Goal: Task Accomplishment & Management: Manage account settings

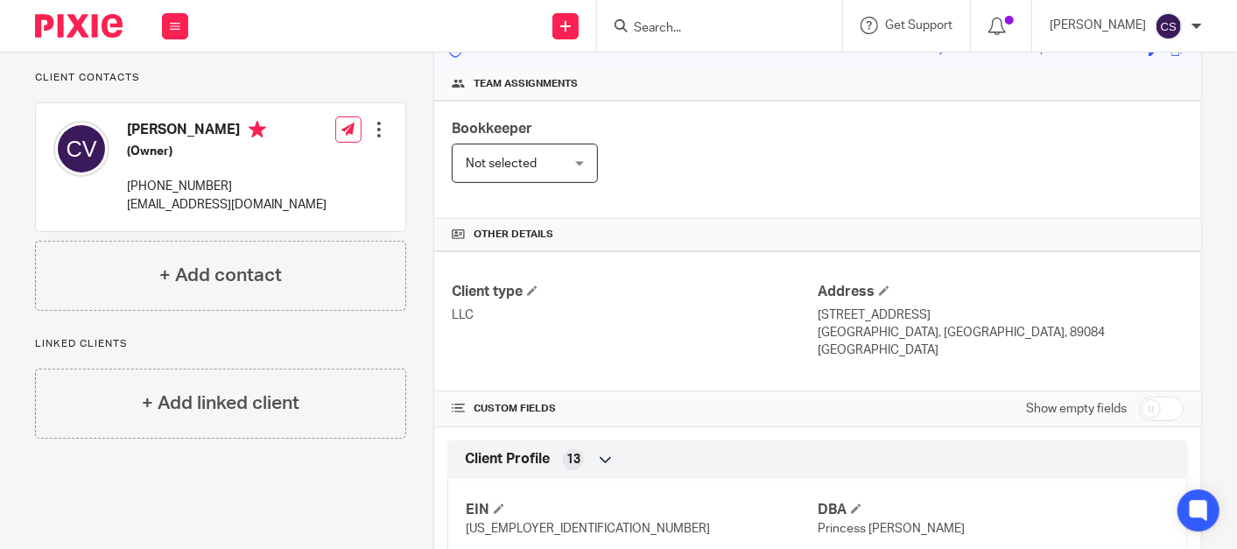
scroll to position [238, 0]
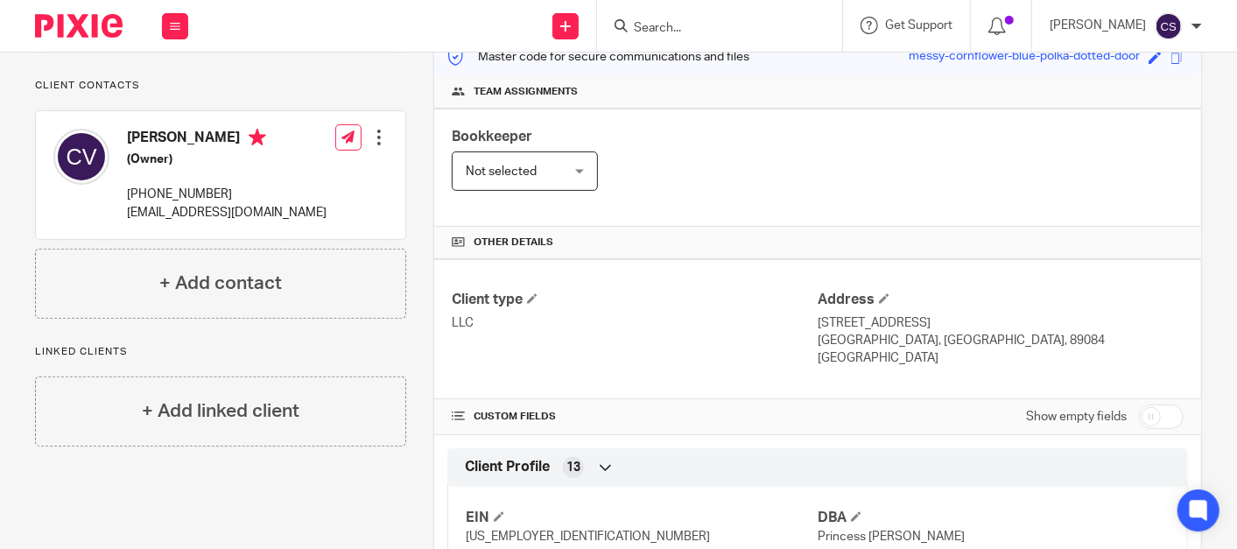
click at [703, 31] on input "Search" at bounding box center [711, 29] width 158 height 16
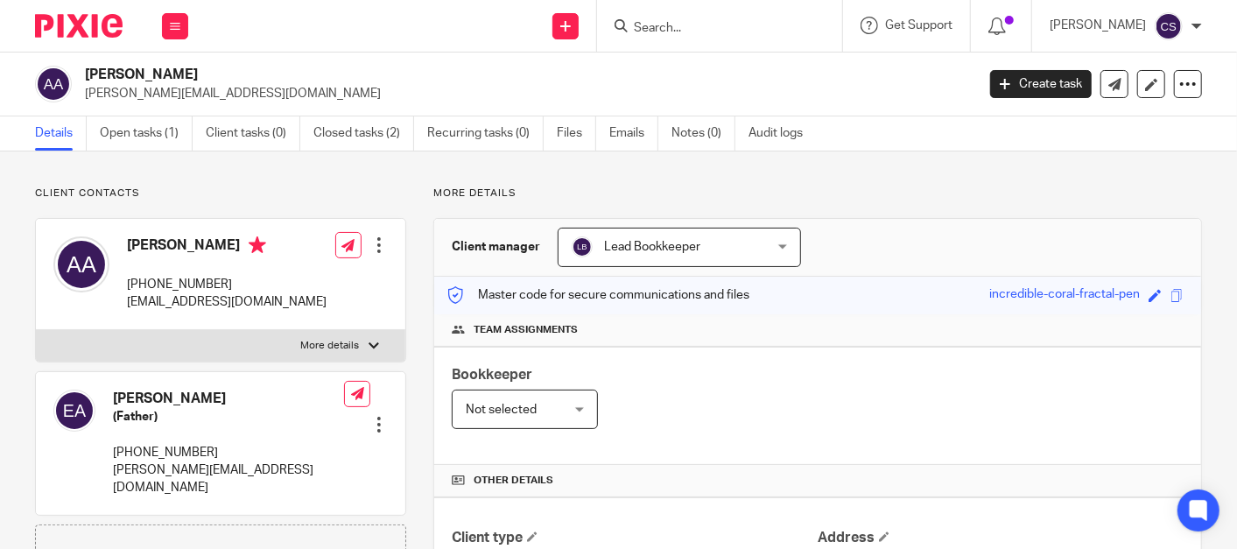
click at [684, 23] on input "Search" at bounding box center [711, 29] width 158 height 16
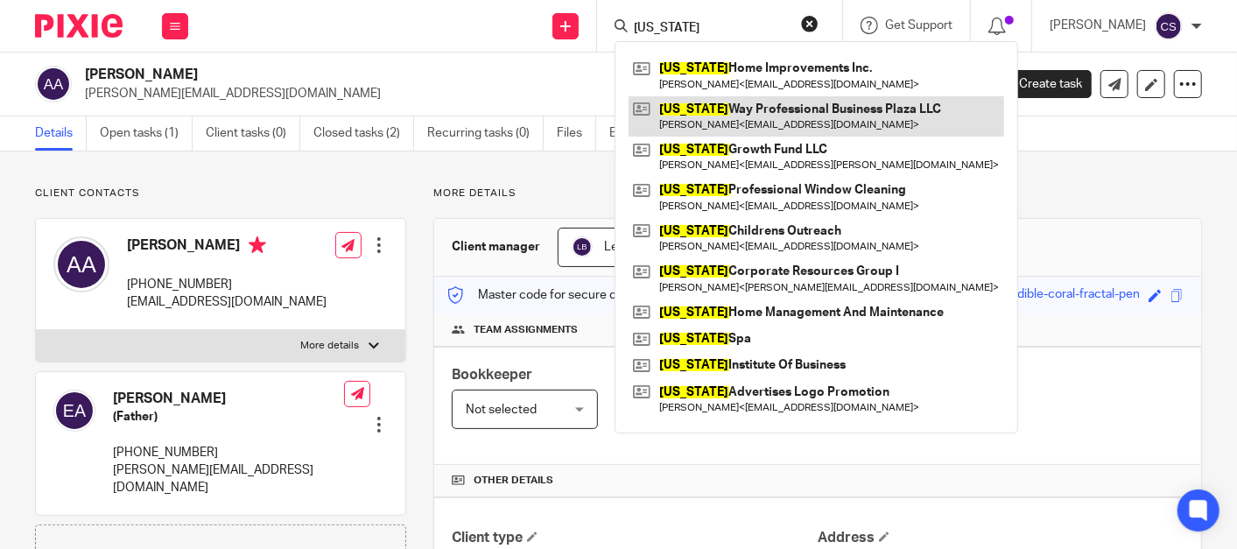
type input "nevada"
click at [734, 115] on link at bounding box center [817, 116] width 376 height 40
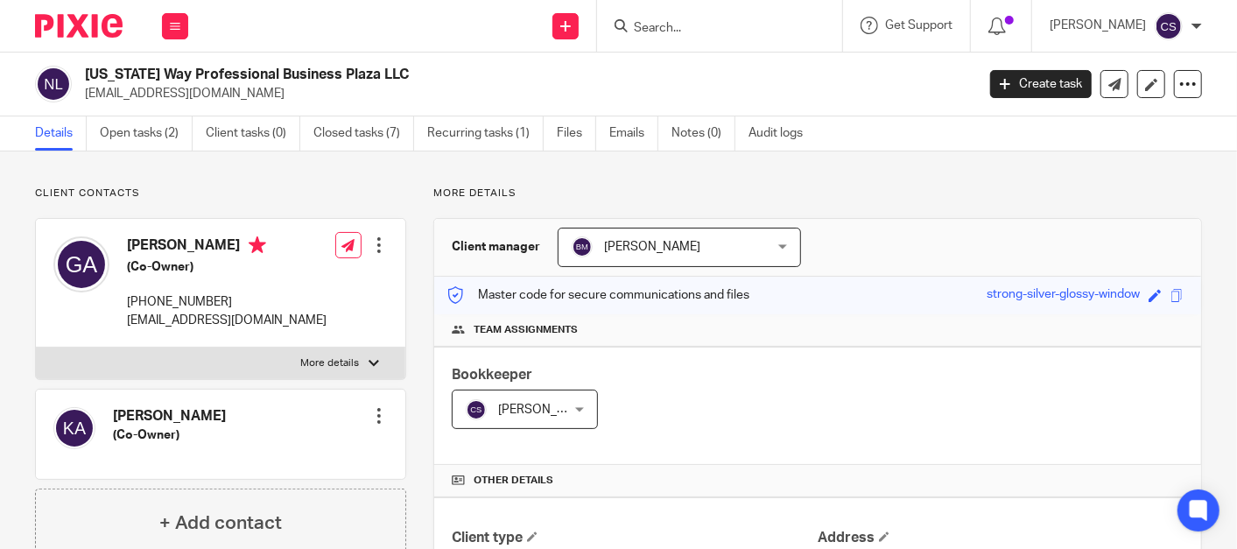
click at [663, 28] on input "Search" at bounding box center [711, 29] width 158 height 16
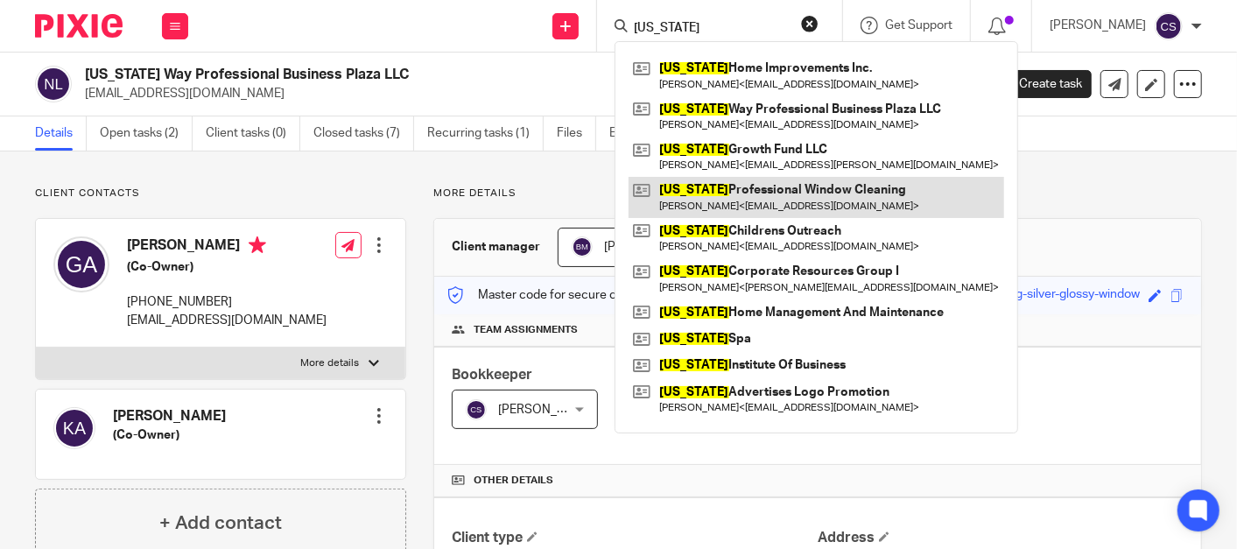
type input "[US_STATE]"
click at [725, 183] on link at bounding box center [817, 197] width 376 height 40
click at [725, 182] on link at bounding box center [817, 197] width 376 height 40
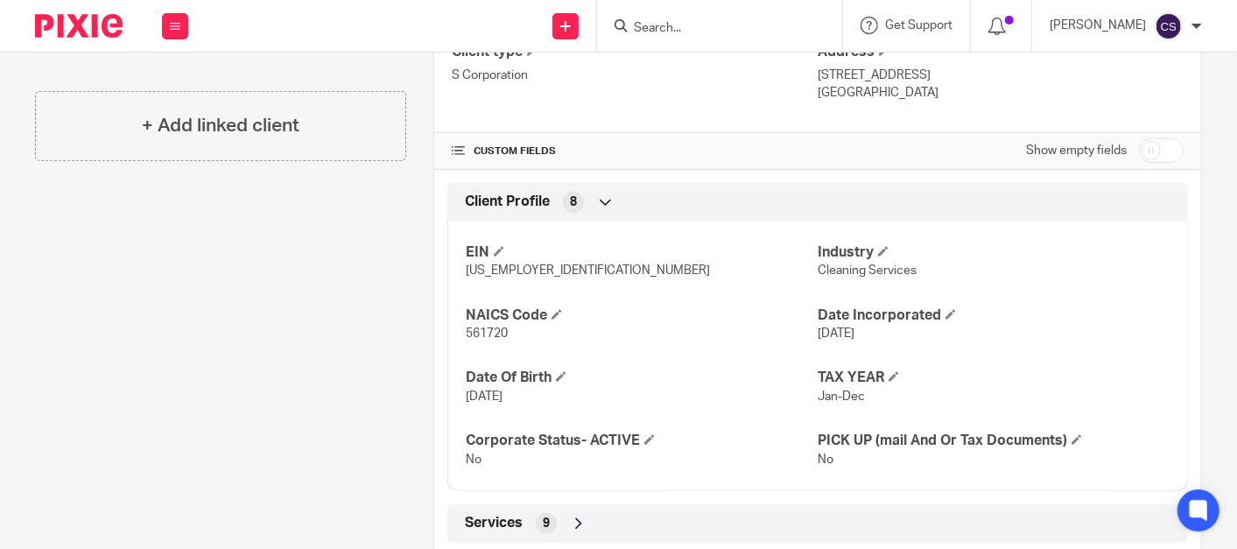
scroll to position [629, 0]
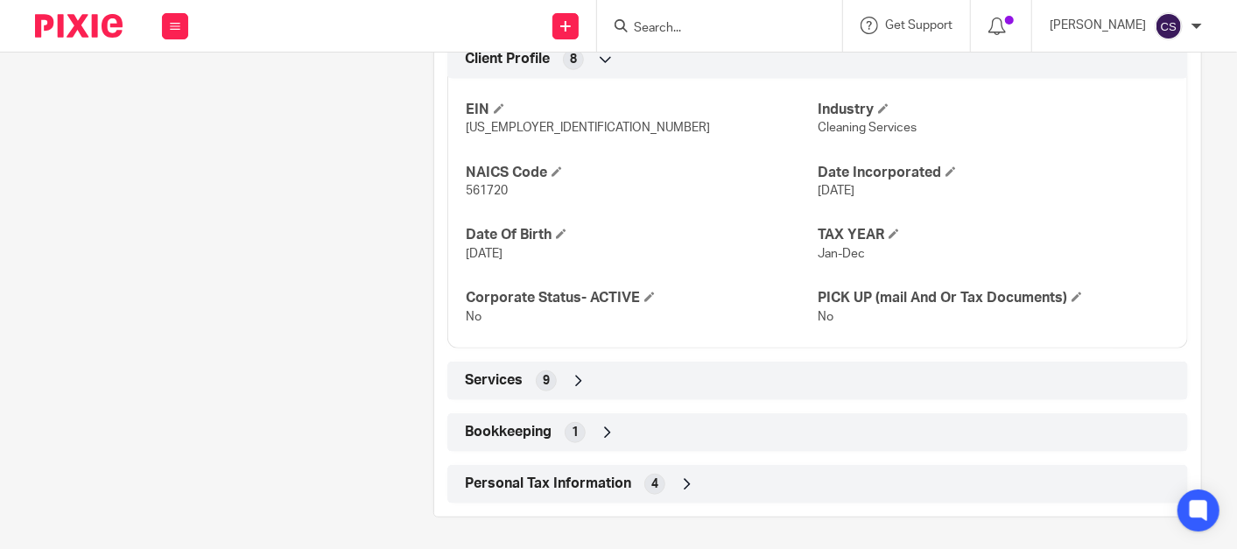
click at [575, 383] on icon at bounding box center [579, 381] width 18 height 18
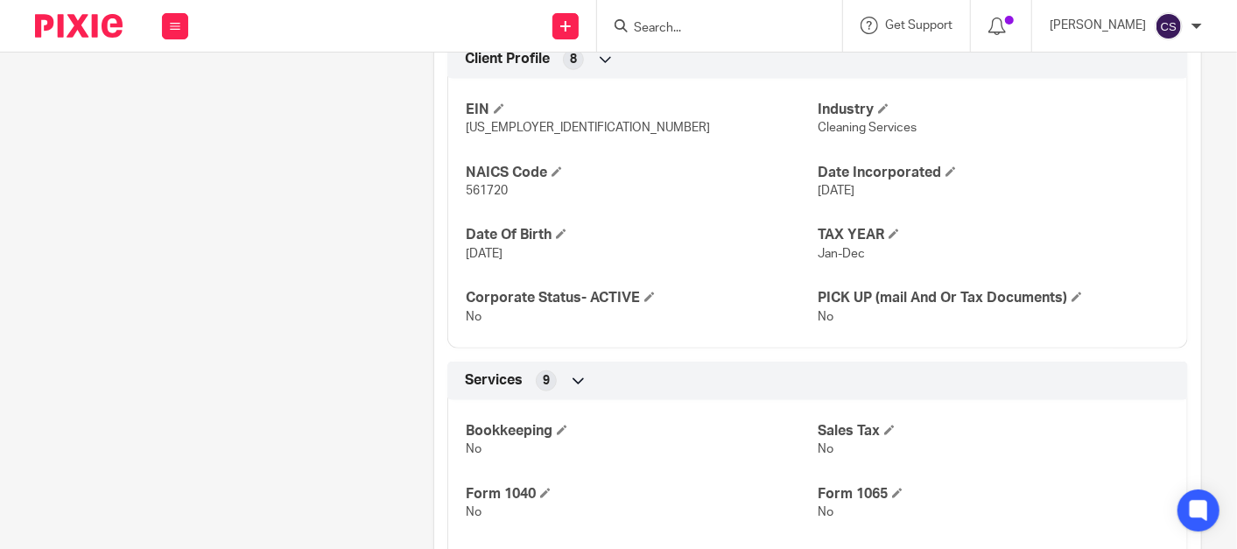
click at [575, 383] on icon at bounding box center [579, 381] width 18 height 18
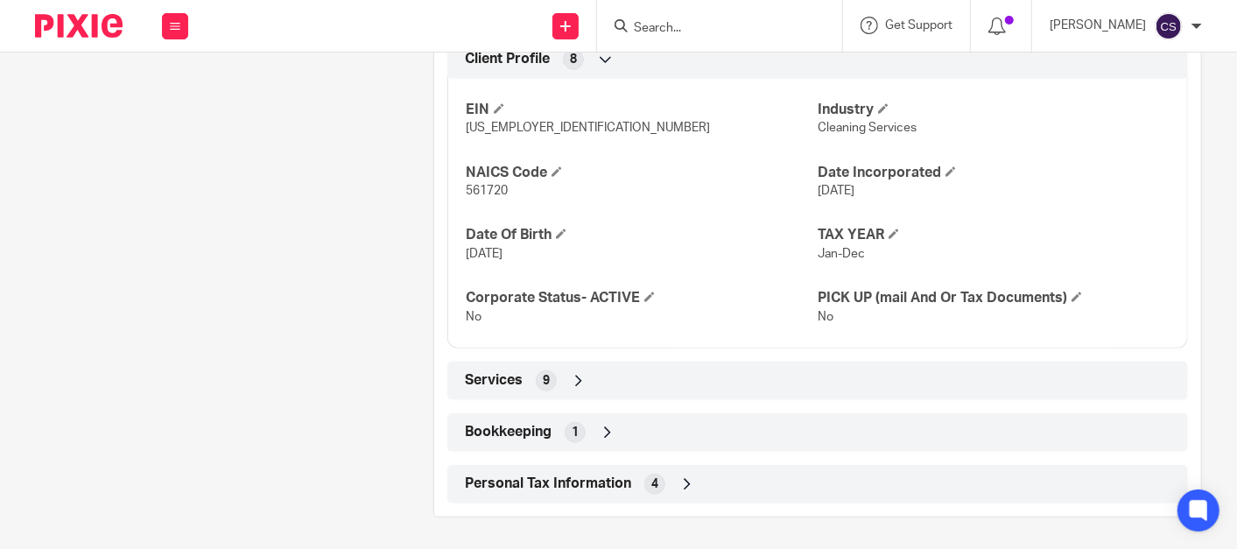
click at [608, 427] on icon at bounding box center [608, 433] width 18 height 18
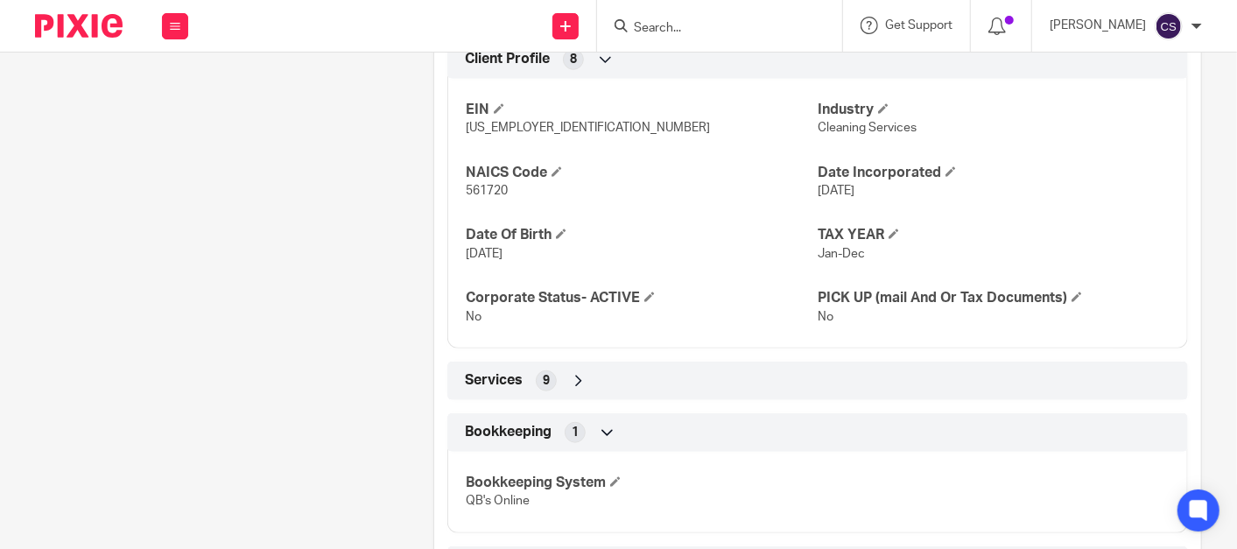
click at [608, 427] on icon at bounding box center [608, 433] width 18 height 18
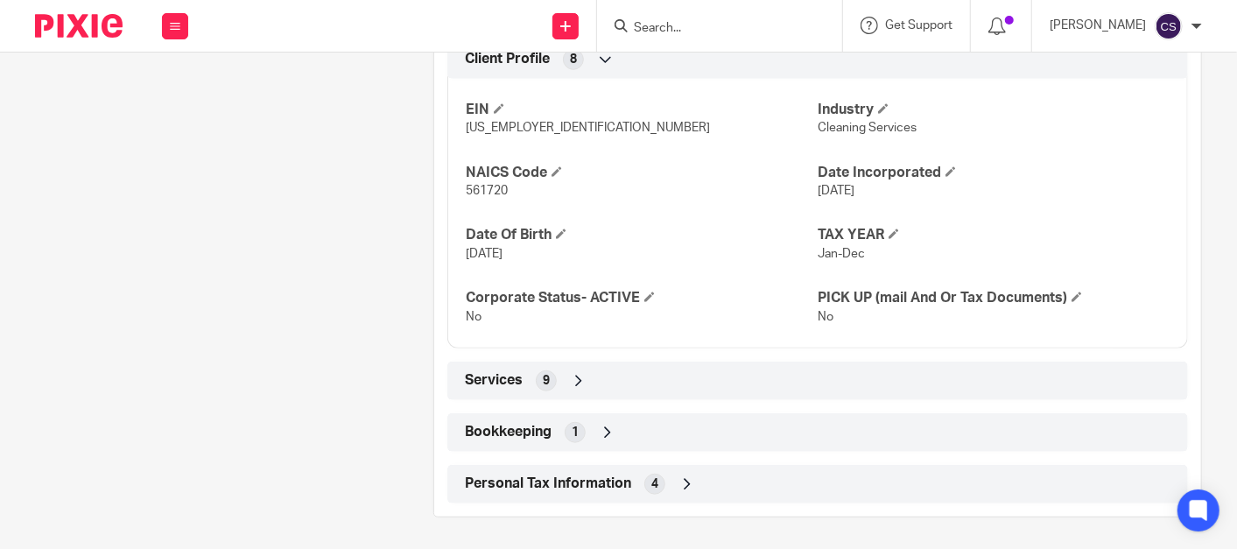
click at [602, 424] on icon at bounding box center [608, 433] width 18 height 18
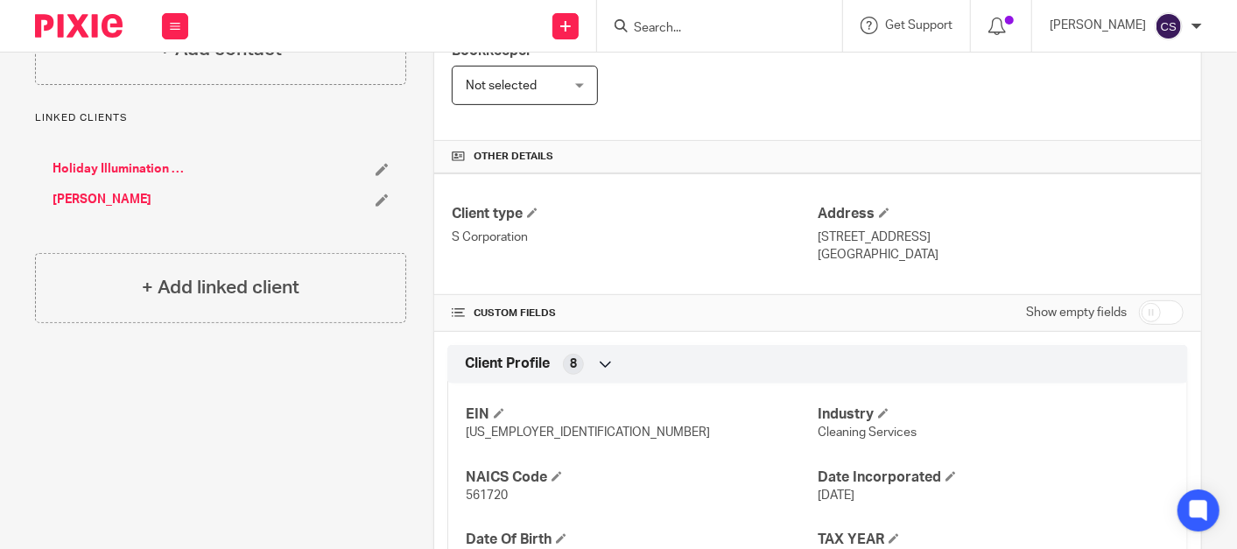
scroll to position [0, 0]
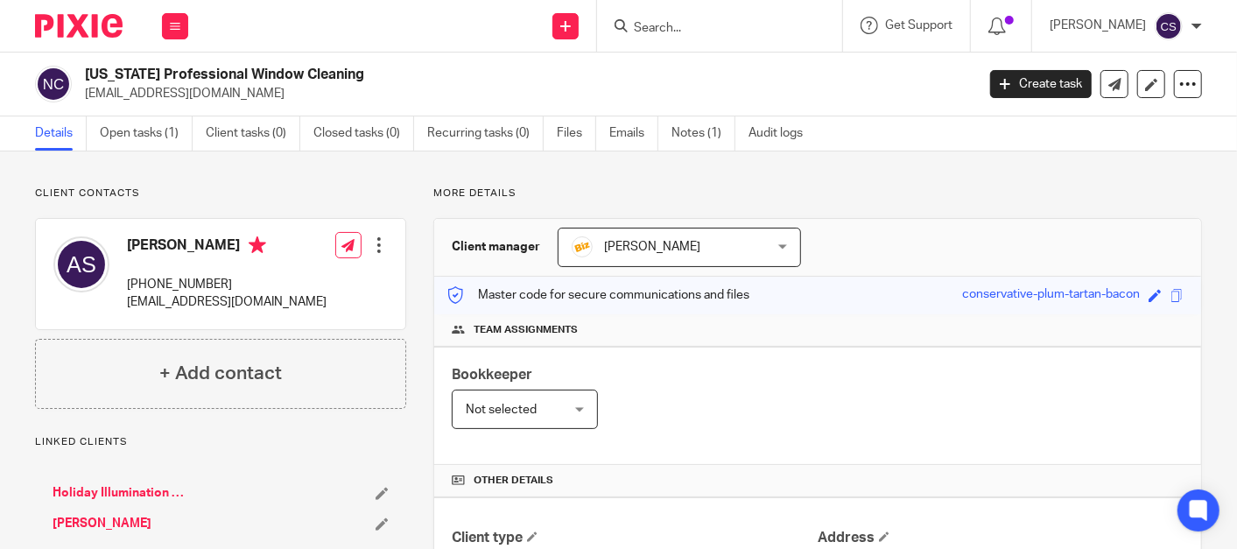
click at [107, 489] on link "Holiday Illumination LLC" at bounding box center [120, 493] width 134 height 18
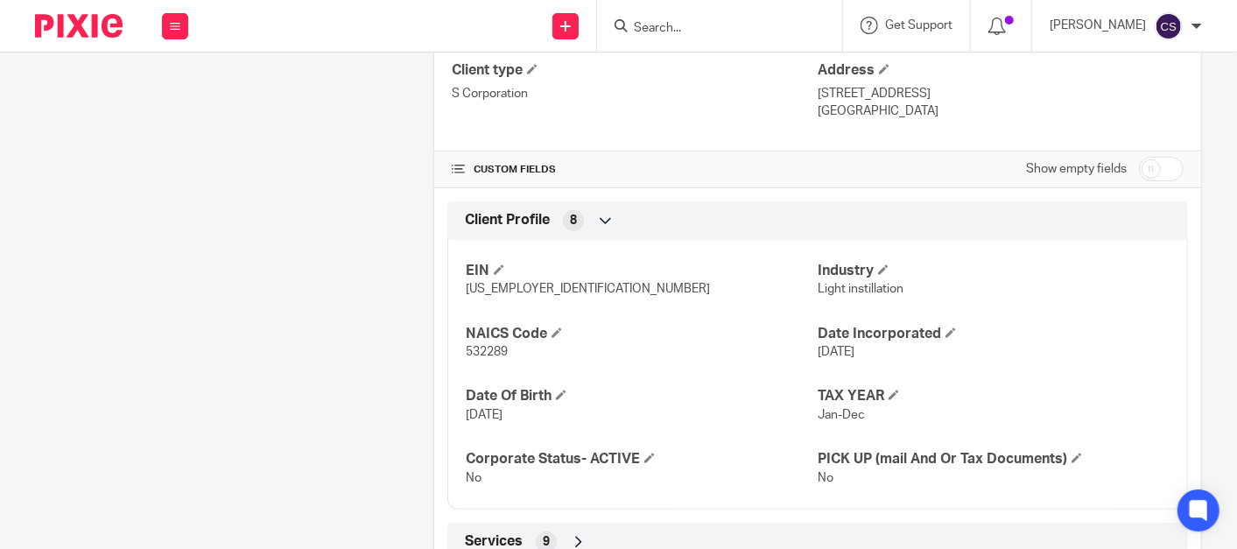
scroll to position [486, 0]
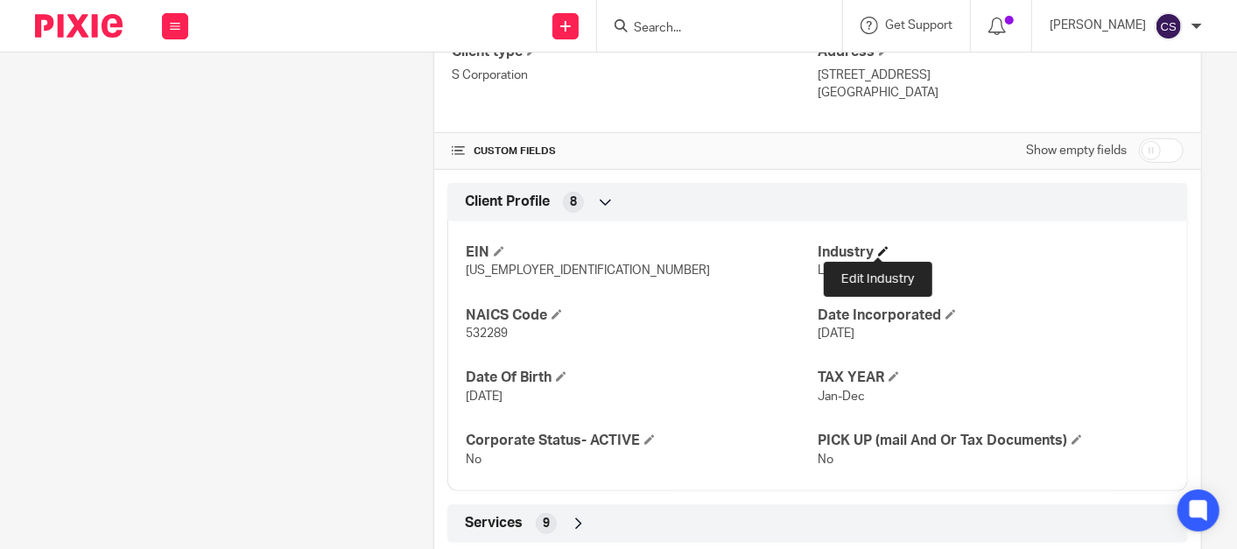
click at [881, 246] on span at bounding box center [883, 251] width 11 height 11
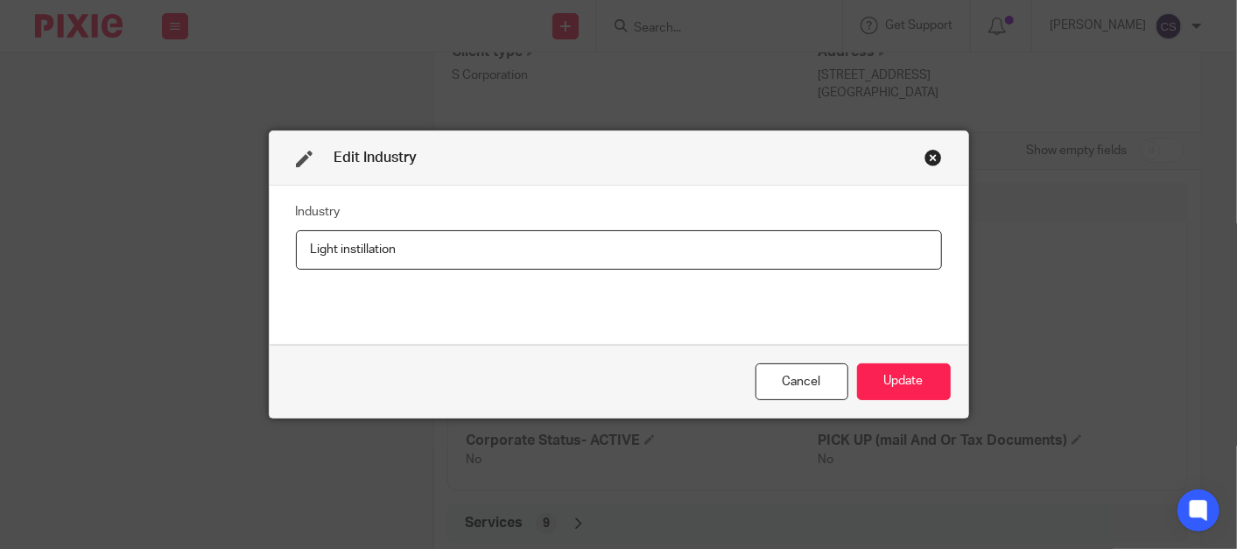
click at [352, 250] on input "Light instillation" at bounding box center [619, 249] width 646 height 39
type input "Light installation"
click at [906, 385] on button "Update" at bounding box center [904, 382] width 94 height 38
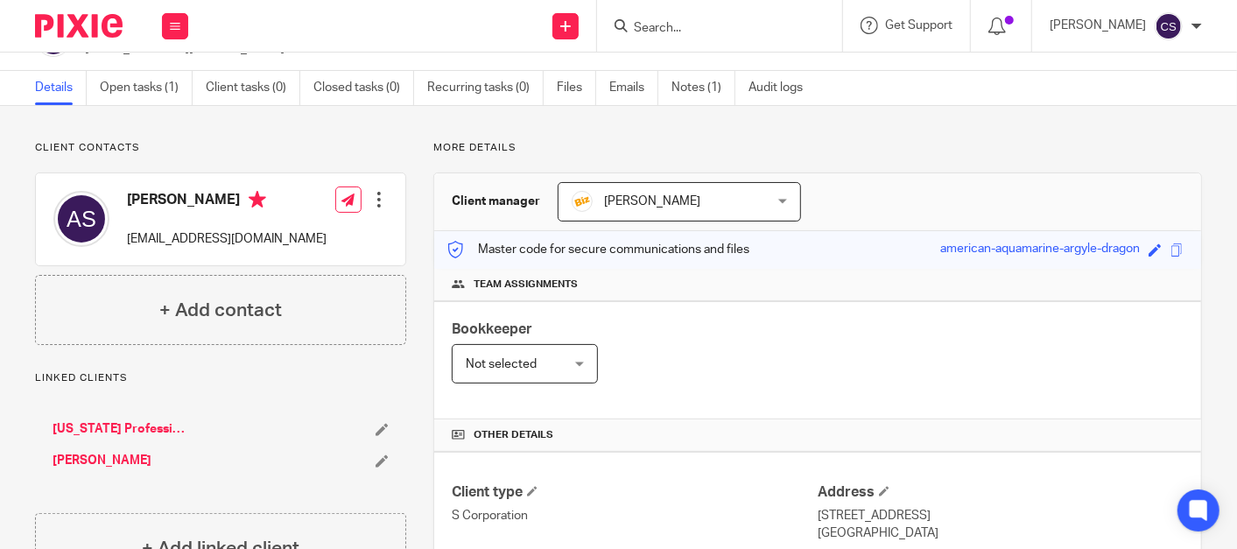
scroll to position [0, 0]
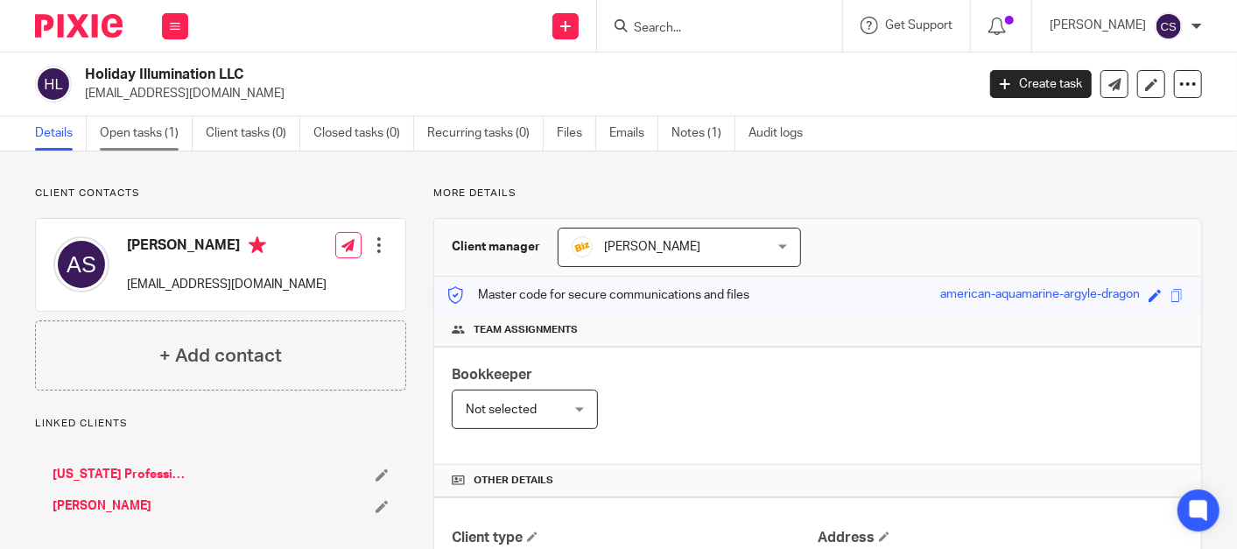
click at [147, 129] on link "Open tasks (1)" at bounding box center [146, 133] width 93 height 34
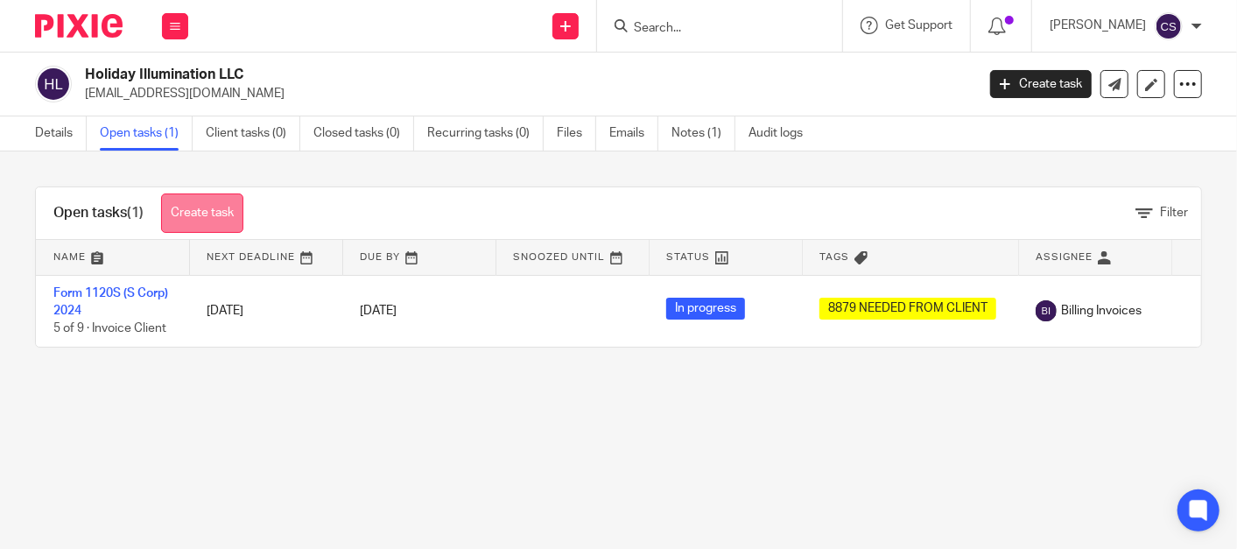
click at [217, 214] on link "Create task" at bounding box center [202, 212] width 82 height 39
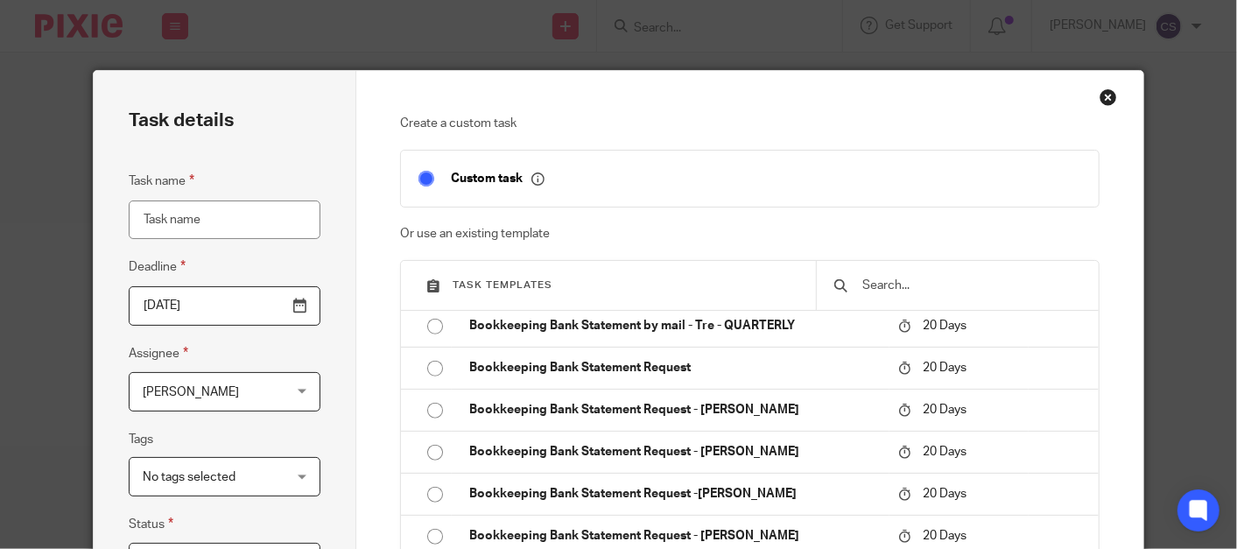
scroll to position [1135, 0]
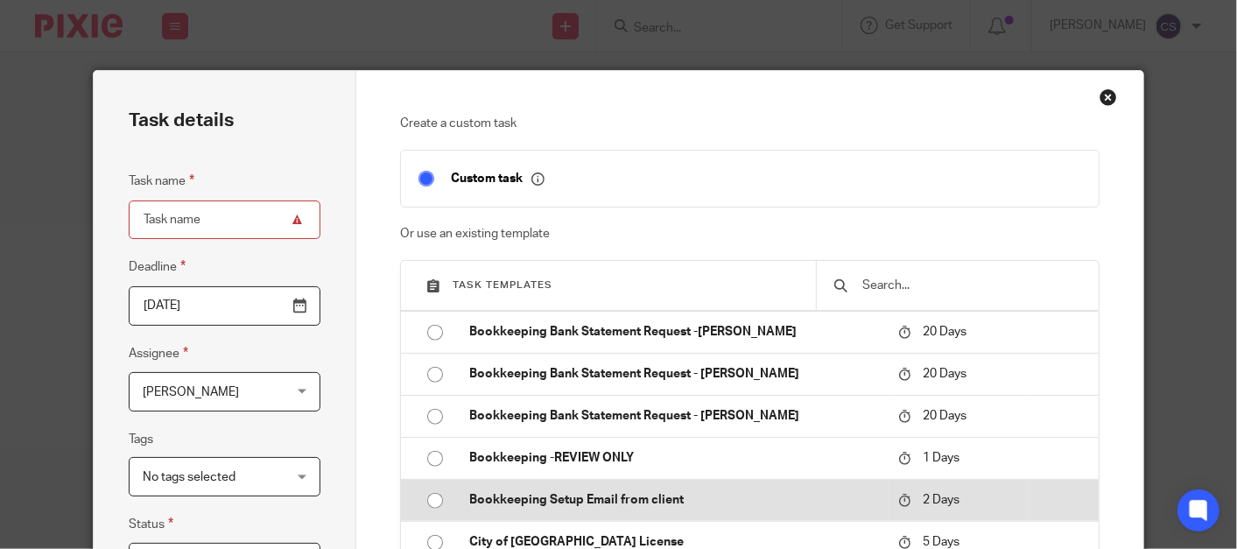
click at [424, 496] on input "radio" at bounding box center [435, 500] width 33 height 33
type input "2025-08-22"
type input "Bookkeeping Setup Email from client"
checkbox input "false"
radio input "false"
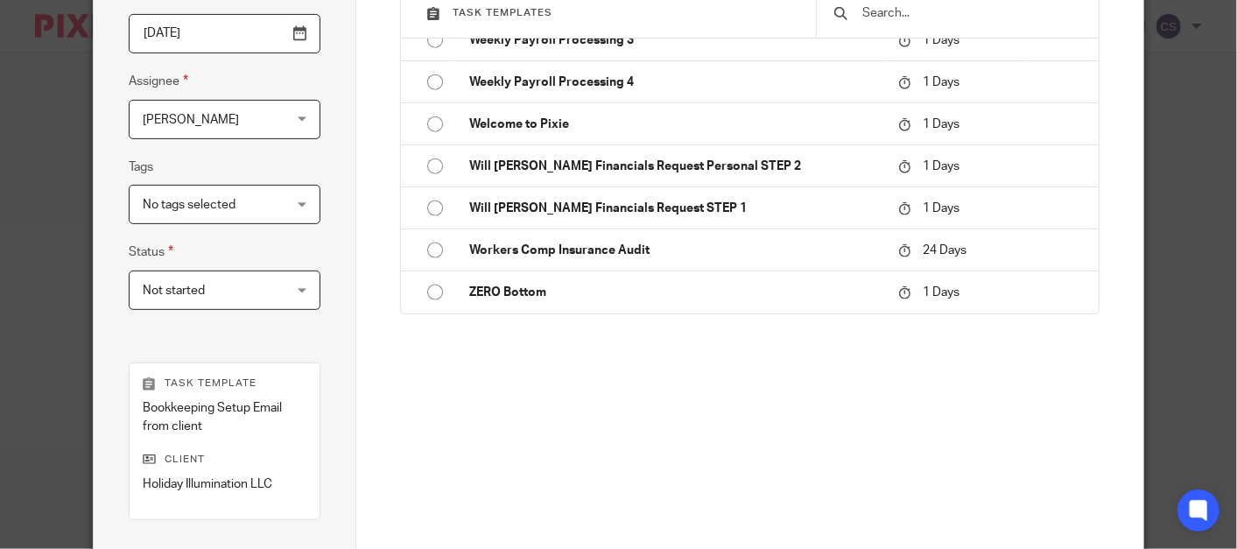
scroll to position [486, 0]
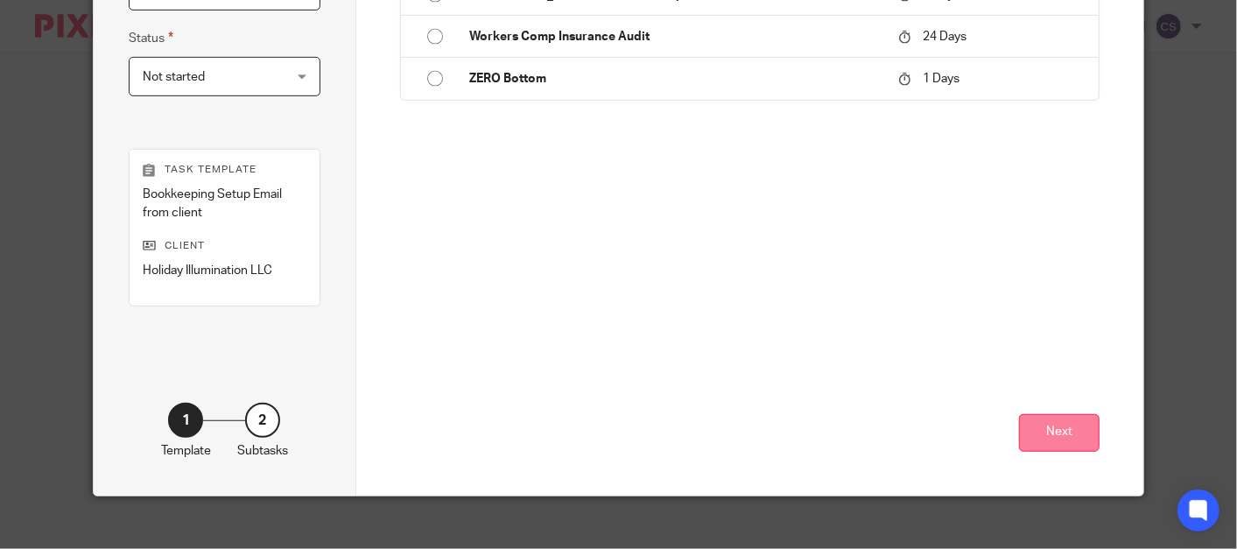
click at [1052, 427] on button "Next" at bounding box center [1059, 433] width 81 height 38
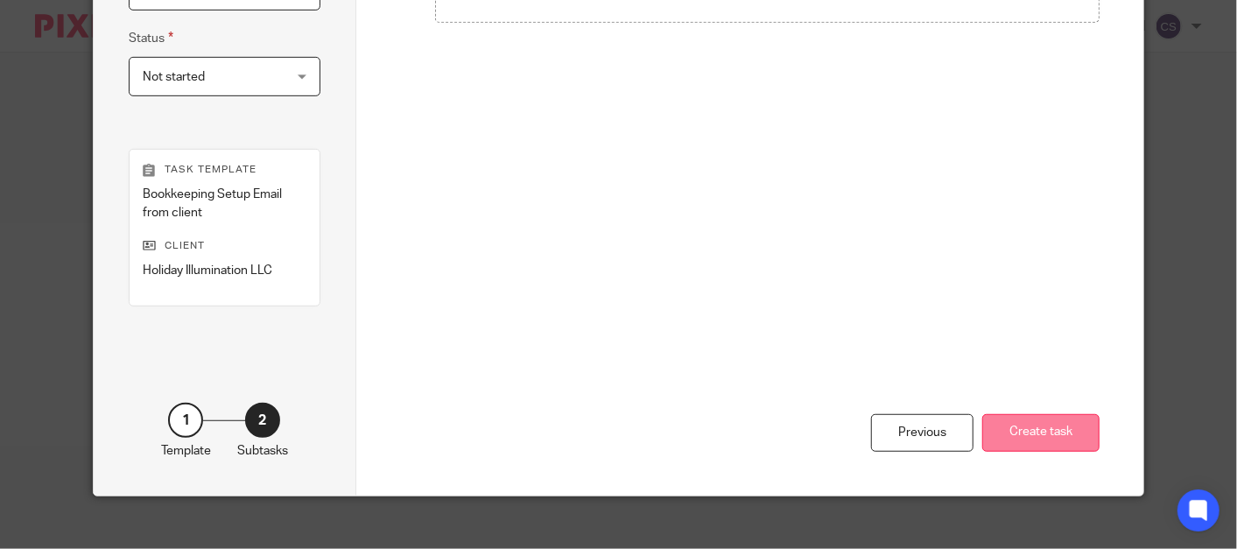
click at [1024, 432] on button "Create task" at bounding box center [1040, 433] width 117 height 38
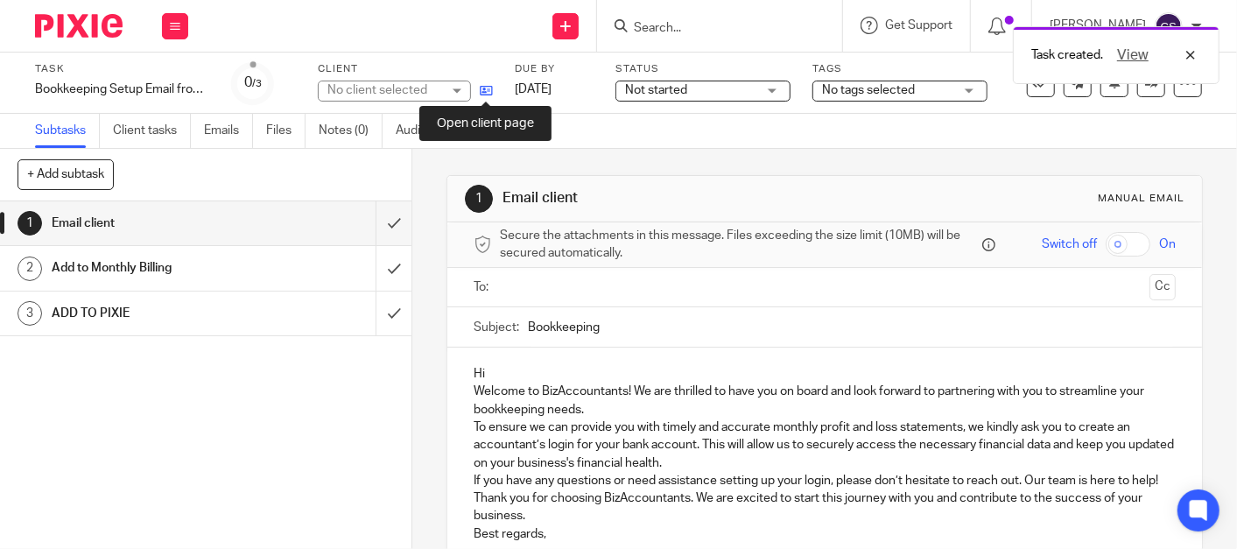
click at [482, 89] on icon at bounding box center [486, 90] width 13 height 13
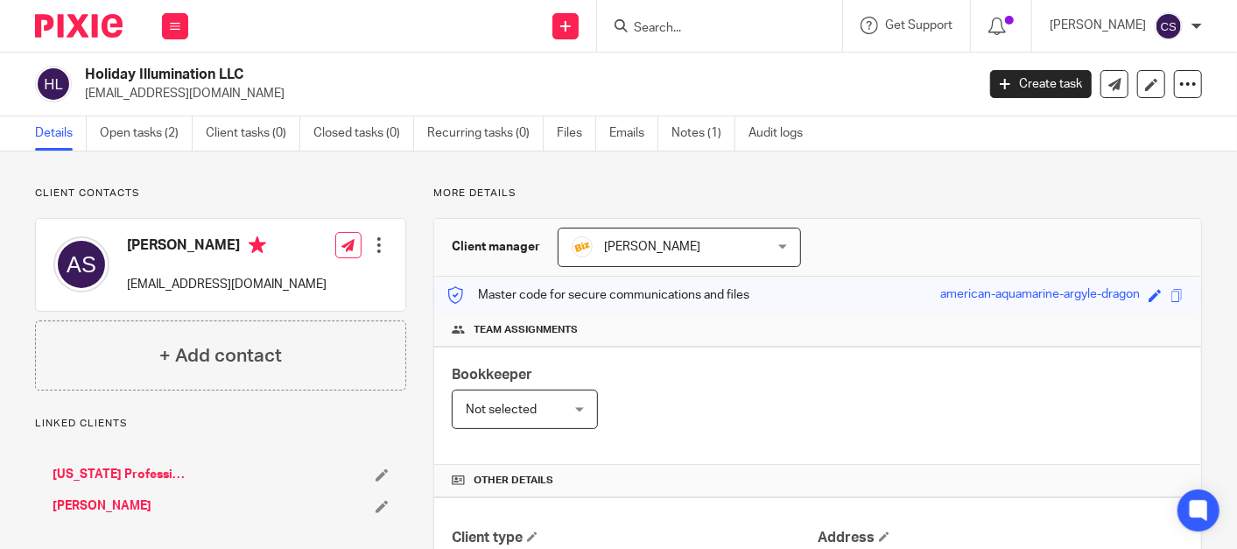
click at [108, 473] on link "[US_STATE] Professional Window Cleaning" at bounding box center [120, 475] width 134 height 18
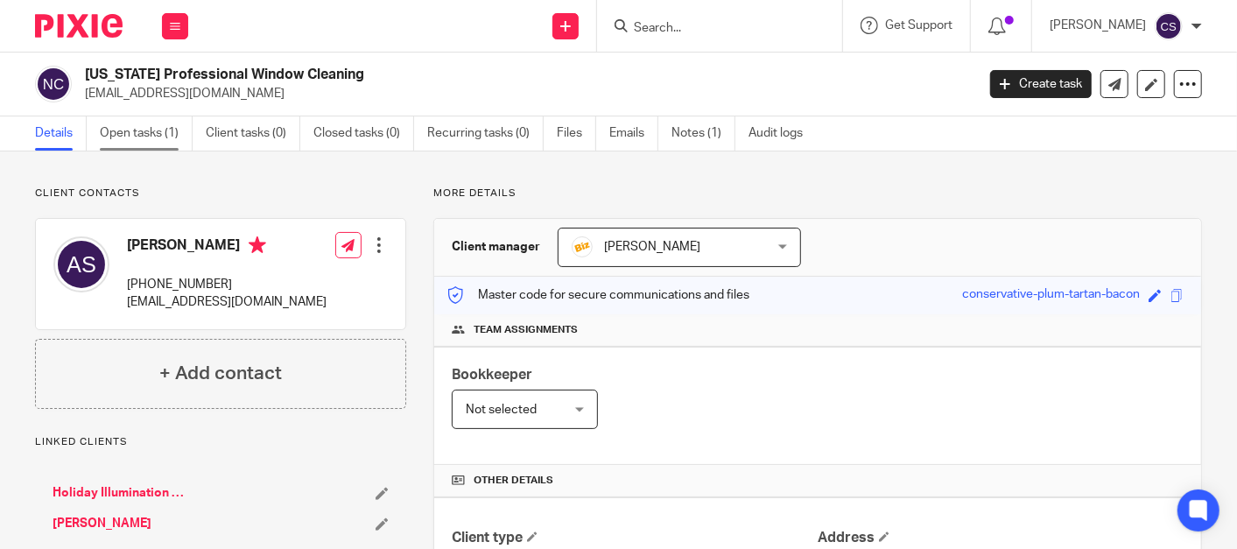
click at [140, 130] on link "Open tasks (1)" at bounding box center [146, 133] width 93 height 34
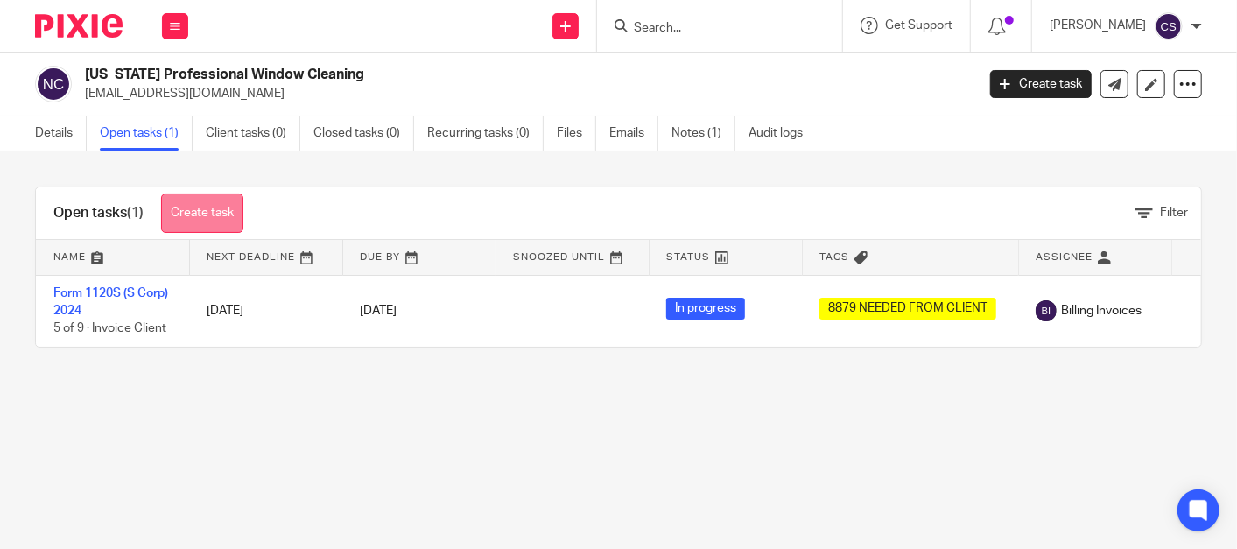
click at [181, 205] on link "Create task" at bounding box center [202, 212] width 82 height 39
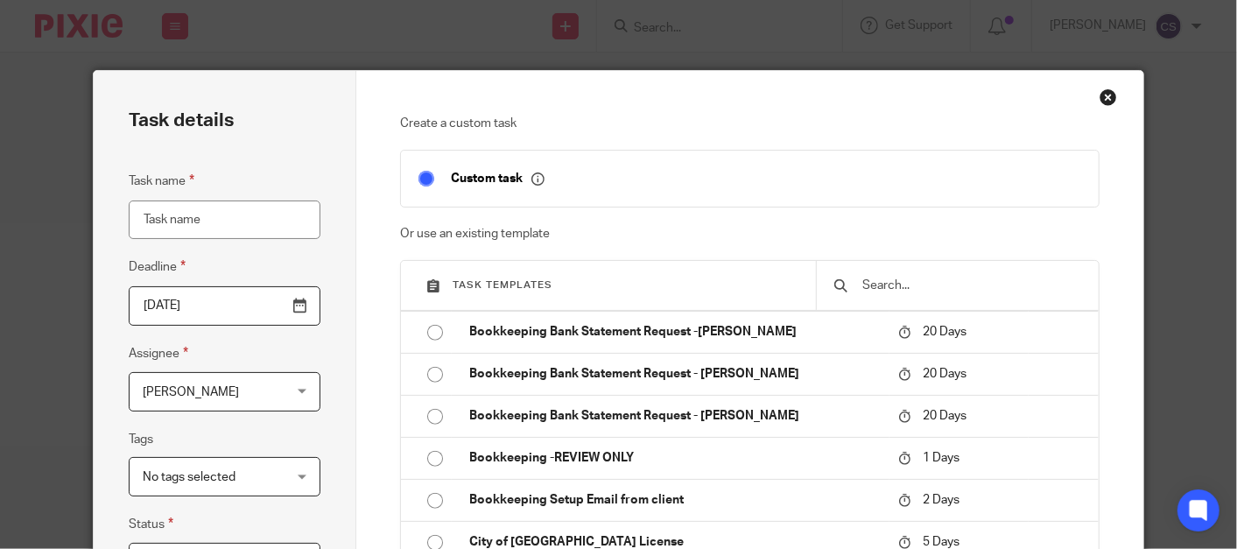
scroll to position [1297, 0]
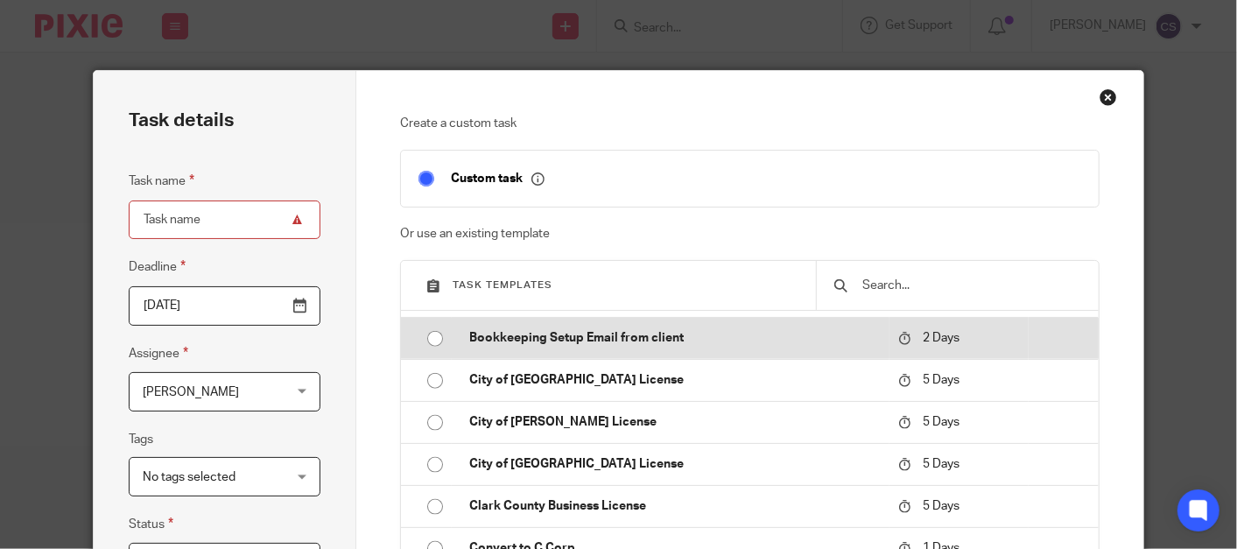
click at [419, 334] on input "radio" at bounding box center [435, 338] width 33 height 33
type input "2025-08-22"
type input "Bookkeeping Setup Email from client"
checkbox input "false"
radio input "false"
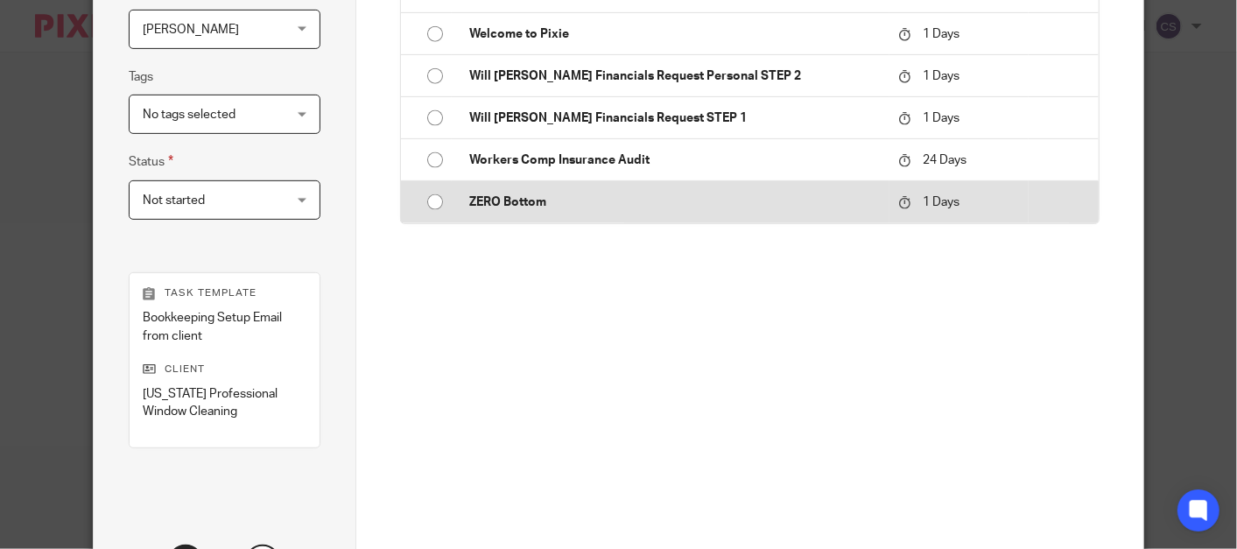
scroll to position [520, 0]
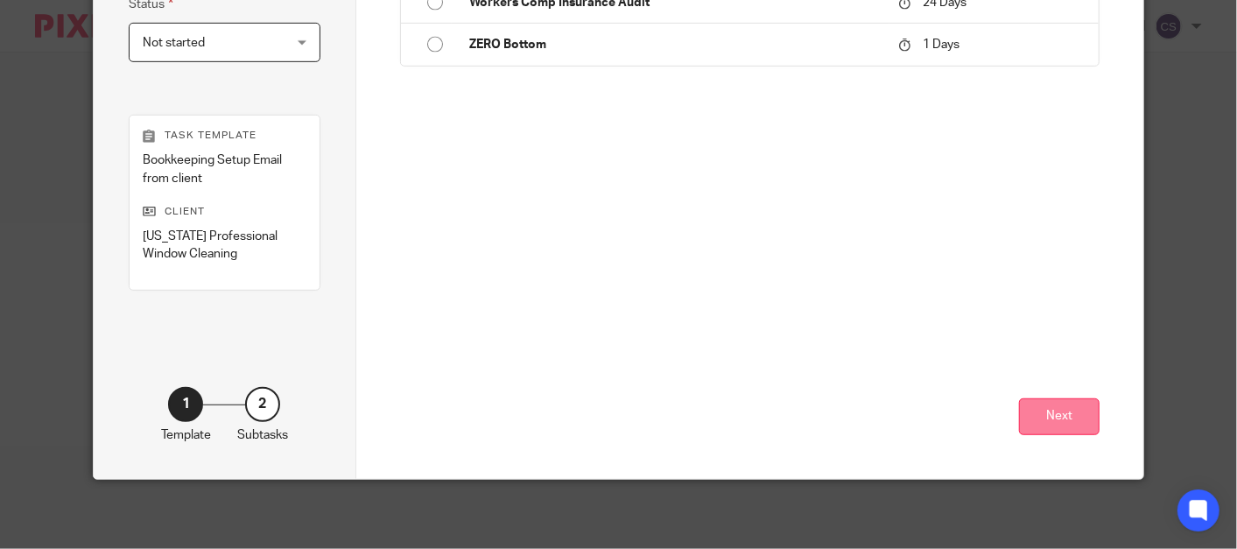
click at [1066, 412] on button "Next" at bounding box center [1059, 417] width 81 height 38
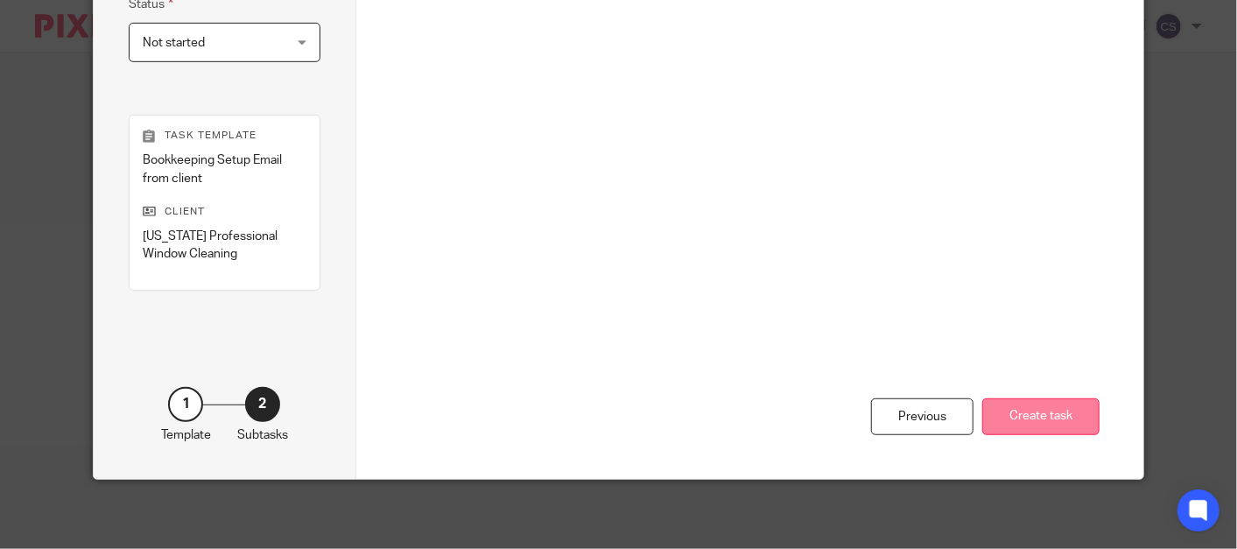
click at [1008, 408] on button "Create task" at bounding box center [1040, 417] width 117 height 38
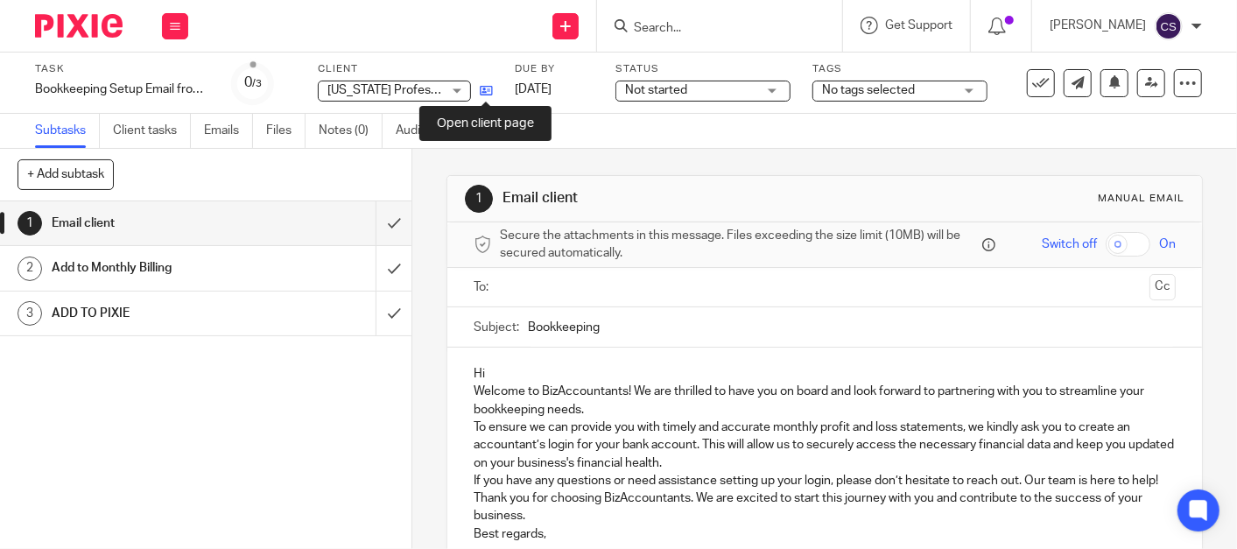
click at [485, 88] on icon at bounding box center [486, 90] width 13 height 13
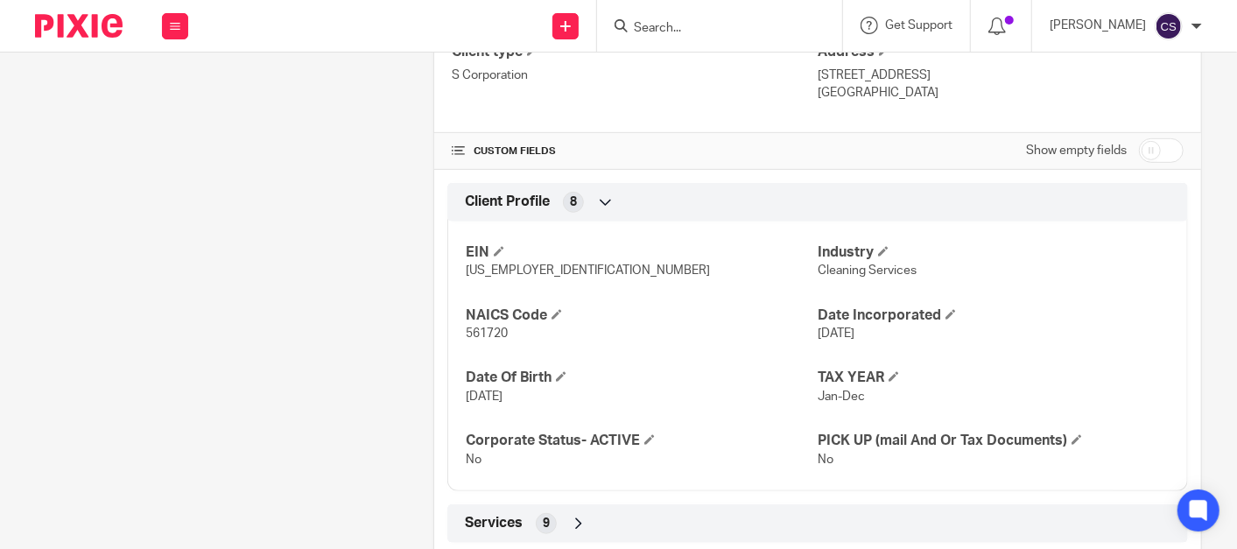
scroll to position [629, 0]
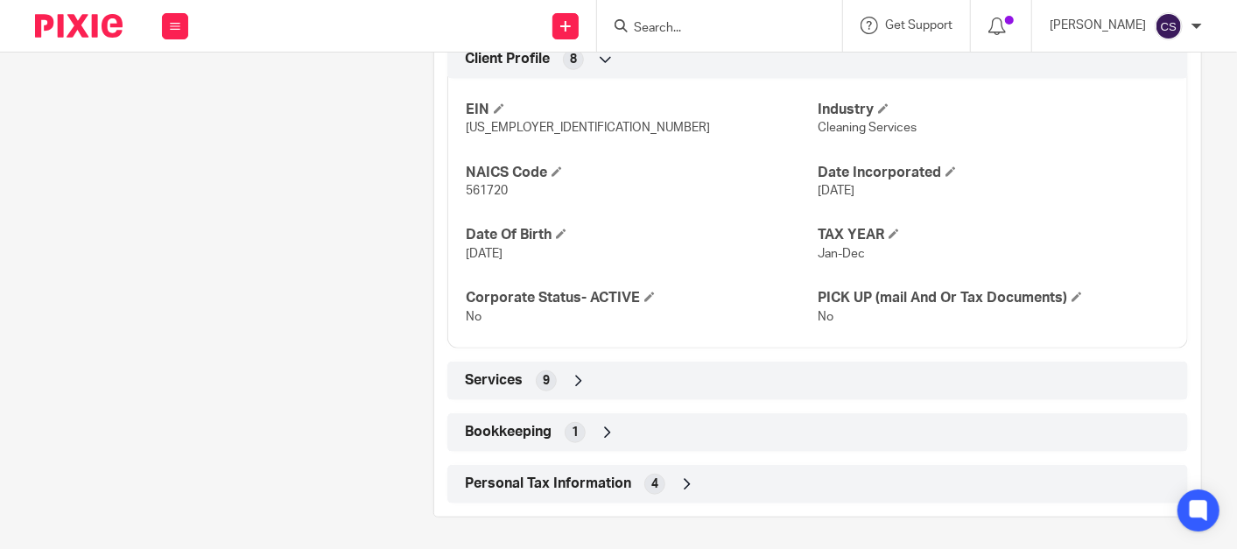
click at [607, 426] on icon at bounding box center [608, 433] width 18 height 18
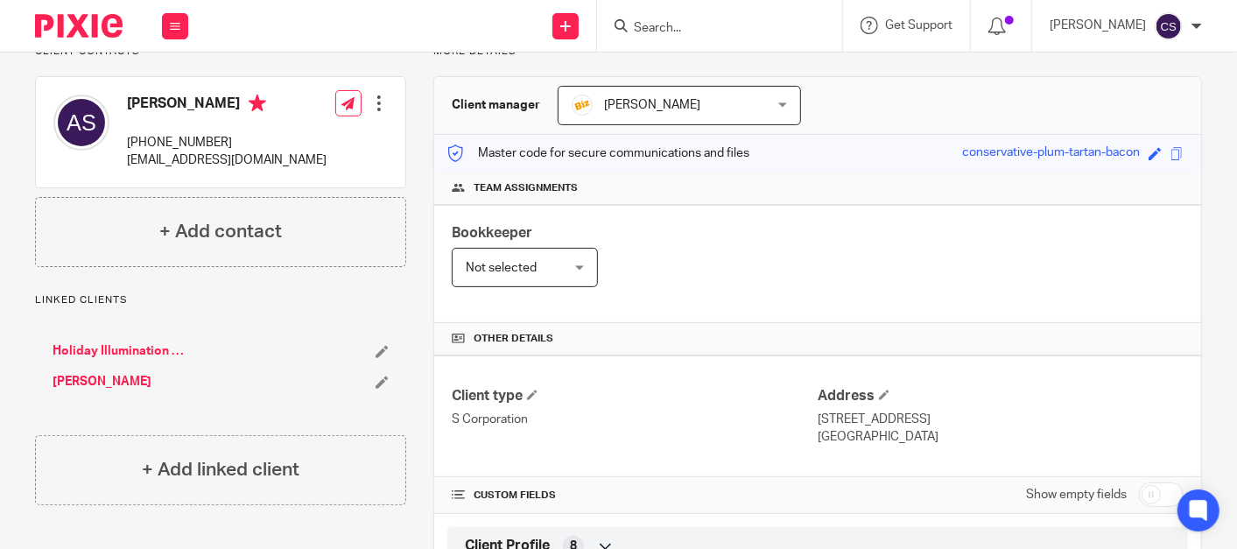
scroll to position [0, 0]
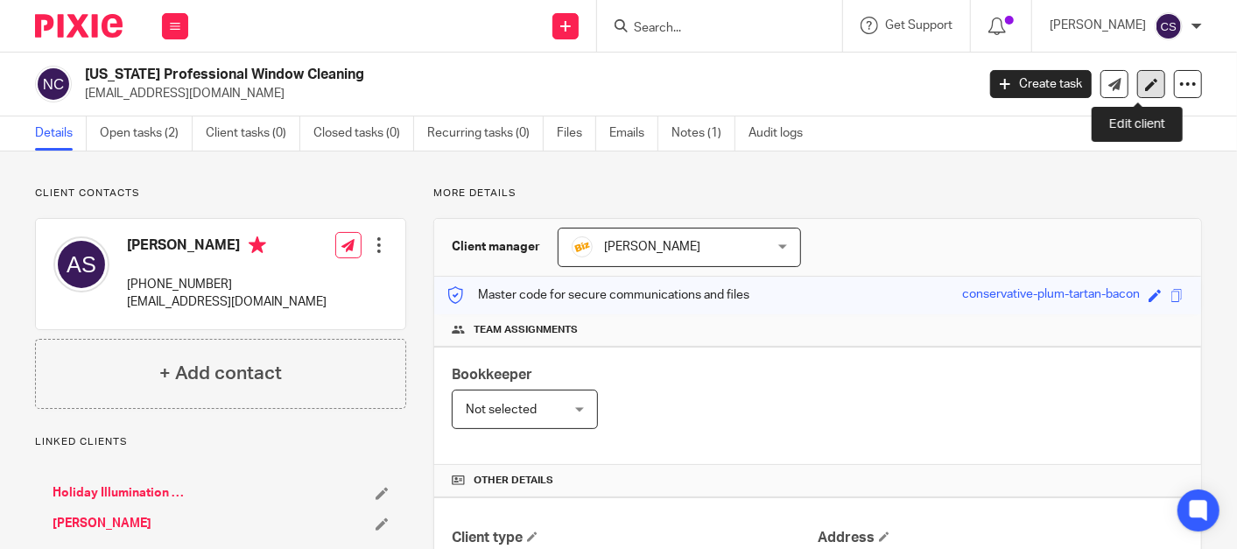
click at [1145, 81] on icon at bounding box center [1151, 84] width 13 height 13
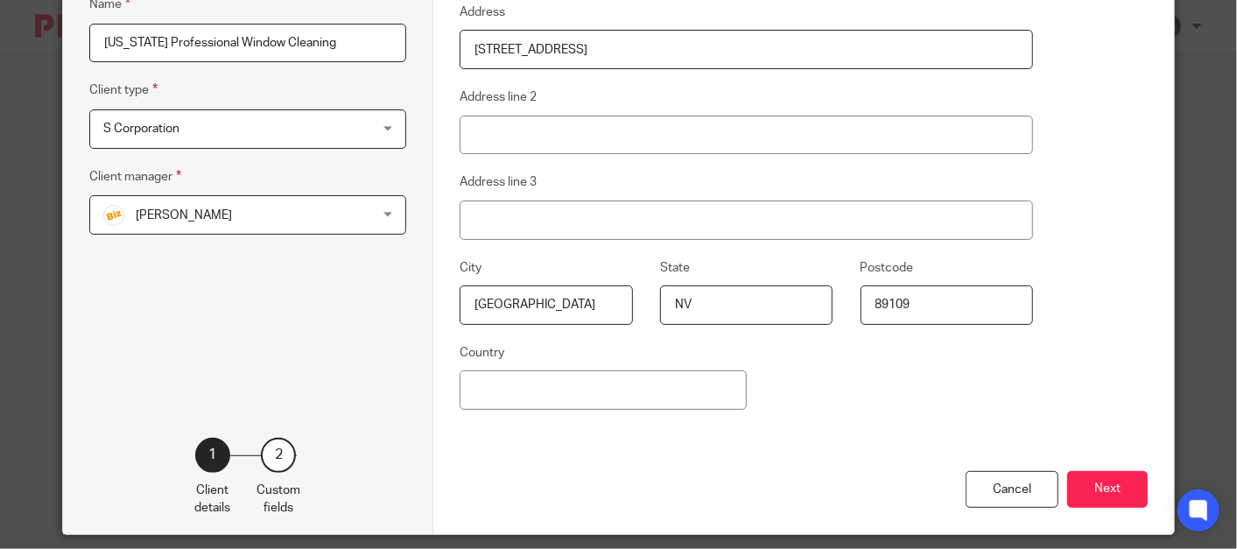
scroll to position [339, 0]
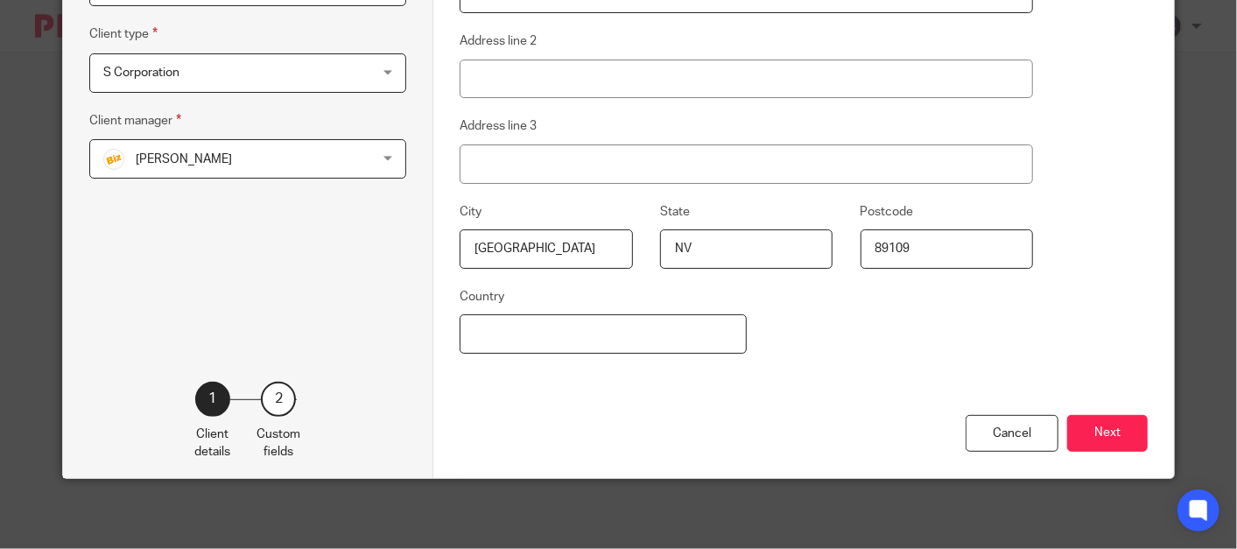
click at [555, 348] on input "Country" at bounding box center [603, 333] width 287 height 39
type input "[GEOGRAPHIC_DATA]"
click at [1083, 427] on button "Next" at bounding box center [1107, 434] width 81 height 38
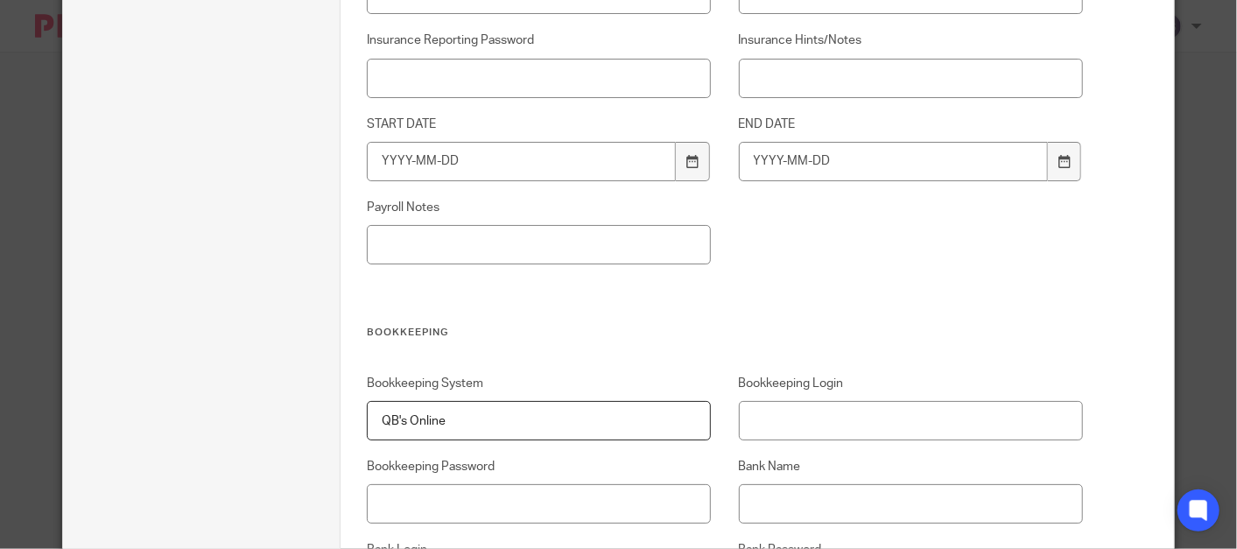
scroll to position [2122, 0]
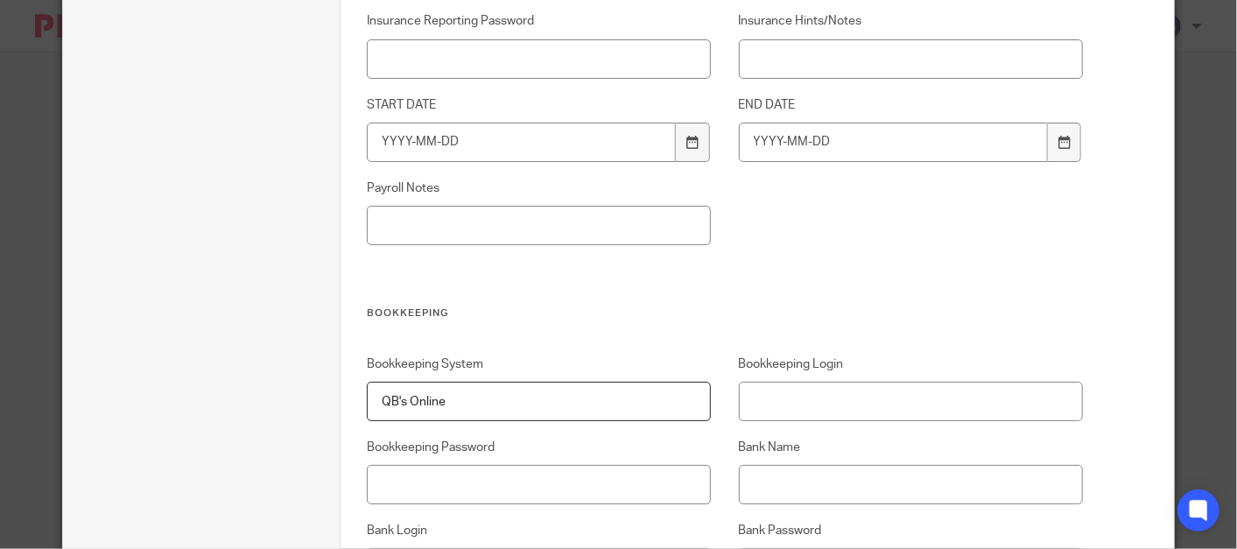
drag, startPoint x: 487, startPoint y: 400, endPoint x: 87, endPoint y: 492, distance: 410.5
type input "QBO"
type input "bookkeeping@bizaccountants.com"
type input "Brenda1944$"
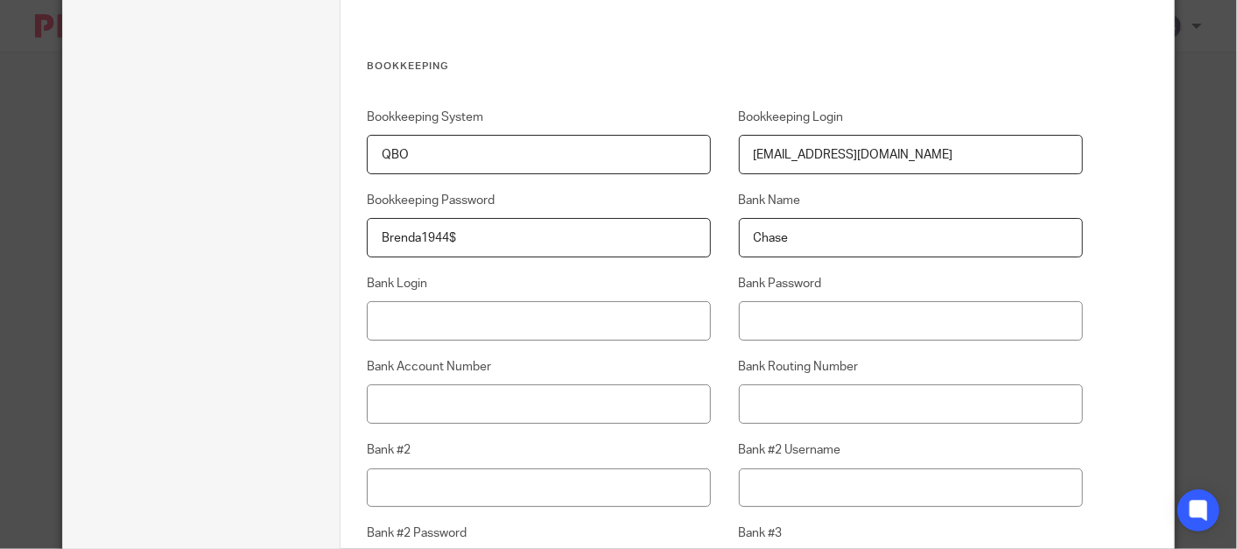
scroll to position [2446, 0]
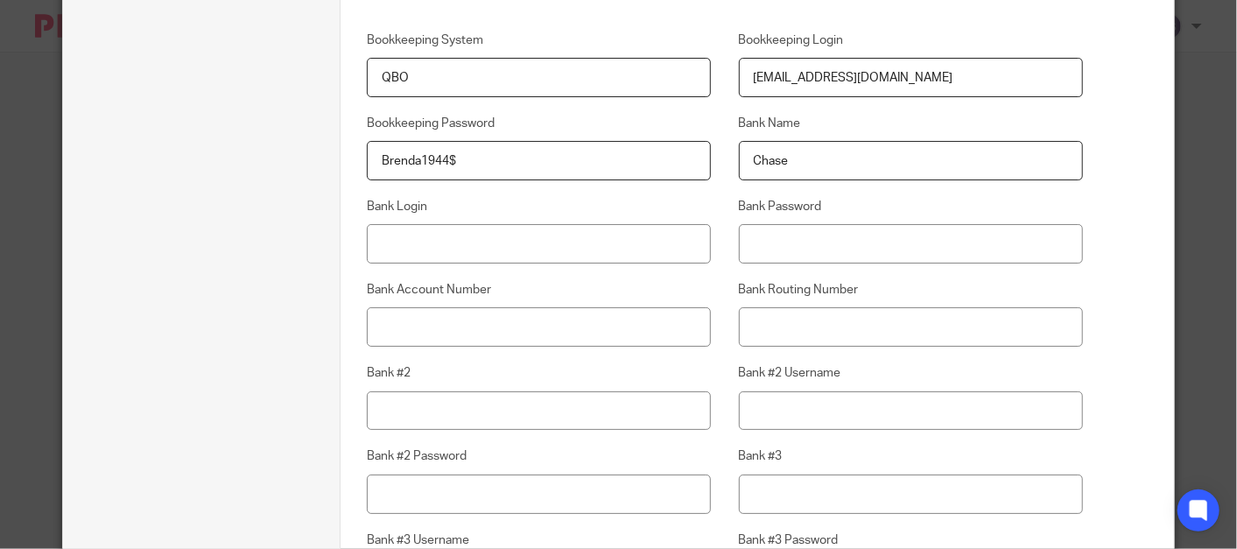
type input "Chase"
click at [413, 414] on input "Bank #2" at bounding box center [539, 410] width 344 height 39
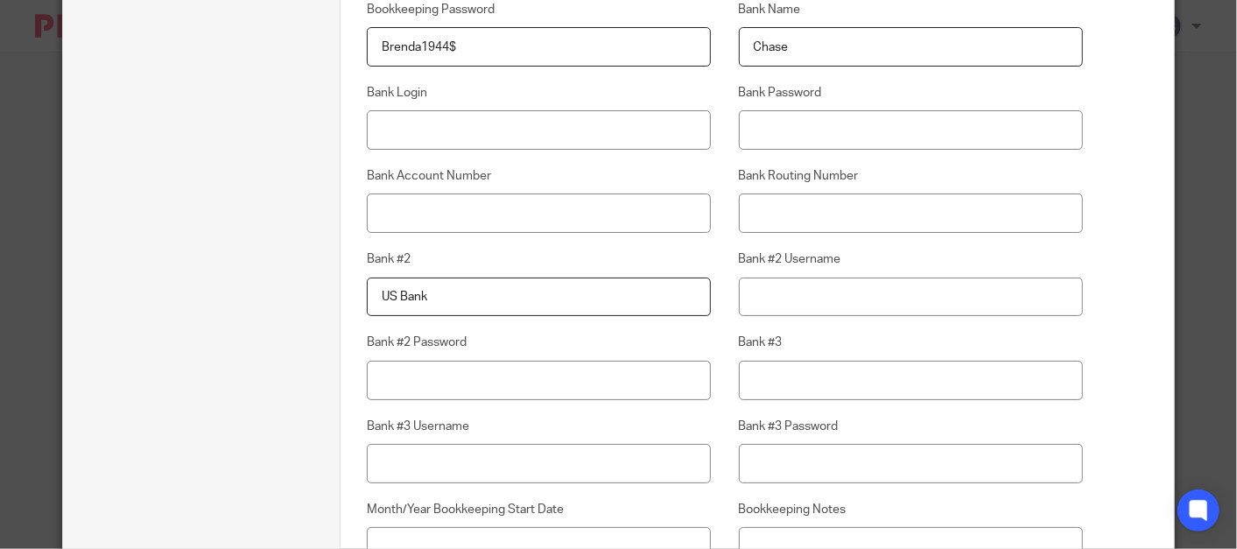
scroll to position [2609, 0]
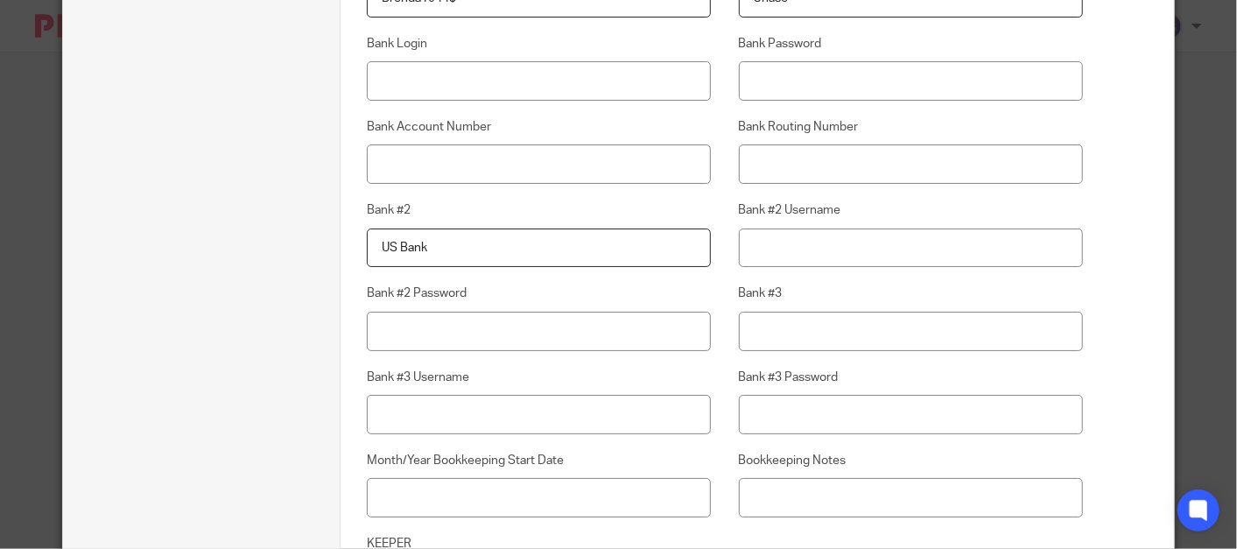
type input "US Bank"
click at [770, 333] on input "Bank #3" at bounding box center [911, 331] width 344 height 39
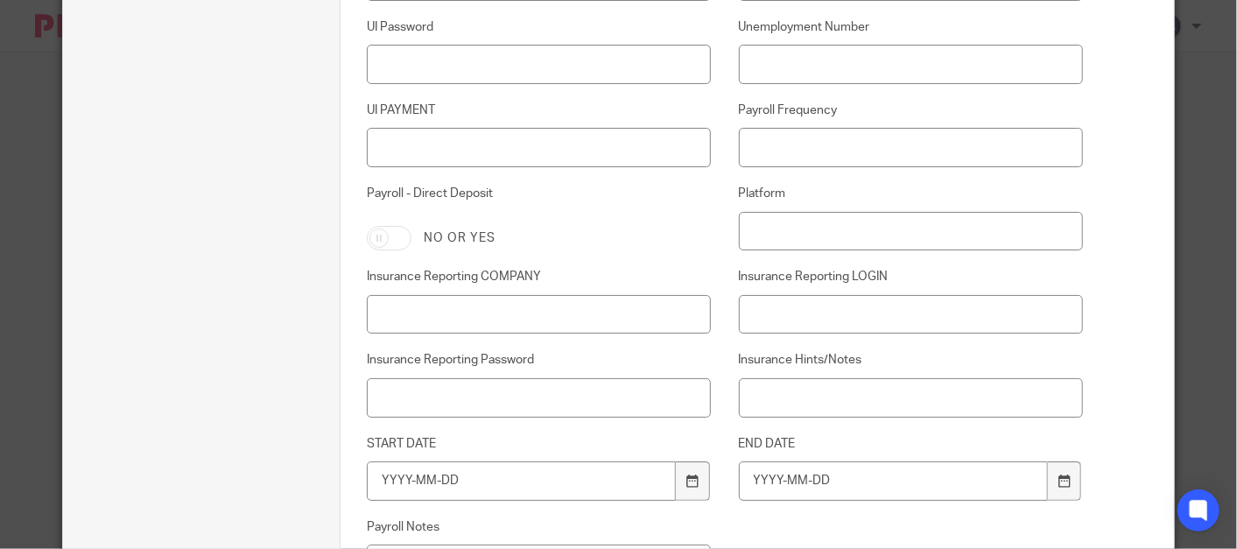
scroll to position [1945, 0]
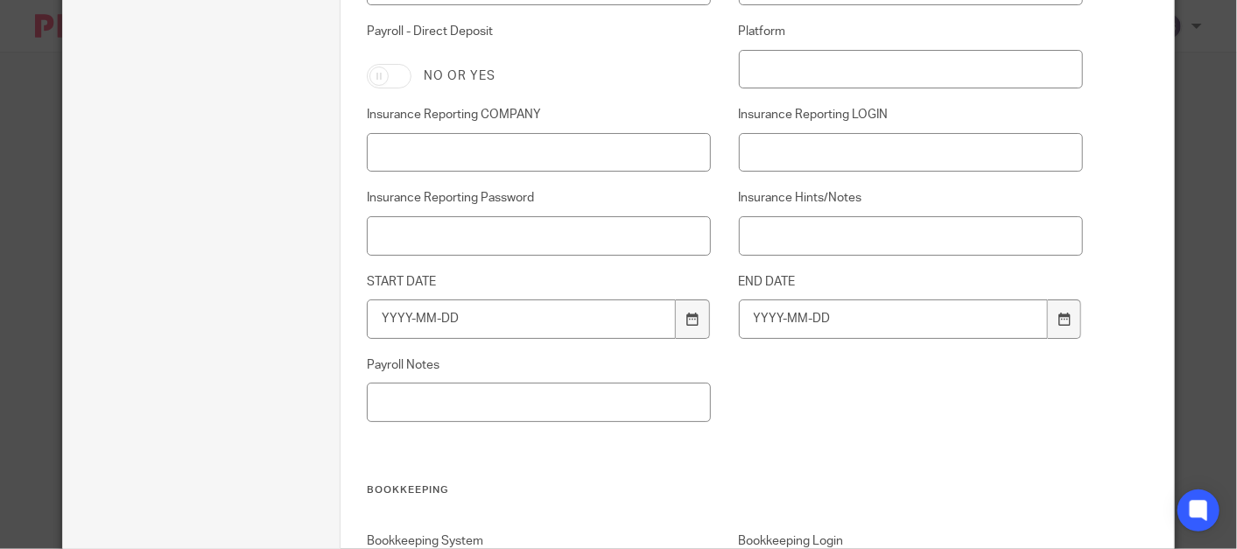
type input "America"
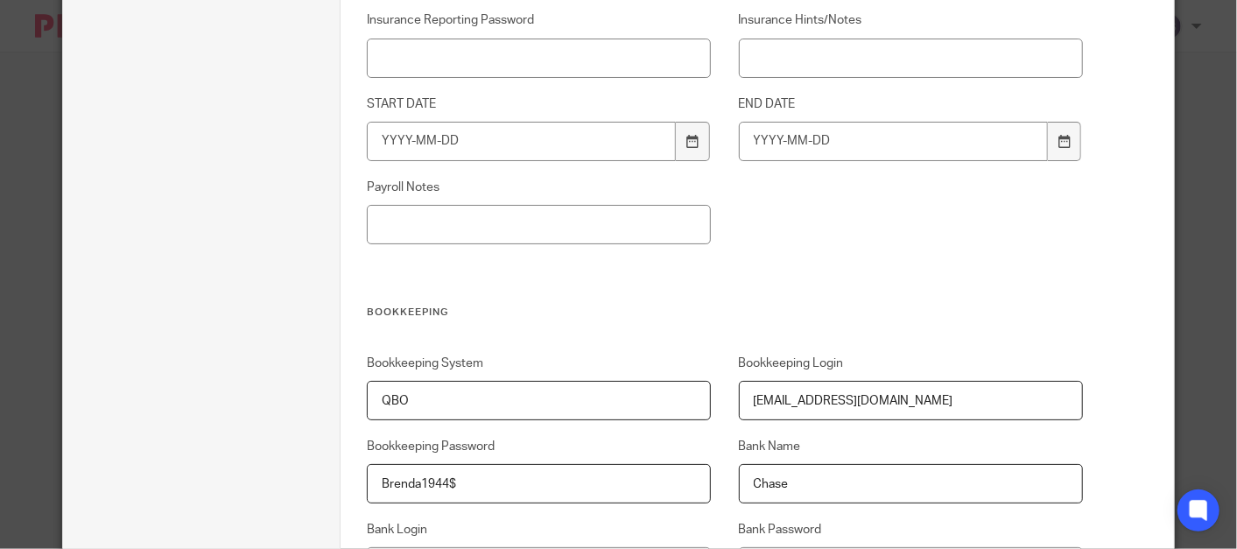
scroll to position [2431, 0]
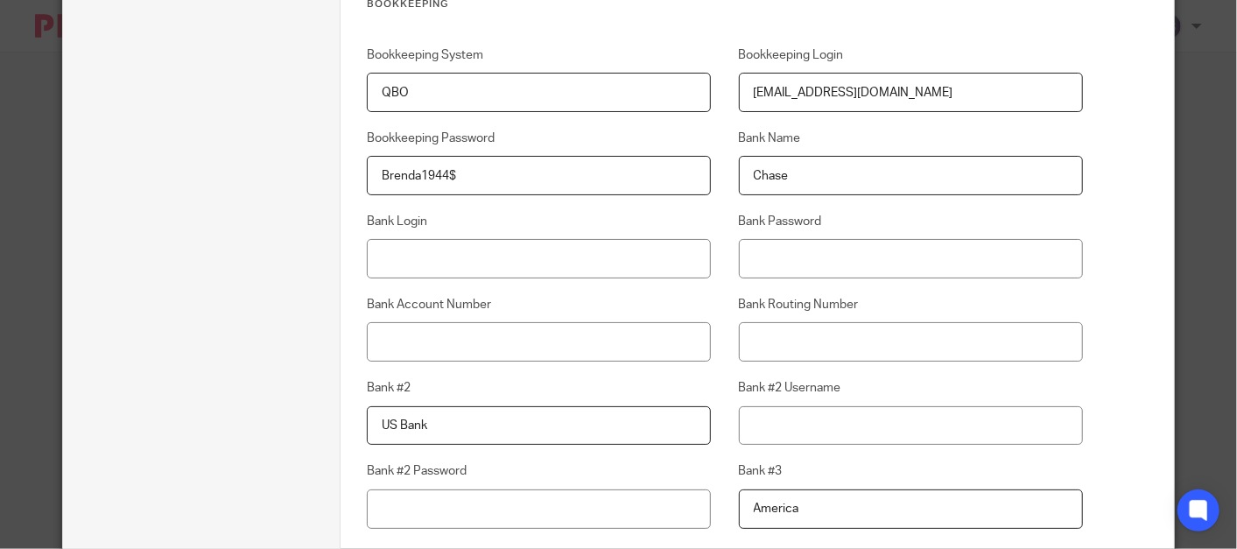
drag, startPoint x: 665, startPoint y: 195, endPoint x: 652, endPoint y: 217, distance: 25.5
click at [652, 205] on div "Bookkeeping System QBO Bookkeeping Login bookkeeping@bizaccountants.com Bookkee…" at bounding box center [711, 442] width 743 height 793
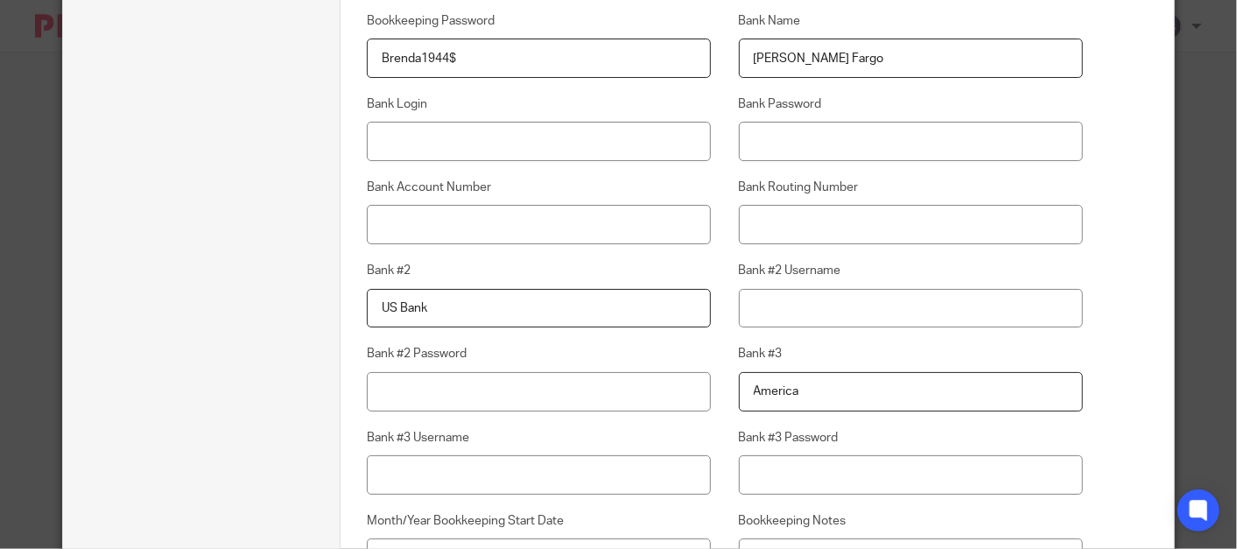
scroll to position [2593, 0]
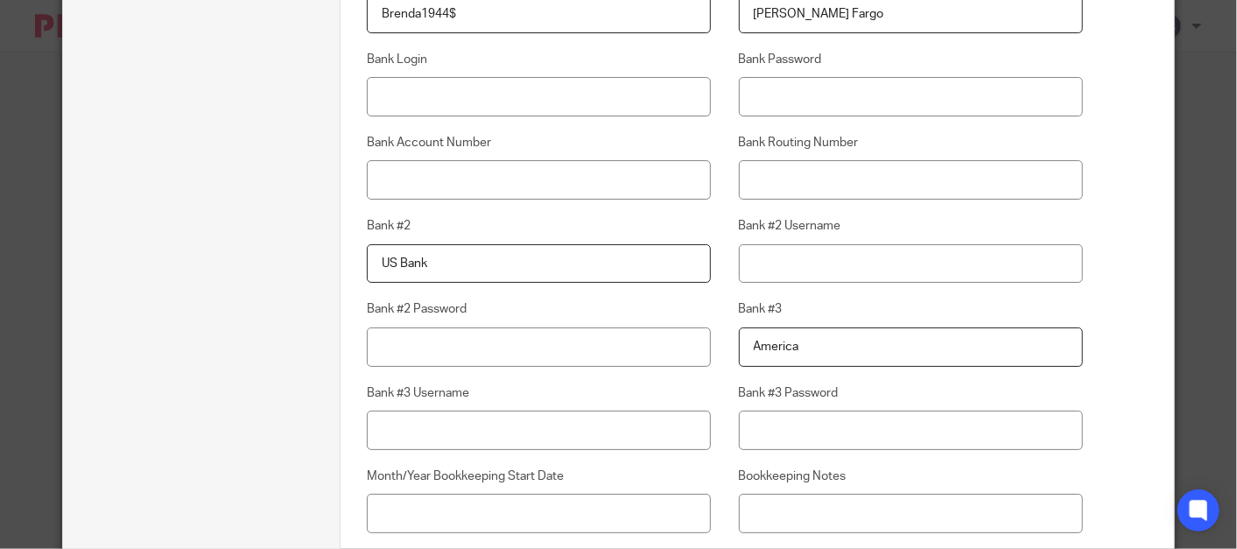
type input "Wells Fargo"
drag, startPoint x: 826, startPoint y: 341, endPoint x: 722, endPoint y: 360, distance: 105.1
click at [722, 360] on div "Bank #3 America" at bounding box center [897, 333] width 372 height 66
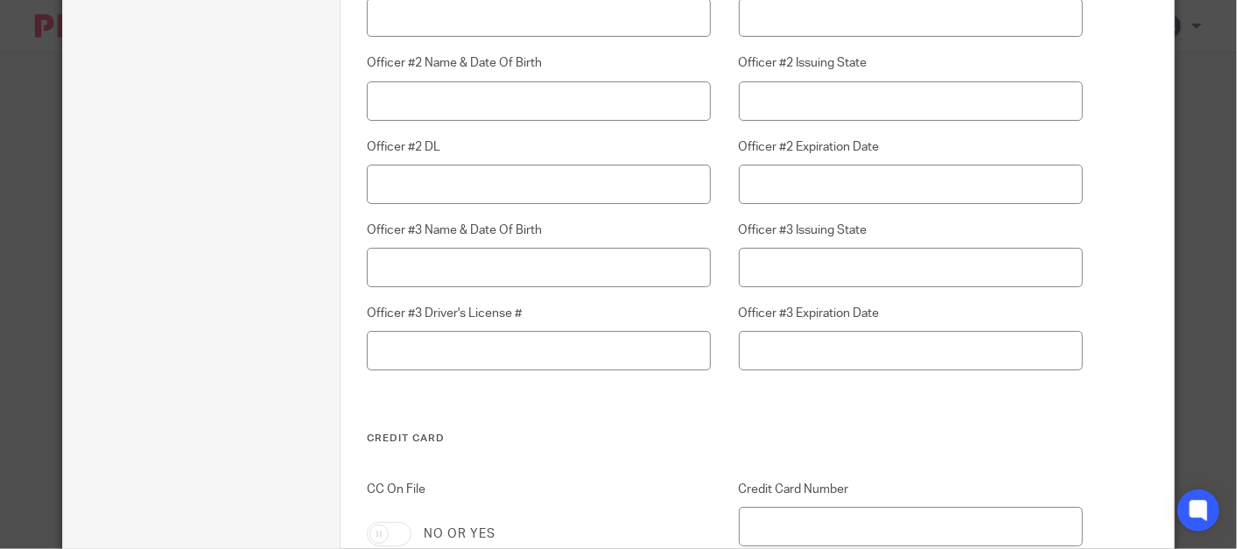
scroll to position [5131, 0]
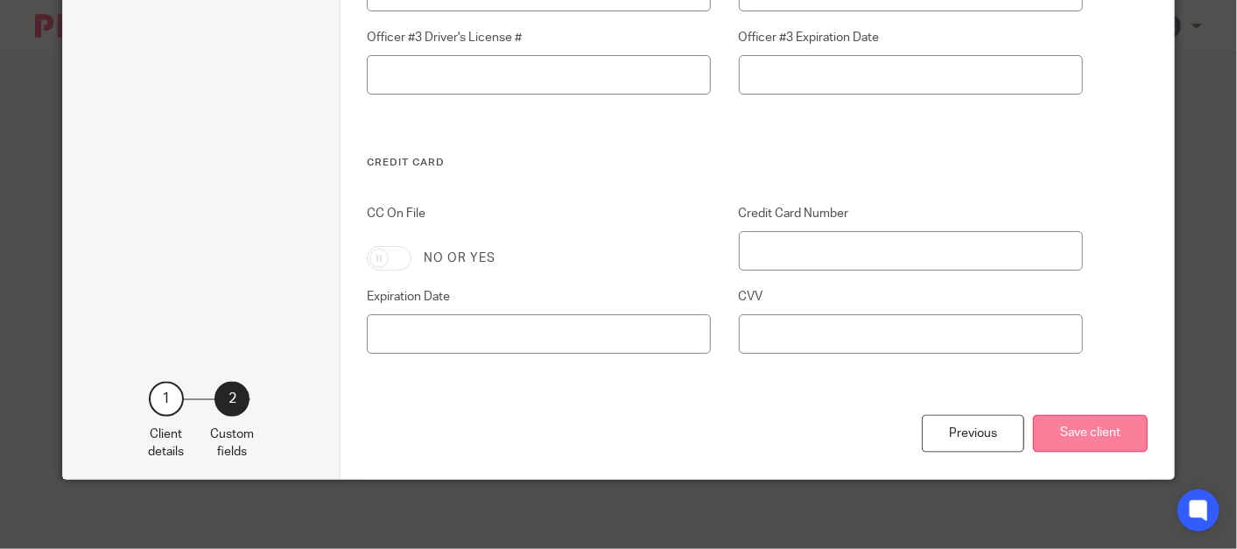
click at [1093, 427] on button "Save client" at bounding box center [1090, 434] width 115 height 38
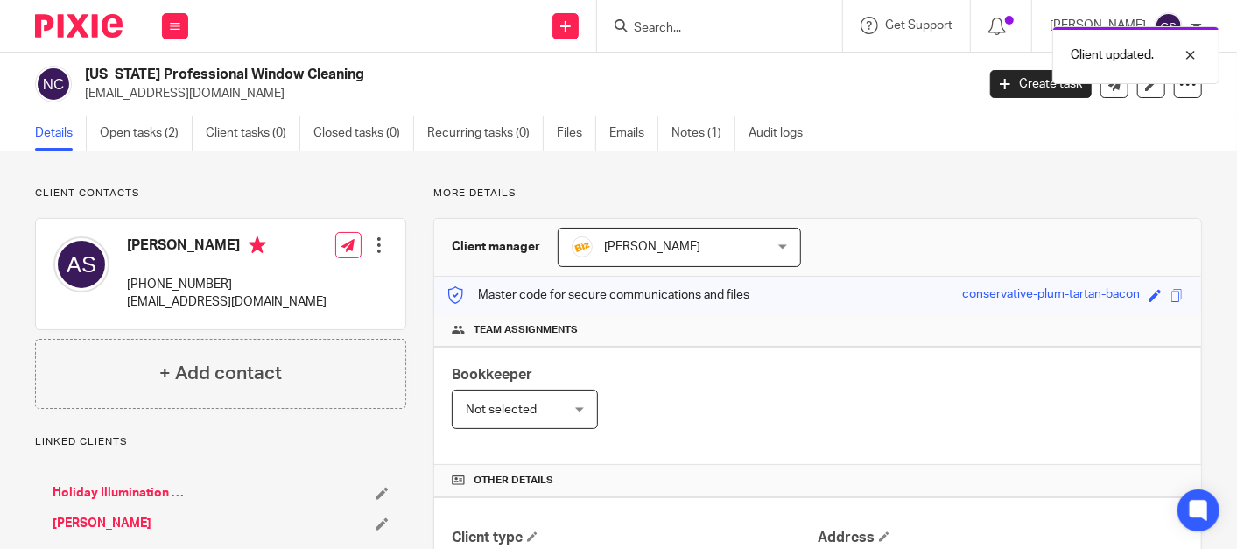
click at [86, 488] on link "Holiday Illumination LLC" at bounding box center [120, 493] width 134 height 18
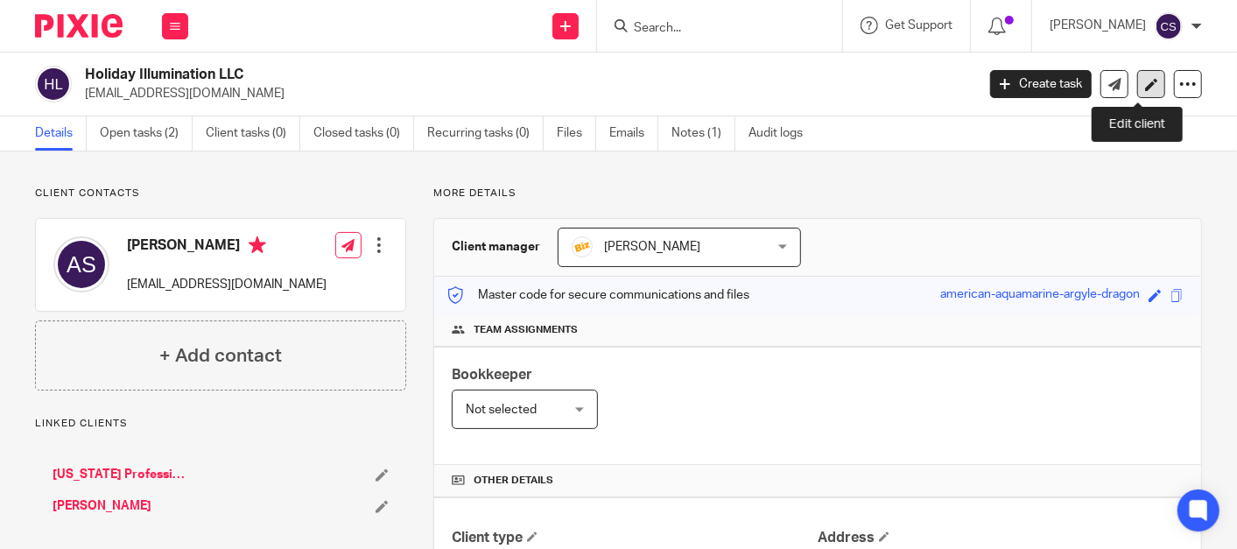
click at [1145, 87] on icon at bounding box center [1151, 84] width 13 height 13
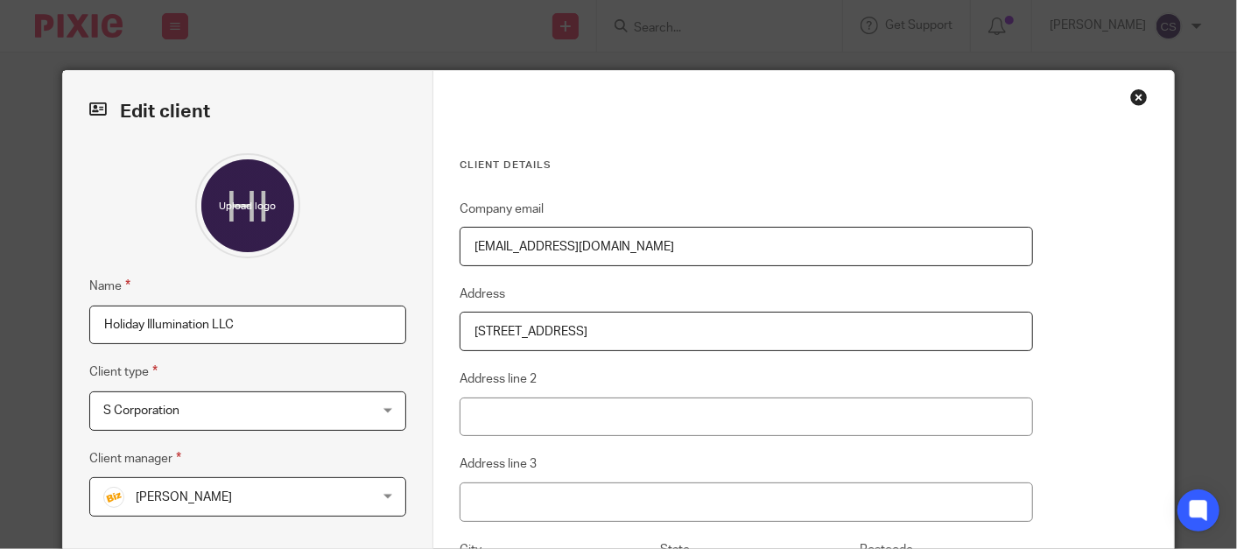
scroll to position [324, 0]
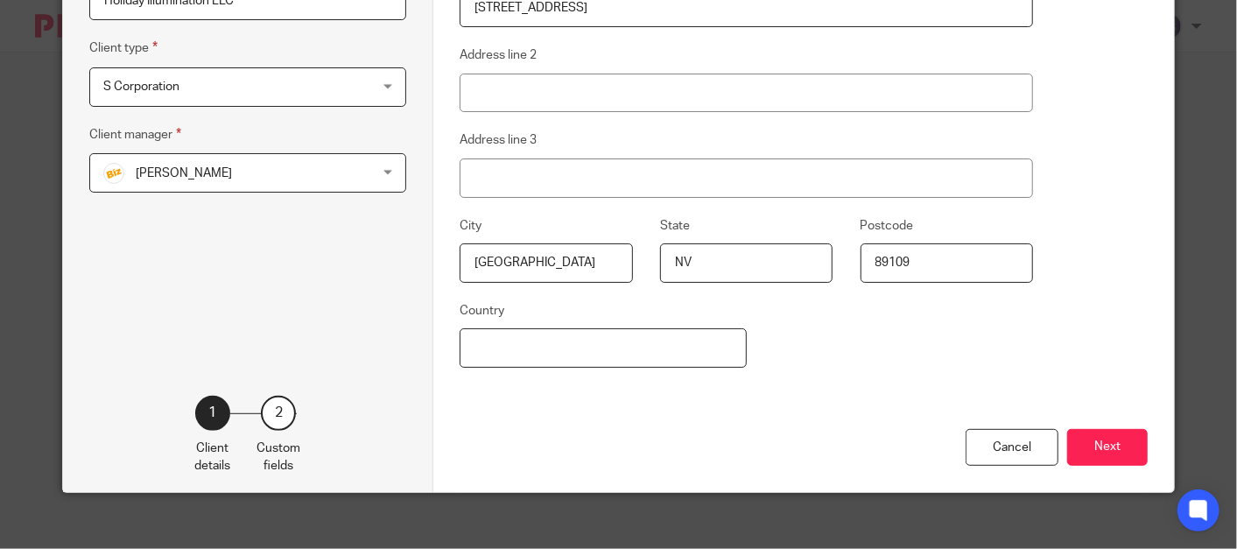
click at [482, 335] on input "Country" at bounding box center [603, 347] width 287 height 39
type input "USA"
click at [1075, 446] on button "Next" at bounding box center [1107, 448] width 81 height 38
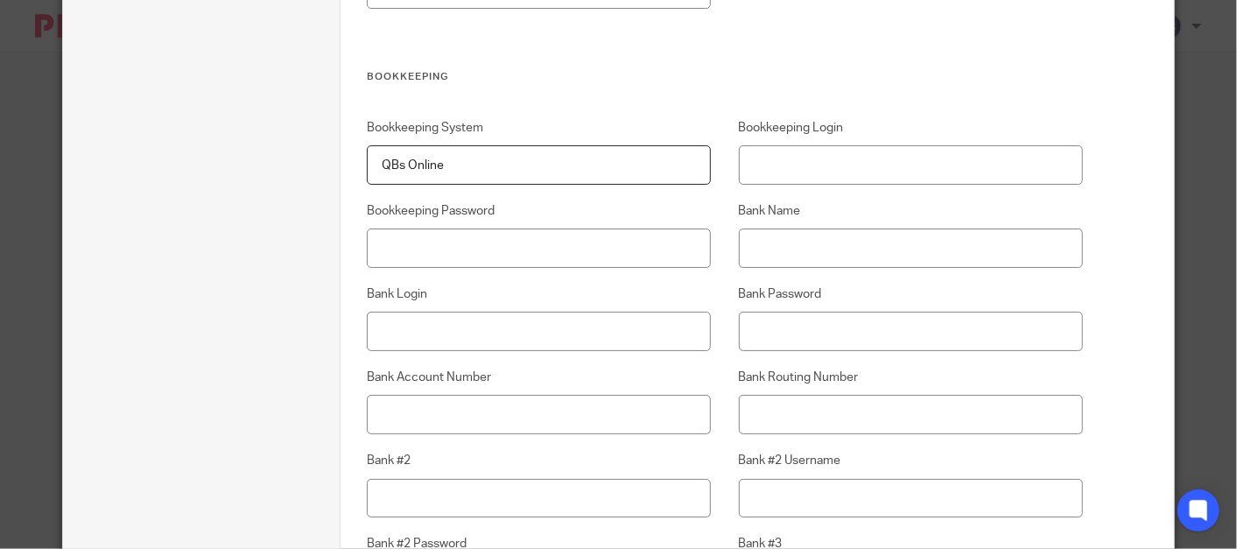
scroll to position [2431, 0]
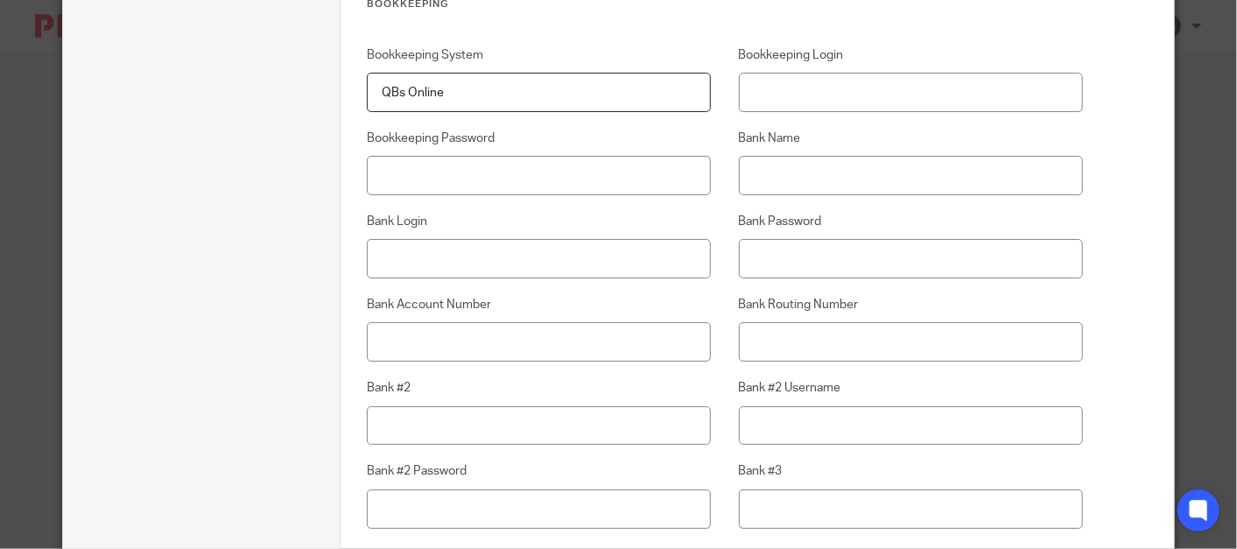
drag, startPoint x: 483, startPoint y: 74, endPoint x: 235, endPoint y: 159, distance: 263.0
click at [246, 155] on div "Edit client Client name Holiday Illumination LLC Client type 1 Client details 2…" at bounding box center [619, 409] width 1112 height 5539
type input "QBO"
type input "[EMAIL_ADDRESS][DOMAIN_NAME]"
type input "Brenda1944$"
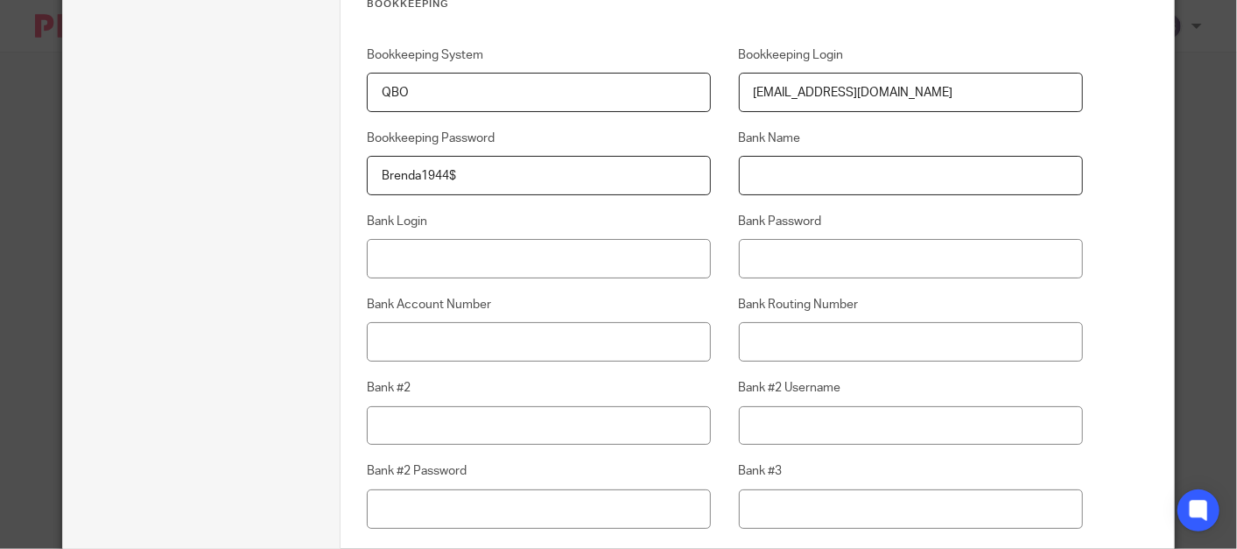
click at [775, 179] on input "Bank Name" at bounding box center [911, 175] width 344 height 39
type input "Chase"
click at [500, 429] on input "Bank #2" at bounding box center [539, 425] width 344 height 39
type input "US Bank"
click at [771, 503] on input "Bank #3" at bounding box center [911, 508] width 344 height 39
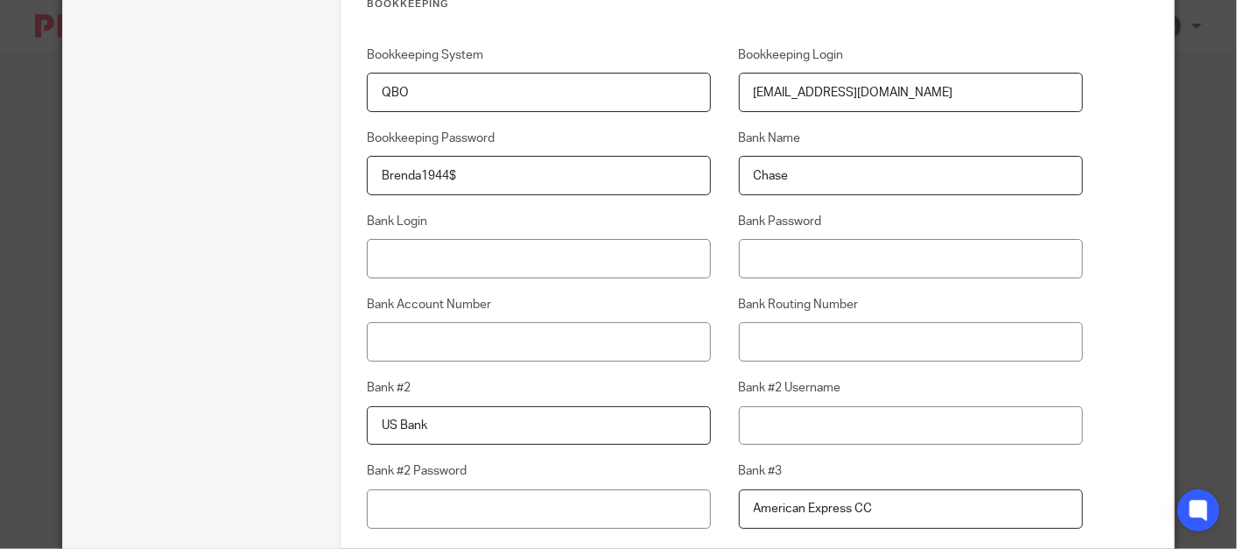
type input "American Express CC"
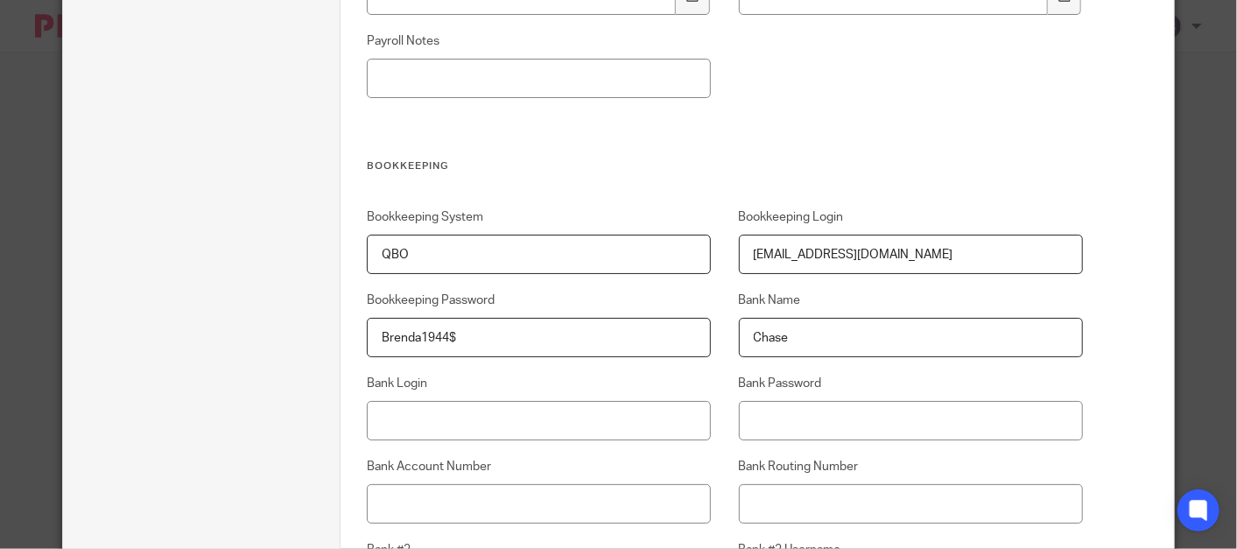
drag, startPoint x: 806, startPoint y: 331, endPoint x: 596, endPoint y: 387, distance: 217.5
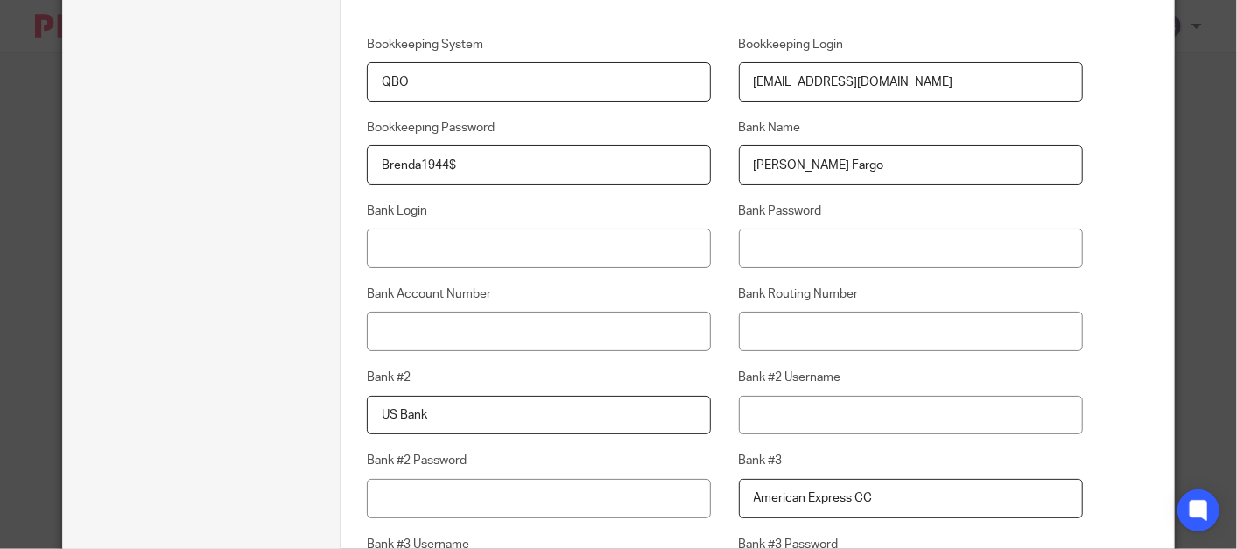
scroll to position [2593, 0]
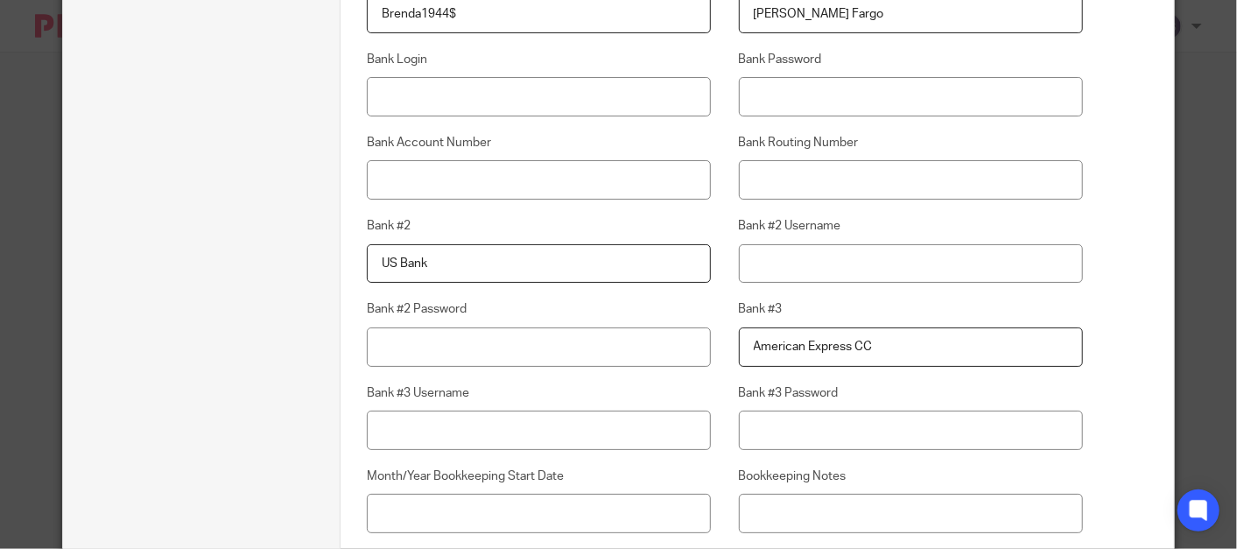
type input "Wells Fargo"
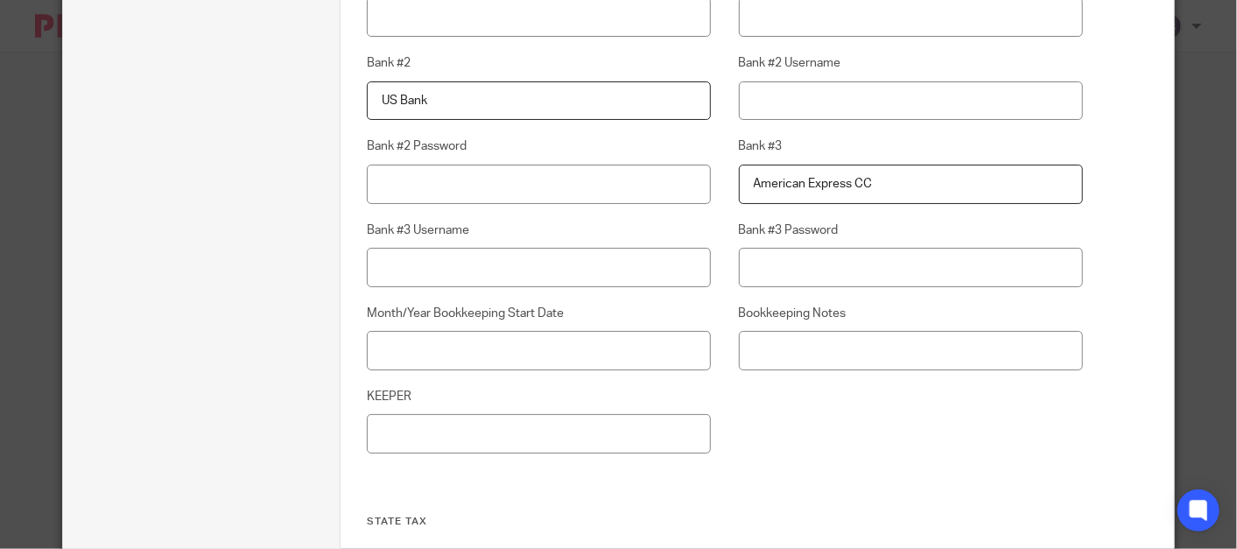
drag, startPoint x: 436, startPoint y: 101, endPoint x: 330, endPoint y: 127, distance: 109.1
click at [330, 127] on div "Edit client Client name Holiday Illumination LLC Client type 1 Client details 2…" at bounding box center [619, 84] width 1112 height 5539
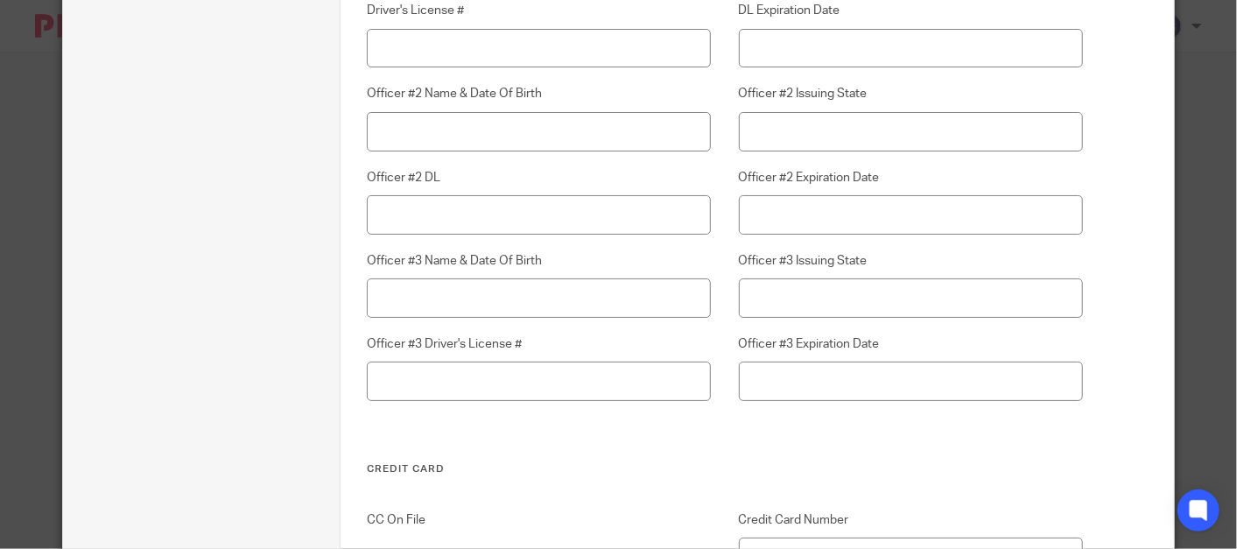
scroll to position [5131, 0]
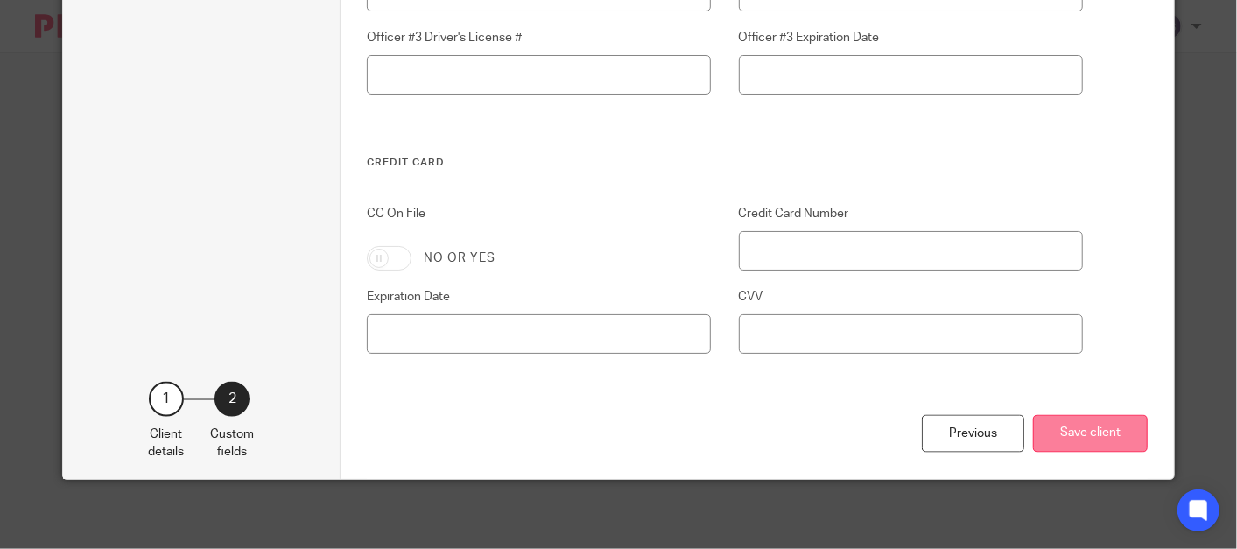
type input "Chase"
click at [1060, 435] on button "Save client" at bounding box center [1090, 434] width 115 height 38
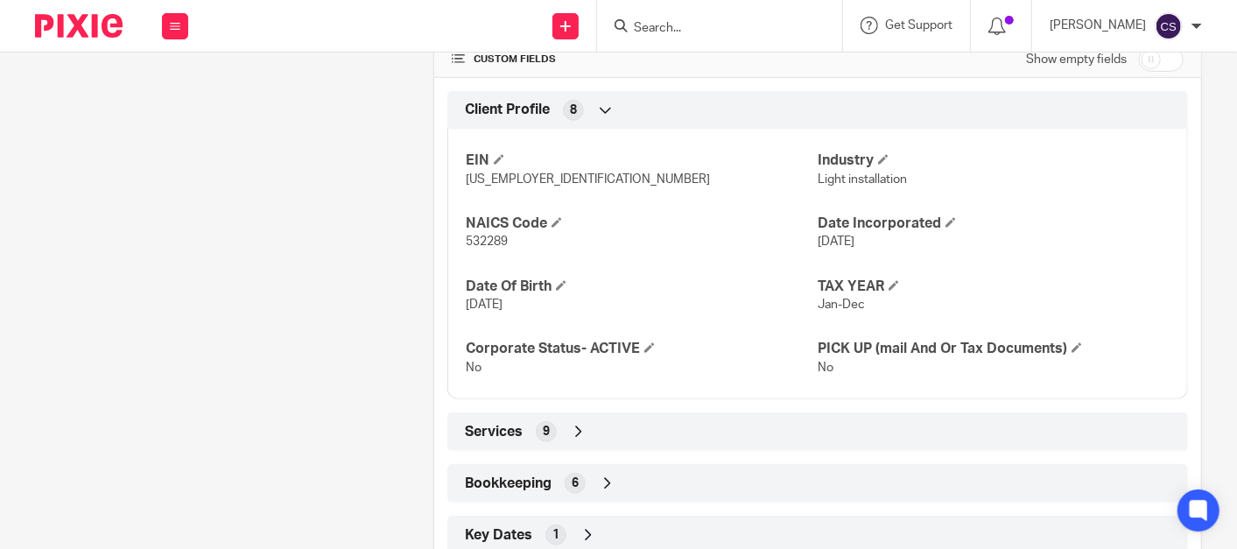
scroll to position [698, 0]
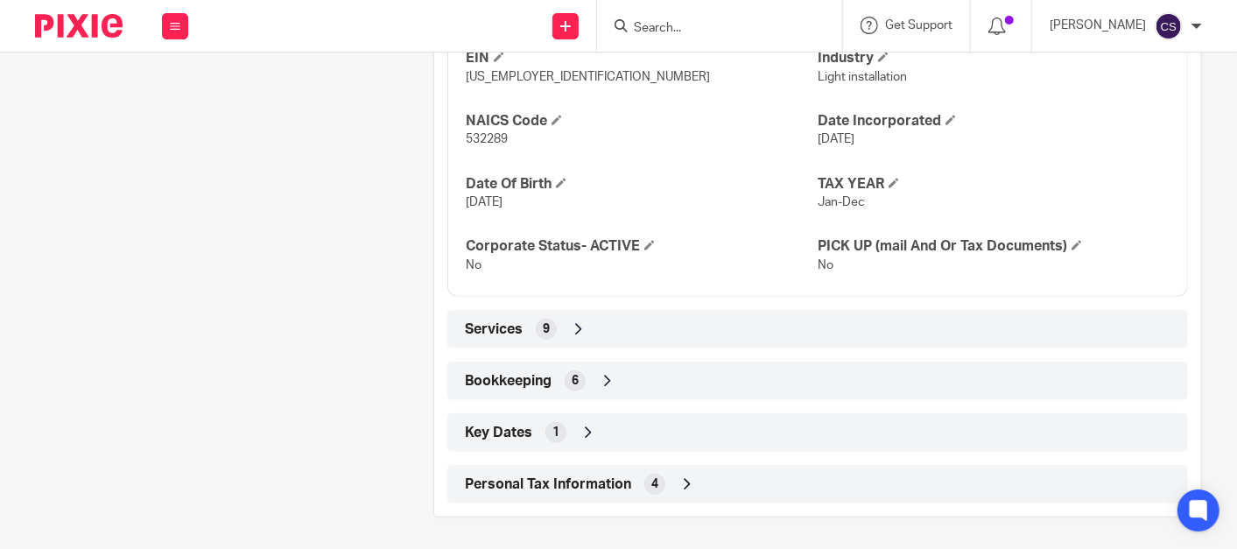
click at [599, 372] on icon at bounding box center [608, 381] width 18 height 18
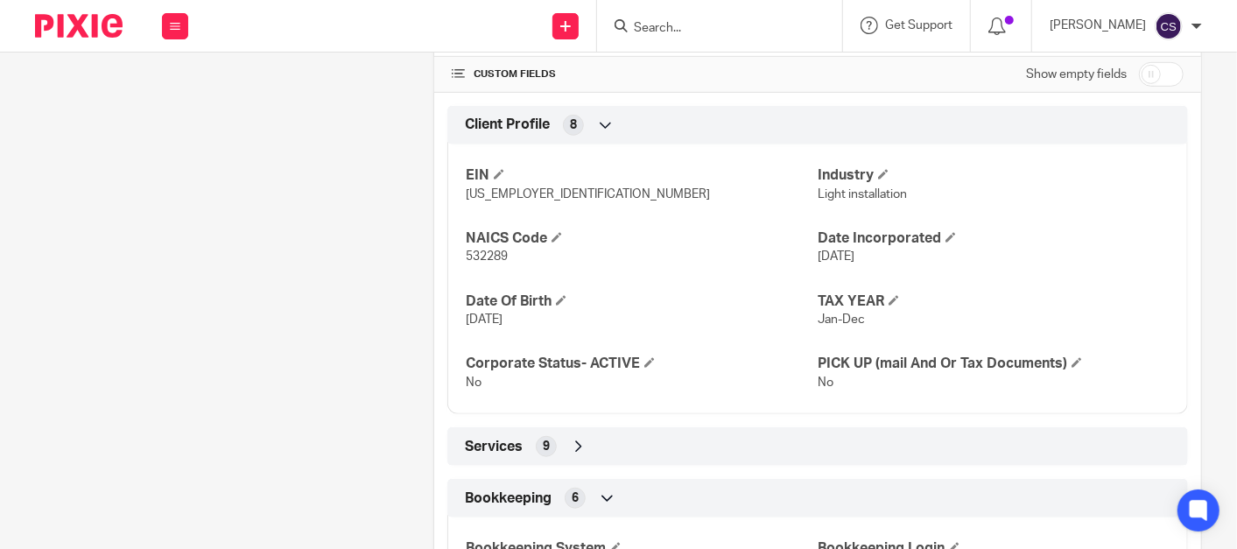
scroll to position [0, 0]
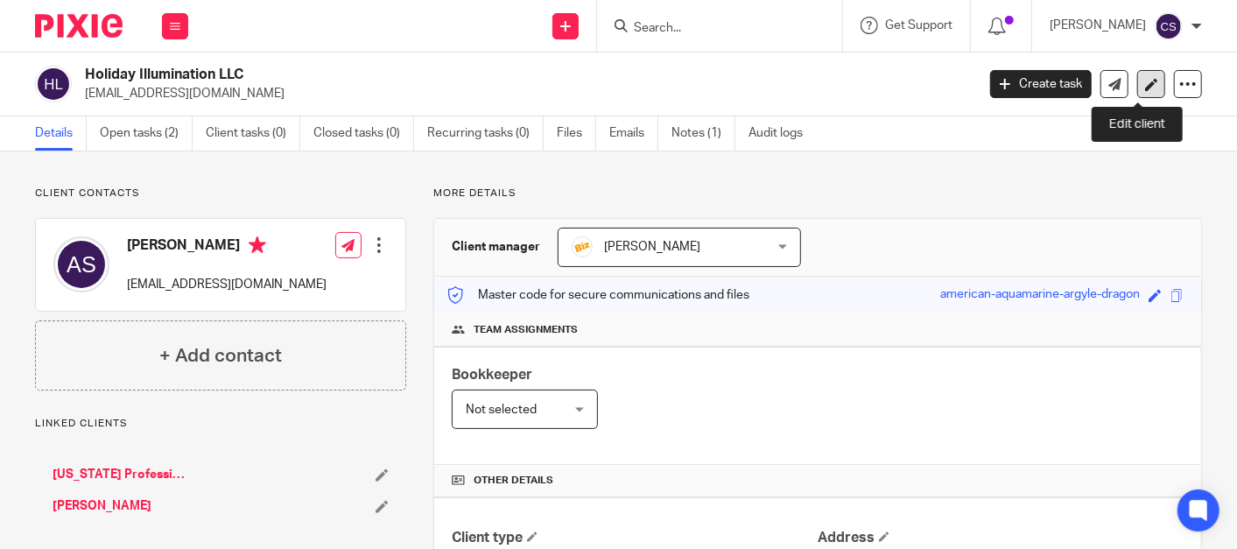
click at [1145, 79] on icon at bounding box center [1151, 84] width 13 height 13
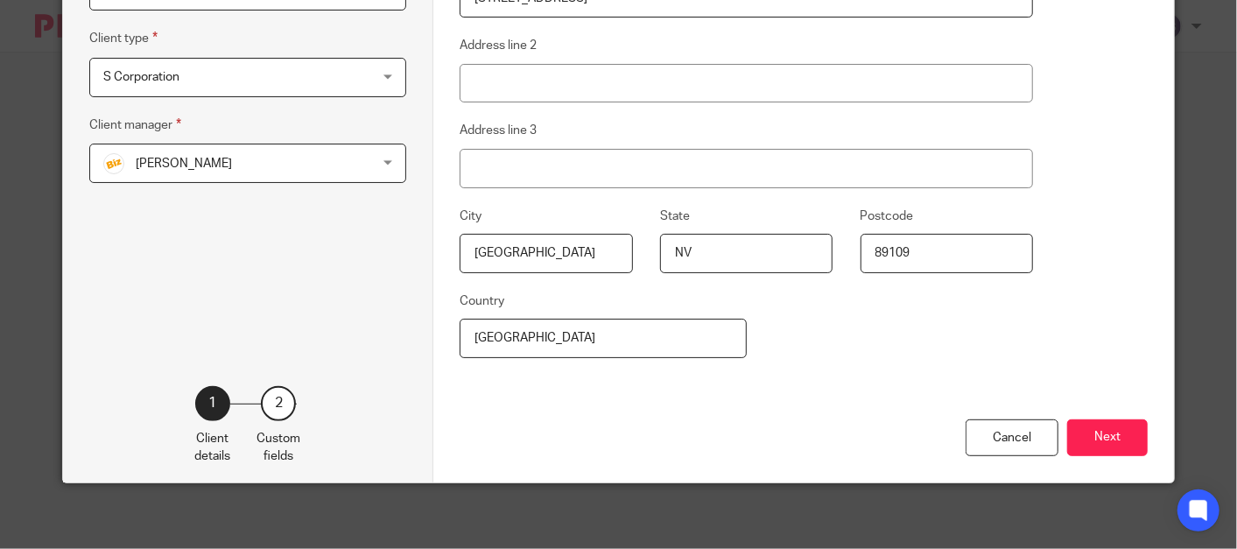
scroll to position [339, 0]
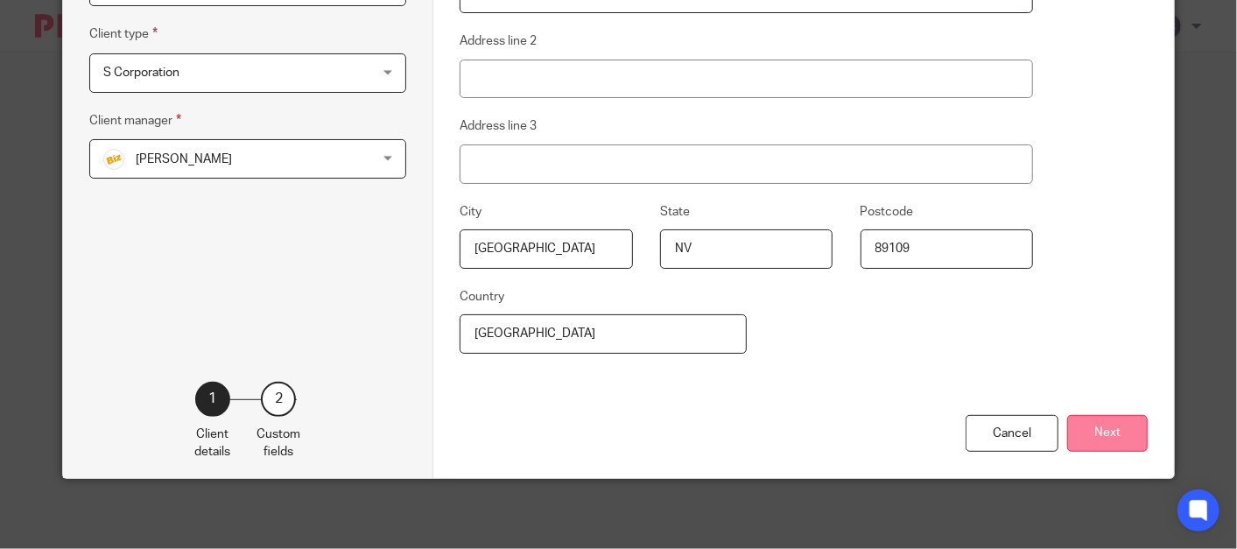
click at [1093, 429] on button "Next" at bounding box center [1107, 434] width 81 height 38
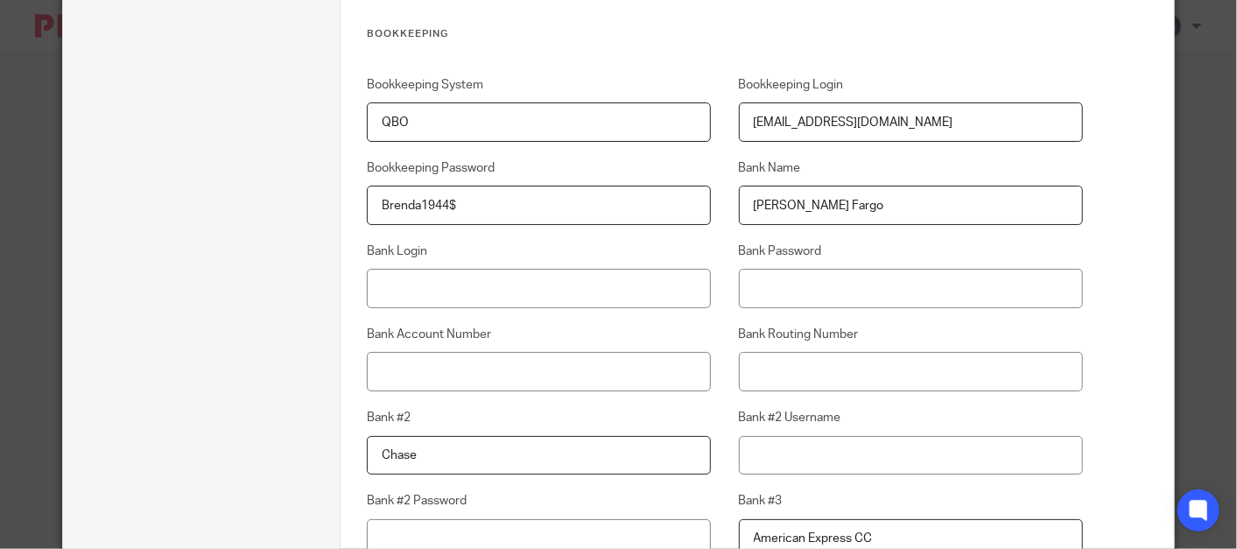
scroll to position [2446, 0]
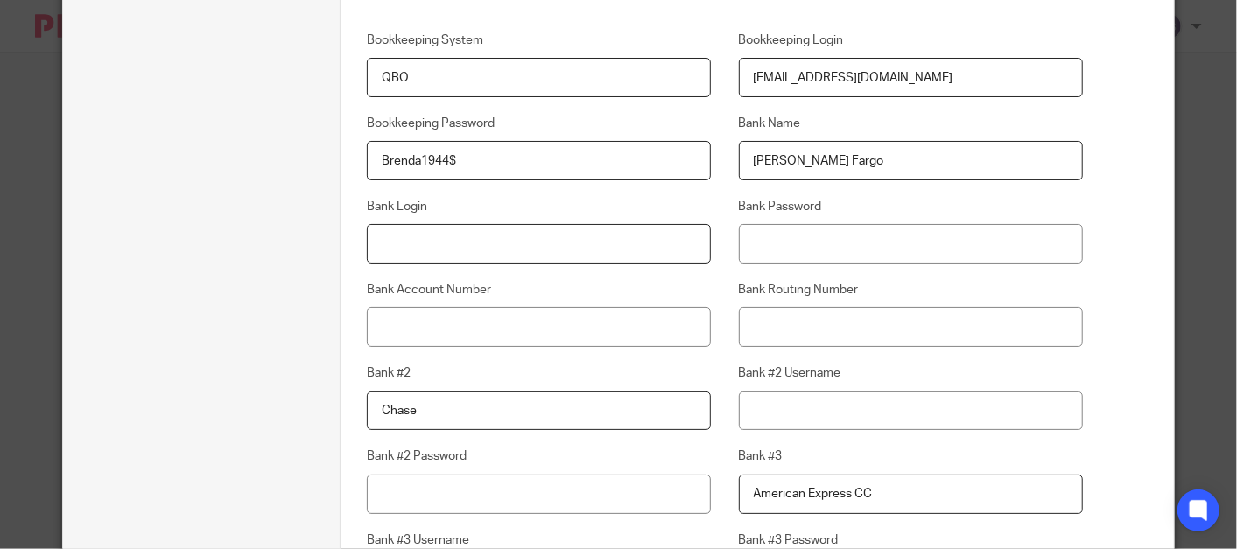
click at [450, 245] on input "Bank Login" at bounding box center [539, 243] width 344 height 39
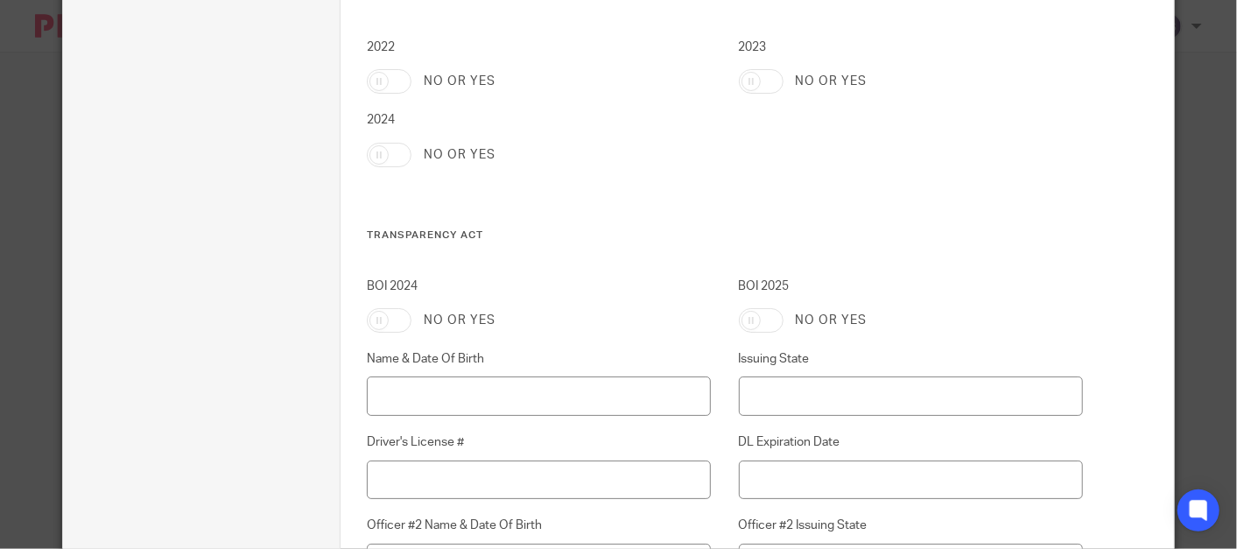
scroll to position [5131, 0]
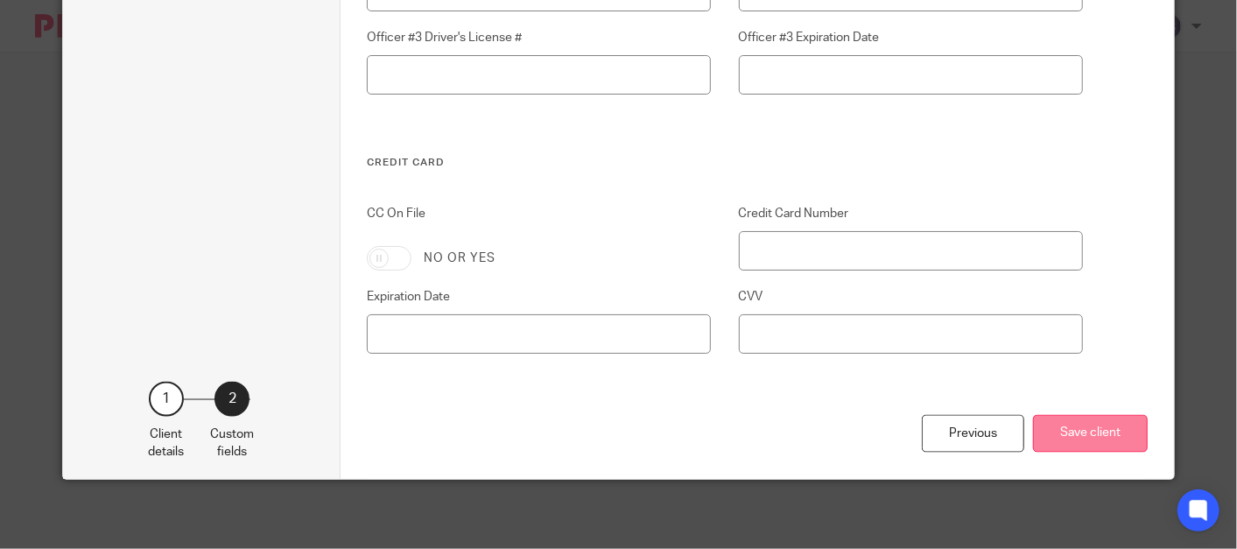
click at [1059, 448] on button "Save client" at bounding box center [1090, 434] width 115 height 38
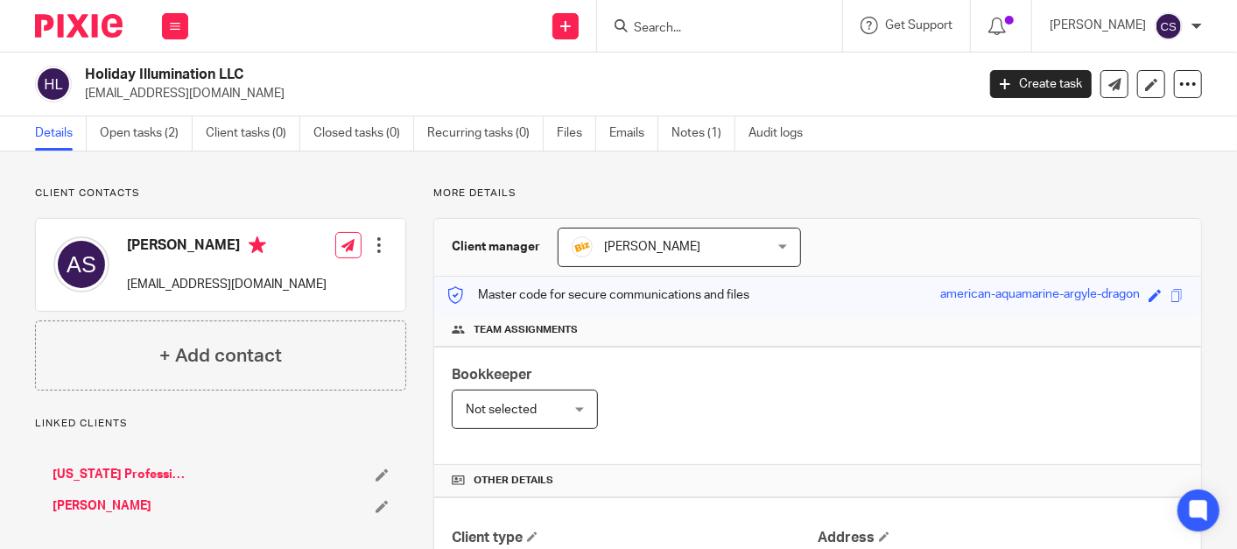
drag, startPoint x: 675, startPoint y: 33, endPoint x: 685, endPoint y: 37, distance: 10.2
click at [675, 33] on input "Search" at bounding box center [711, 29] width 158 height 16
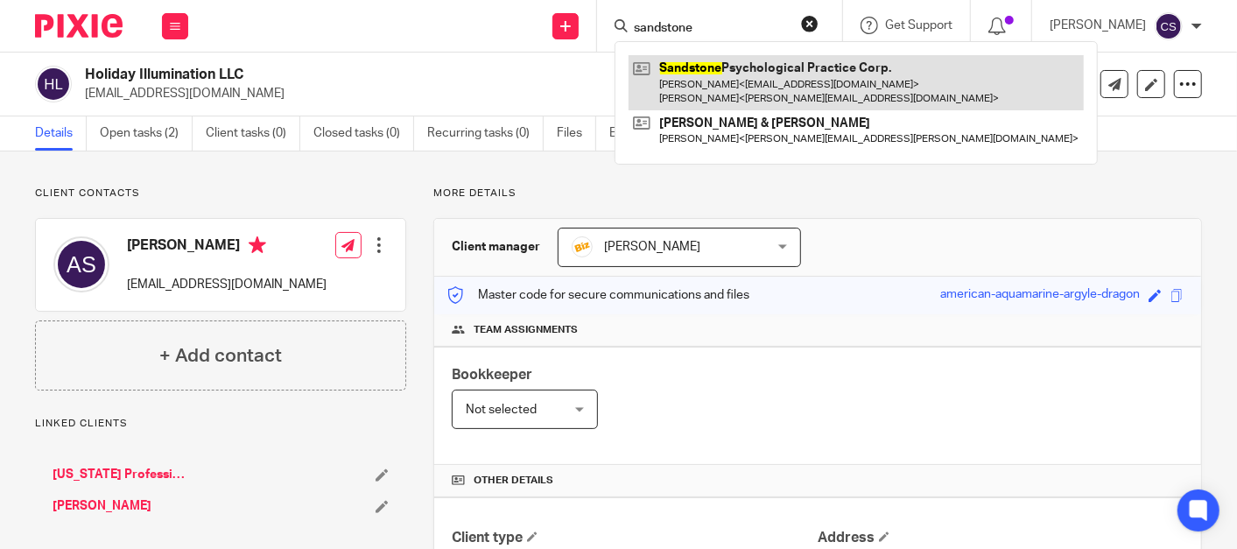
type input "sandstone"
click at [729, 84] on link at bounding box center [856, 82] width 455 height 54
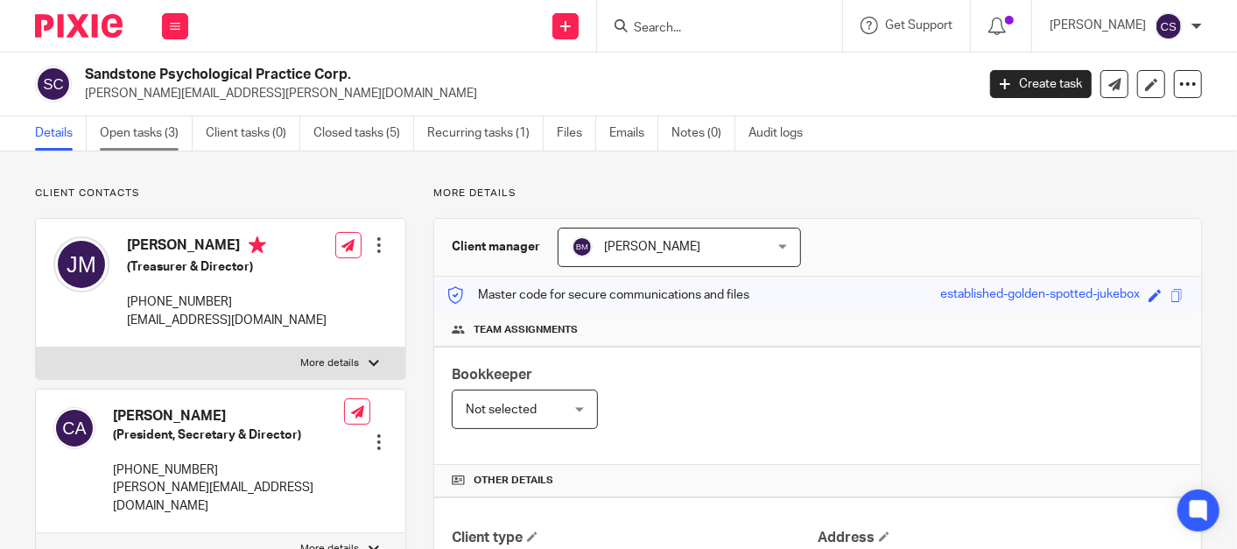
click at [125, 136] on link "Open tasks (3)" at bounding box center [146, 133] width 93 height 34
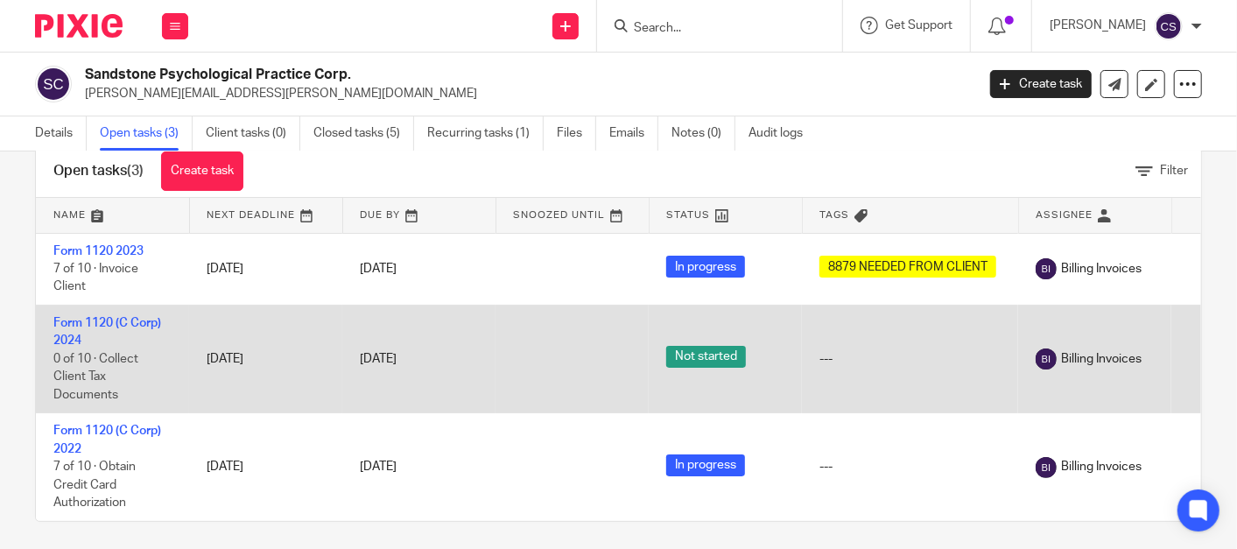
scroll to position [64, 0]
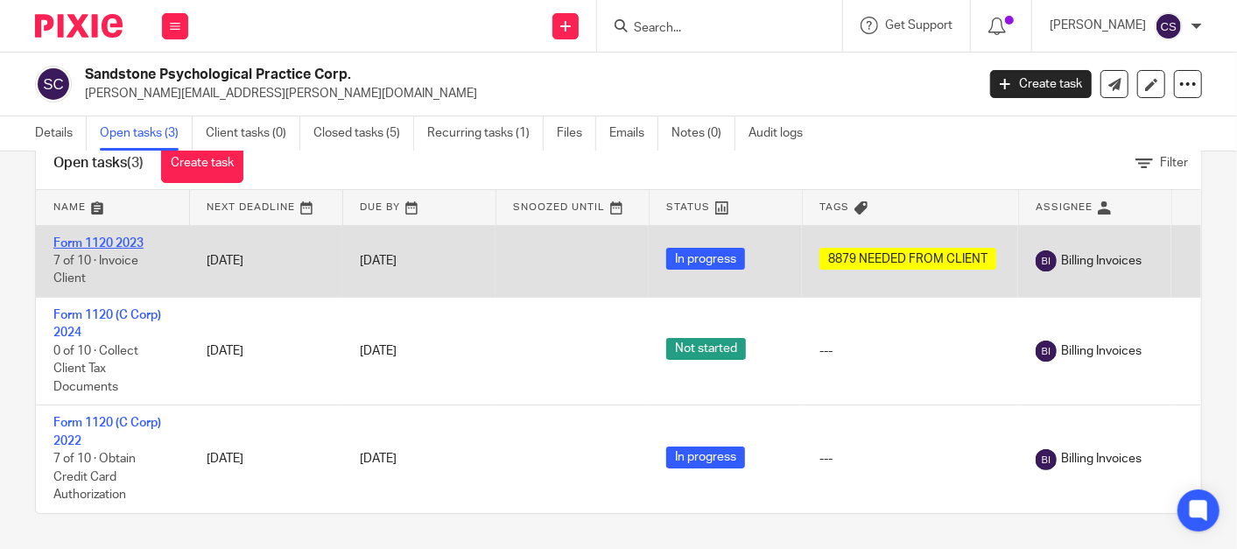
click at [74, 237] on link "Form 1120 2023" at bounding box center [98, 243] width 90 height 12
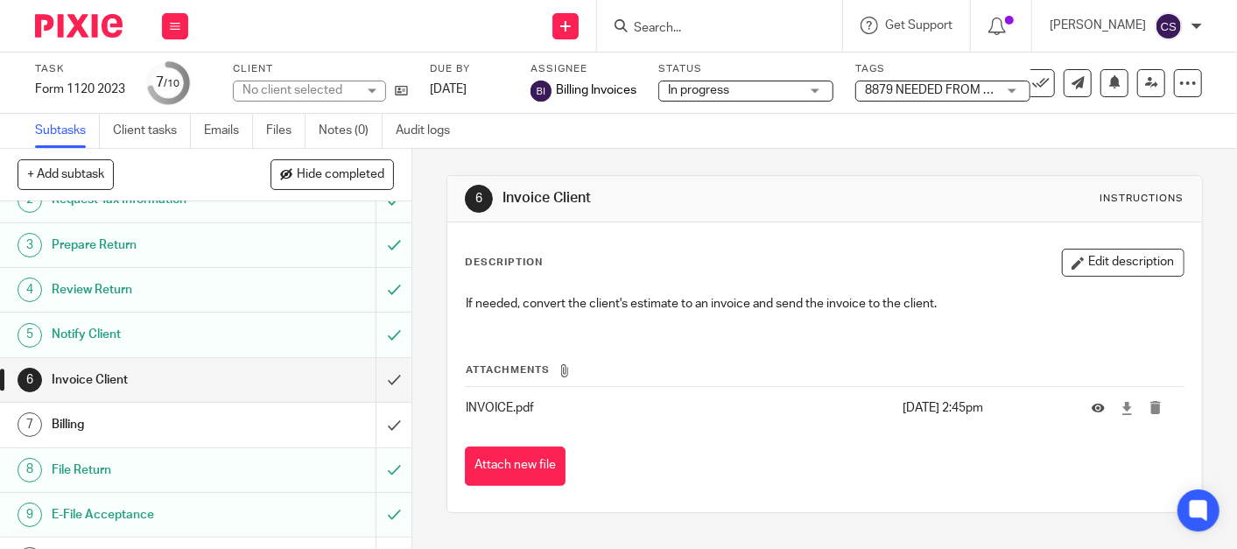
scroll to position [100, 0]
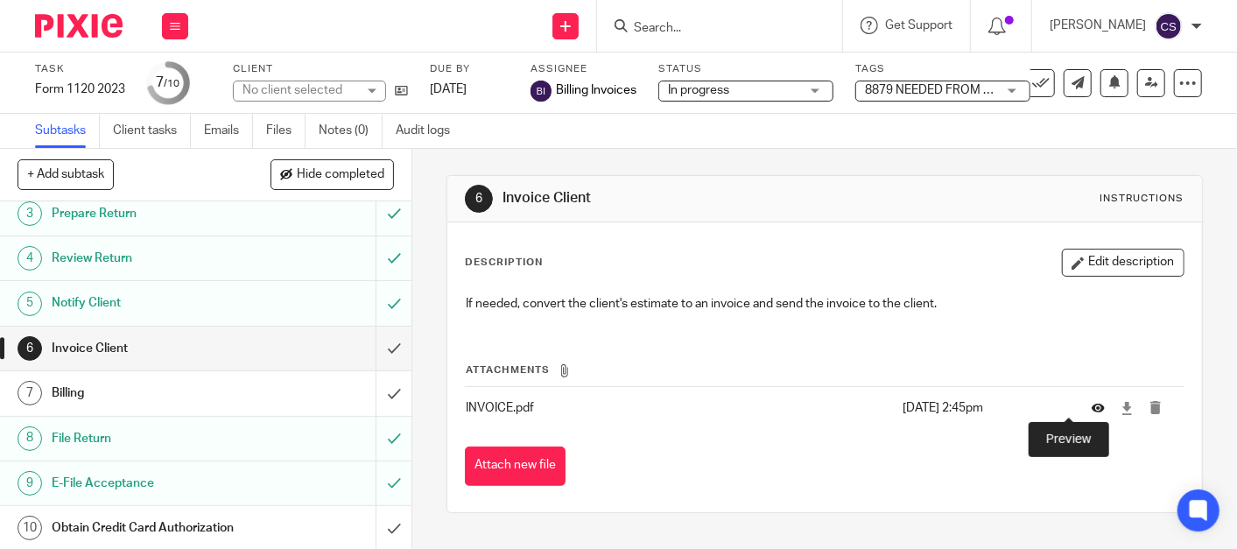
click at [1092, 408] on icon at bounding box center [1098, 408] width 13 height 13
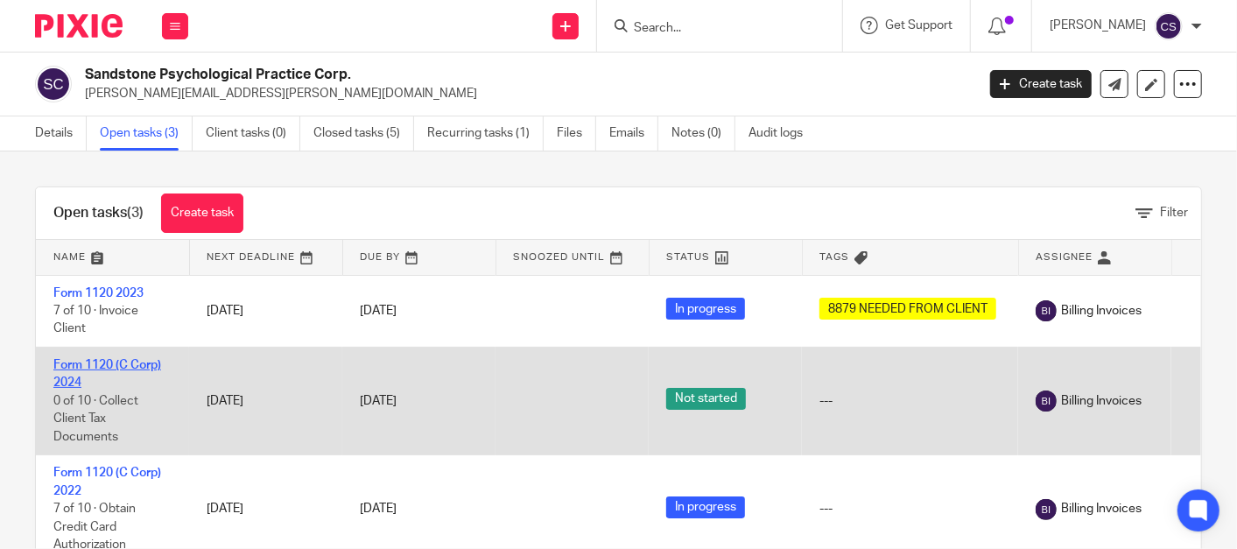
click at [90, 365] on link "Form 1120 (C Corp) 2024" at bounding box center [107, 374] width 108 height 30
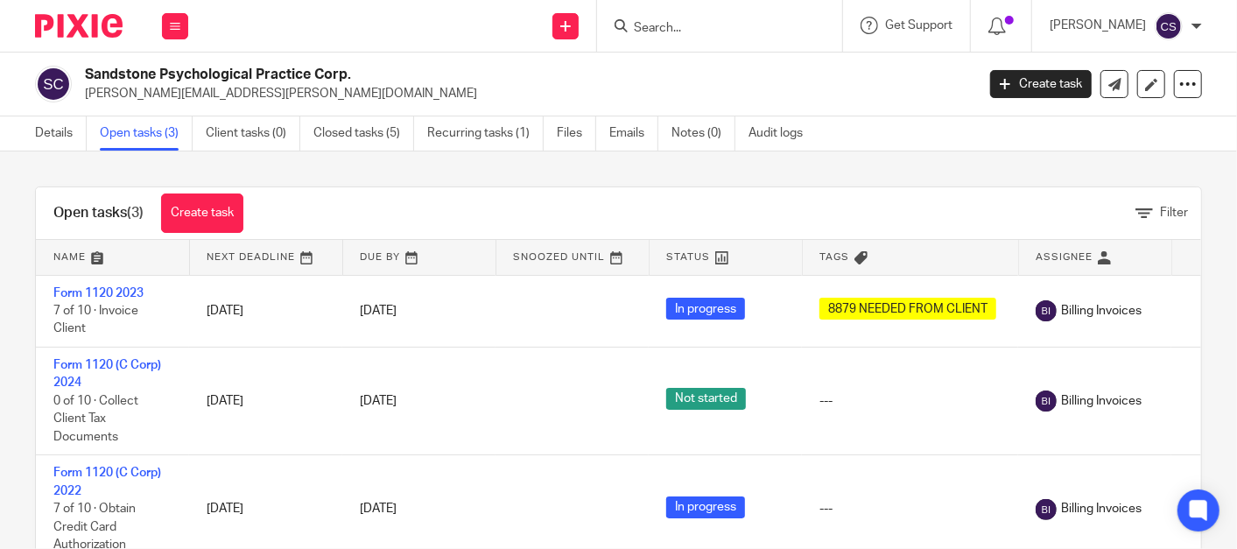
click at [705, 18] on form at bounding box center [725, 26] width 186 height 22
click at [693, 18] on form at bounding box center [725, 26] width 186 height 22
click at [663, 31] on input "Search" at bounding box center [711, 29] width 158 height 16
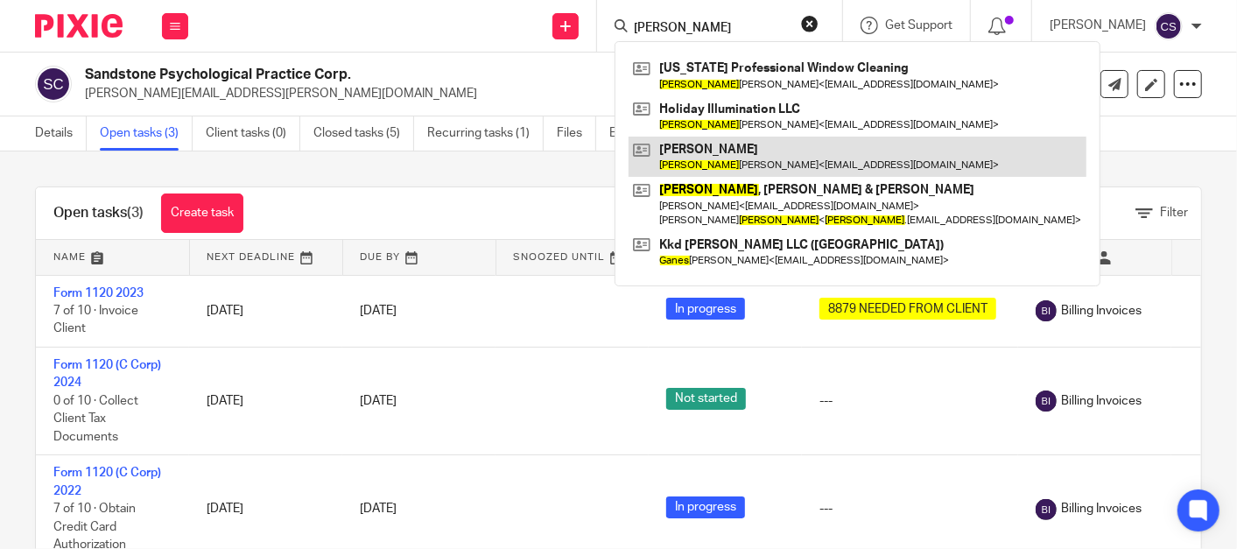
type input "agnes"
click at [705, 151] on link at bounding box center [858, 157] width 458 height 40
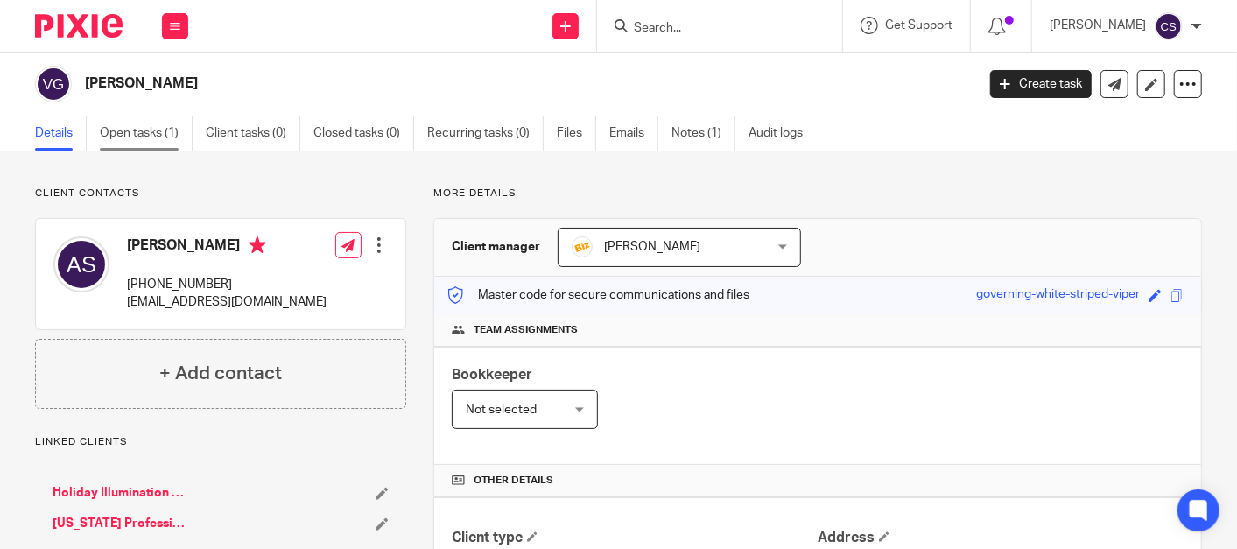
click at [123, 137] on link "Open tasks (1)" at bounding box center [146, 133] width 93 height 34
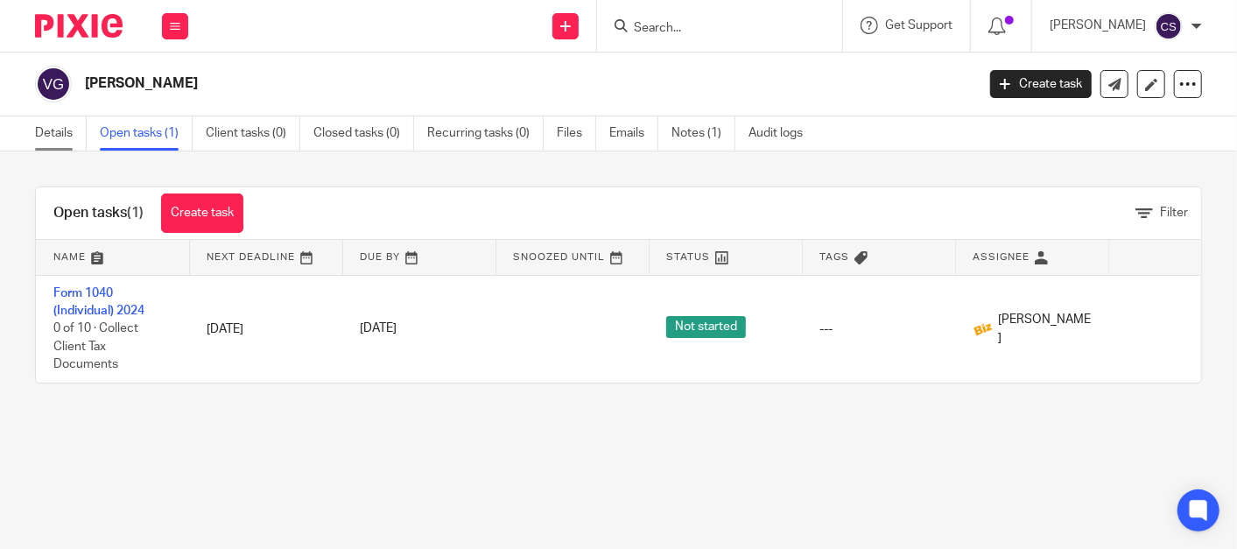
click at [48, 132] on link "Details" at bounding box center [61, 133] width 52 height 34
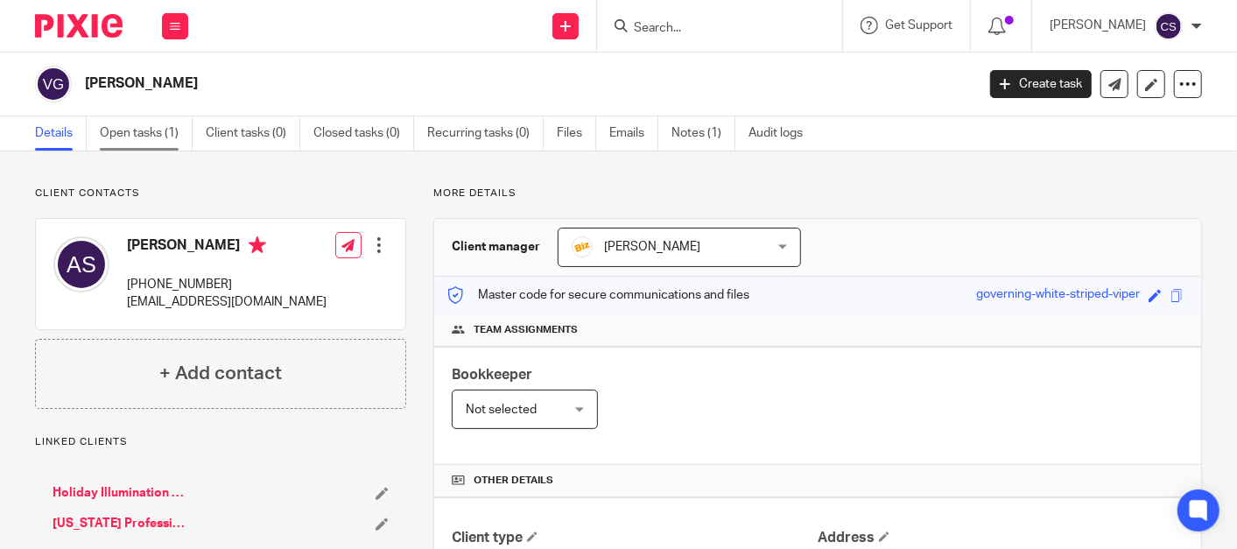
click at [123, 138] on link "Open tasks (1)" at bounding box center [146, 133] width 93 height 34
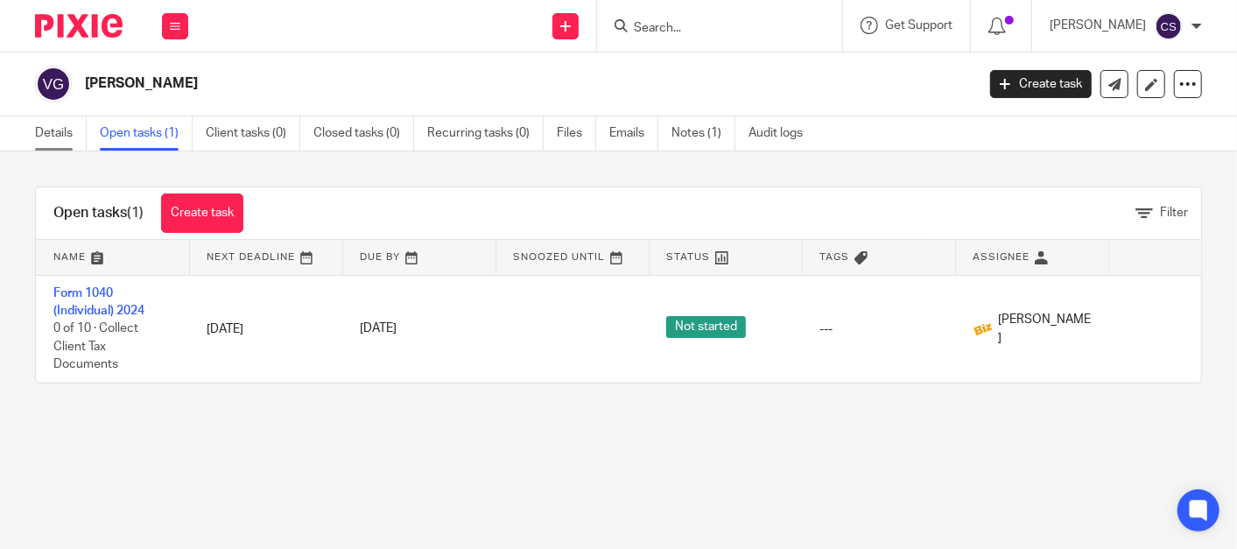
click at [53, 137] on link "Details" at bounding box center [61, 133] width 52 height 34
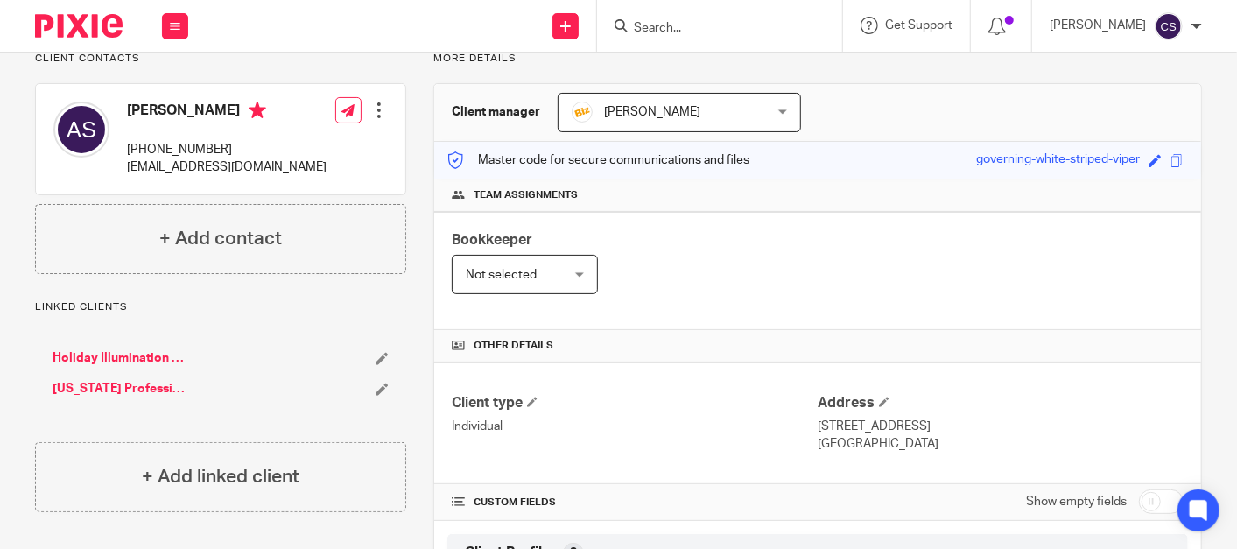
scroll to position [162, 0]
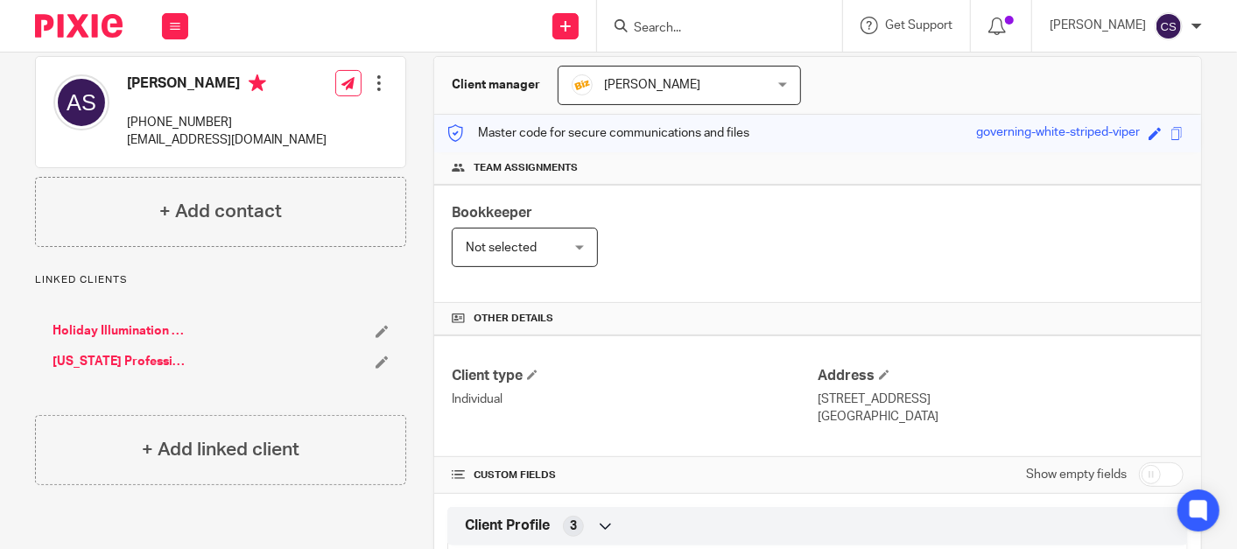
click at [130, 325] on link "Holiday Illumination LLC" at bounding box center [120, 331] width 134 height 18
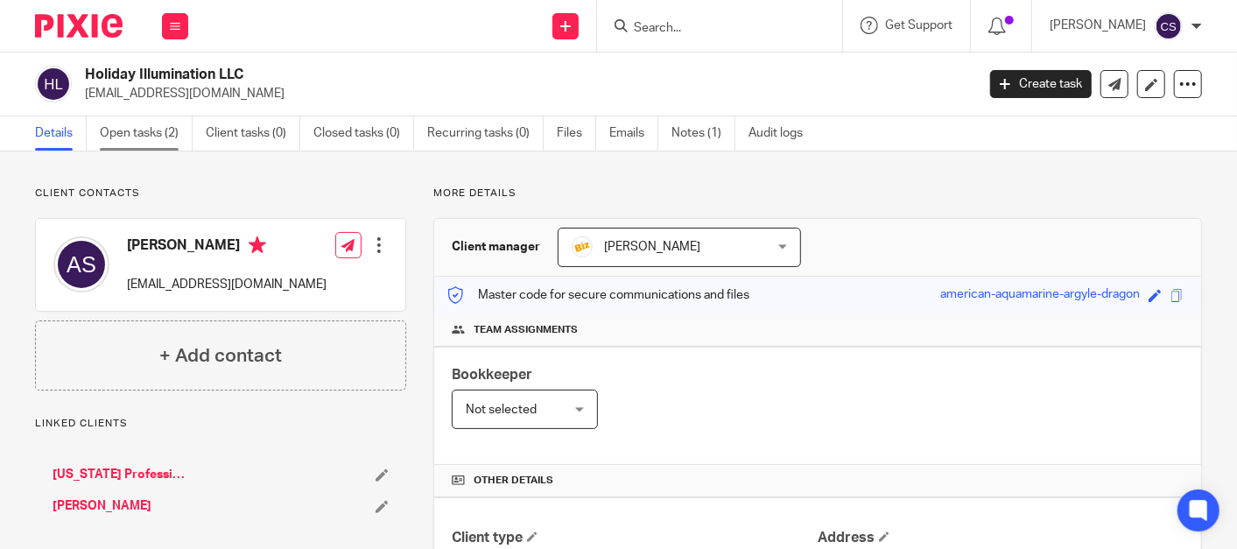
click at [136, 135] on link "Open tasks (2)" at bounding box center [146, 133] width 93 height 34
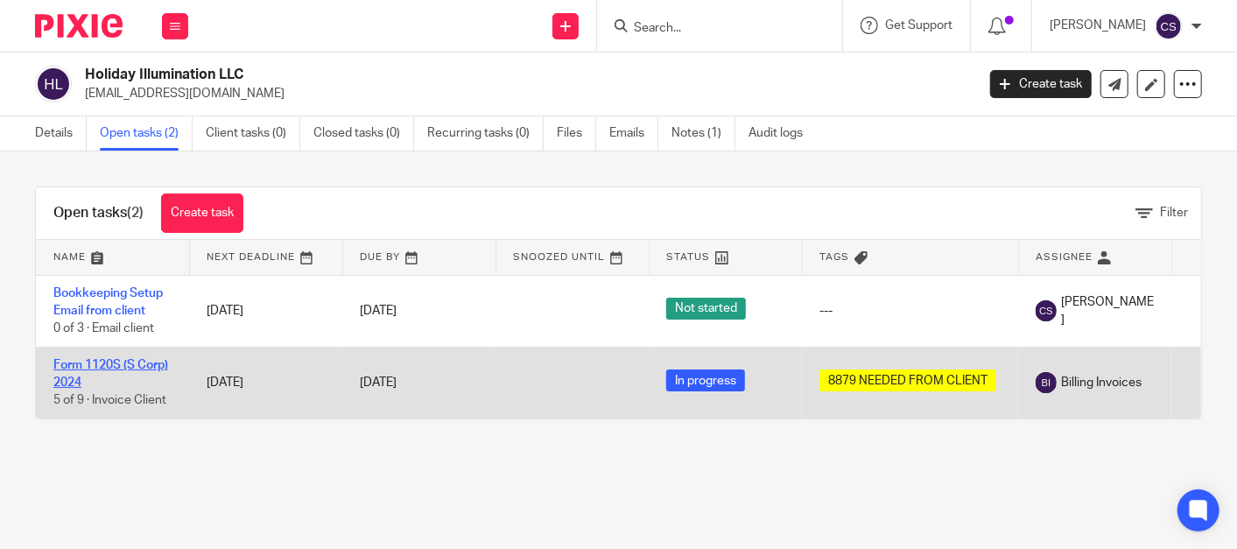
click at [80, 361] on link "Form 1120S (S Corp) 2024" at bounding box center [110, 374] width 115 height 30
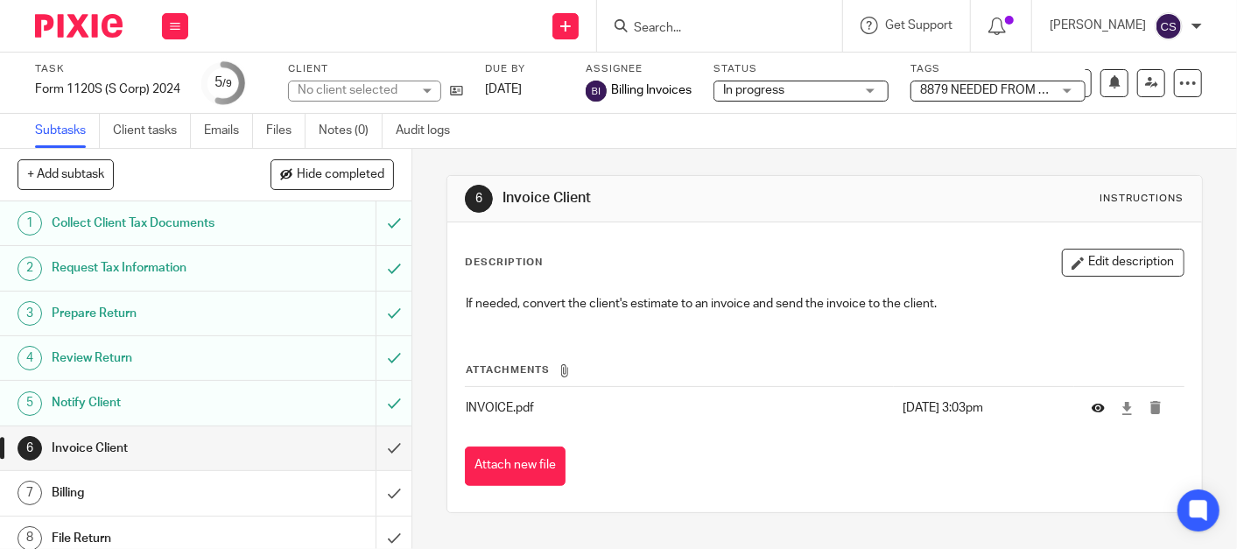
click at [1092, 406] on button at bounding box center [1105, 408] width 26 height 13
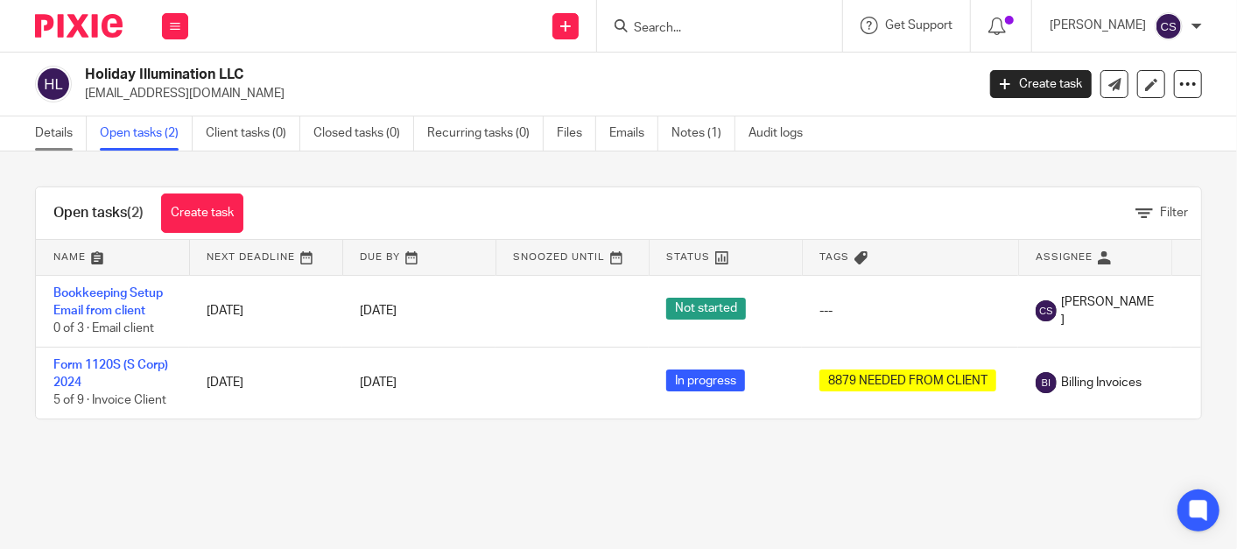
click at [59, 134] on link "Details" at bounding box center [61, 133] width 52 height 34
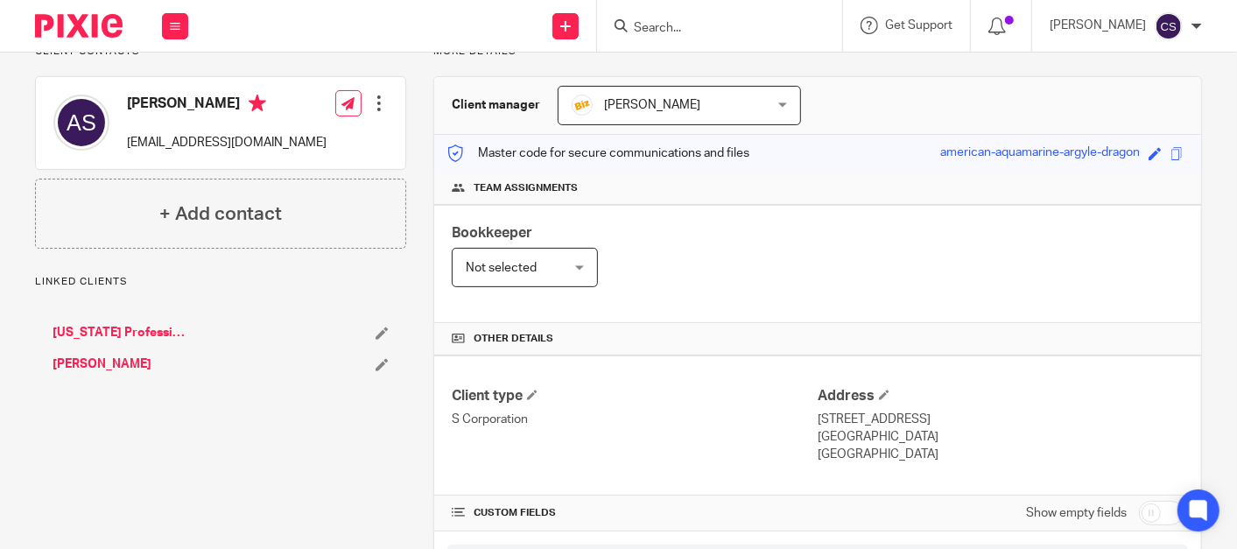
scroll to position [162, 0]
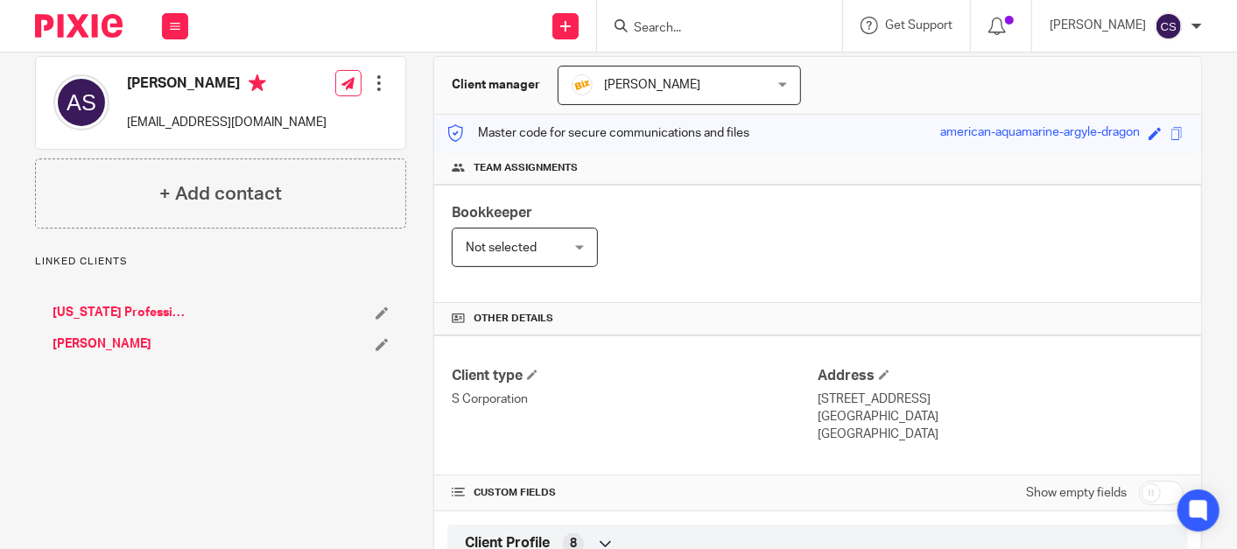
click at [95, 348] on link "[PERSON_NAME]" at bounding box center [102, 344] width 99 height 18
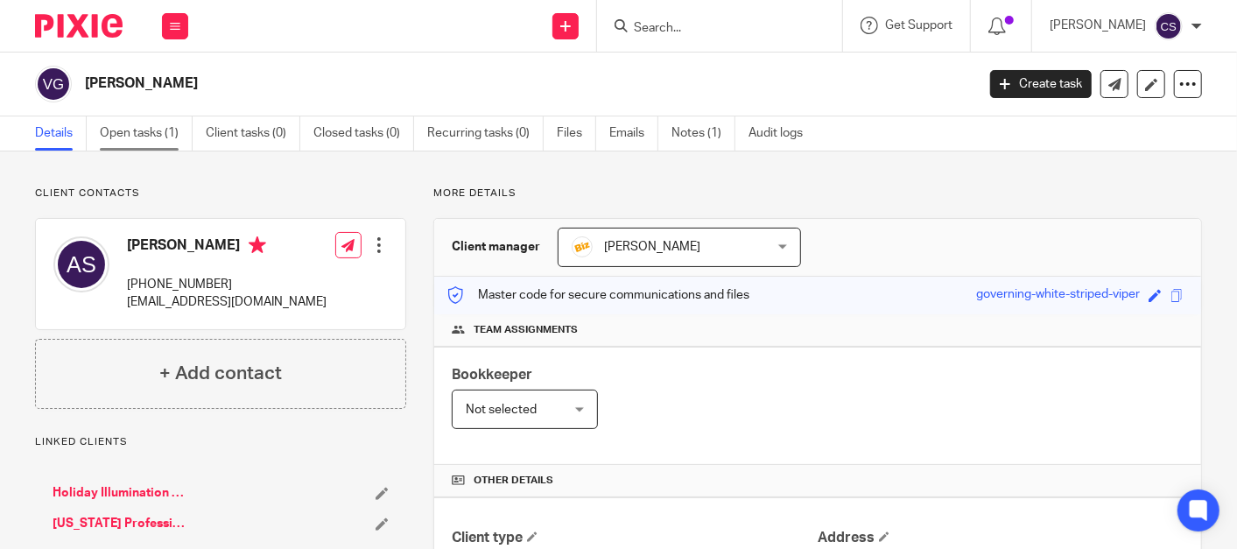
click at [125, 130] on link "Open tasks (1)" at bounding box center [146, 133] width 93 height 34
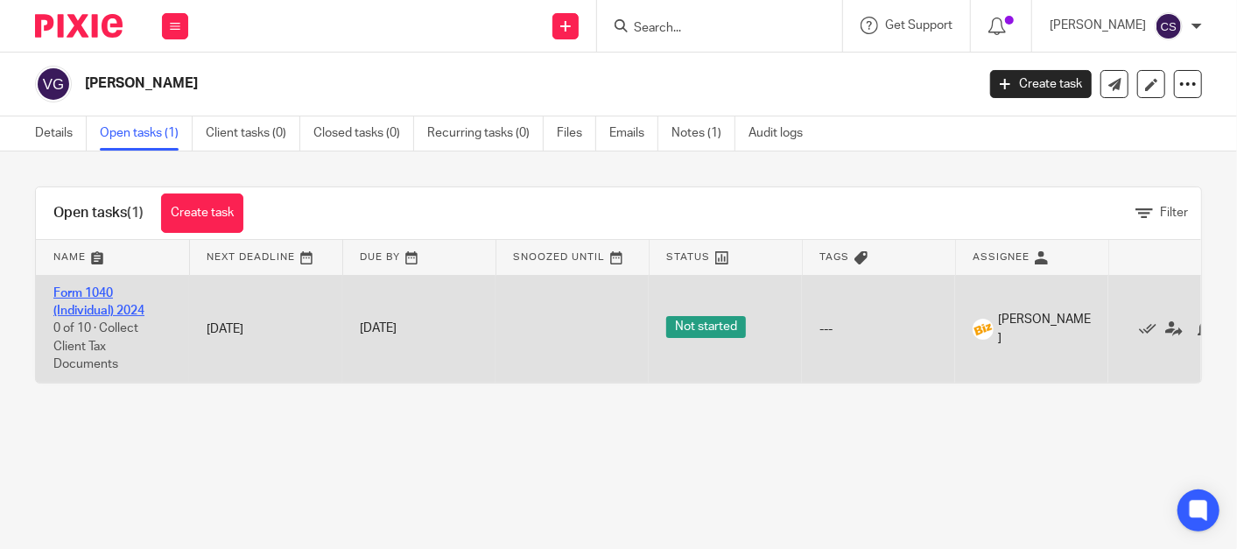
click at [70, 292] on link "Form 1040 (Individual) 2024" at bounding box center [98, 302] width 91 height 30
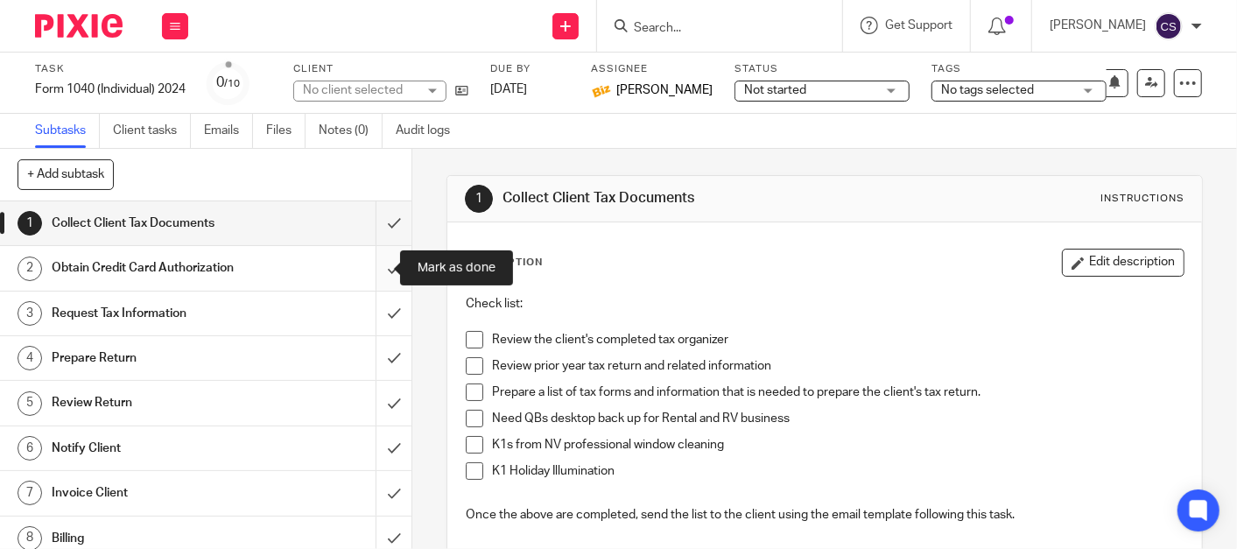
click at [369, 271] on input "submit" at bounding box center [205, 268] width 411 height 44
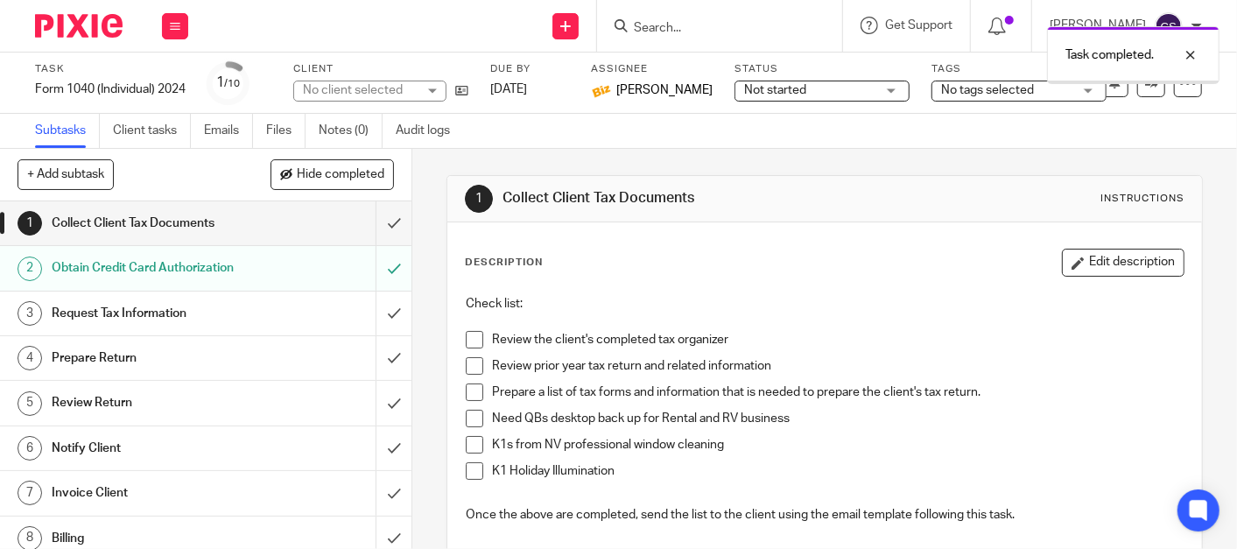
click at [372, 493] on input "submit" at bounding box center [205, 493] width 411 height 44
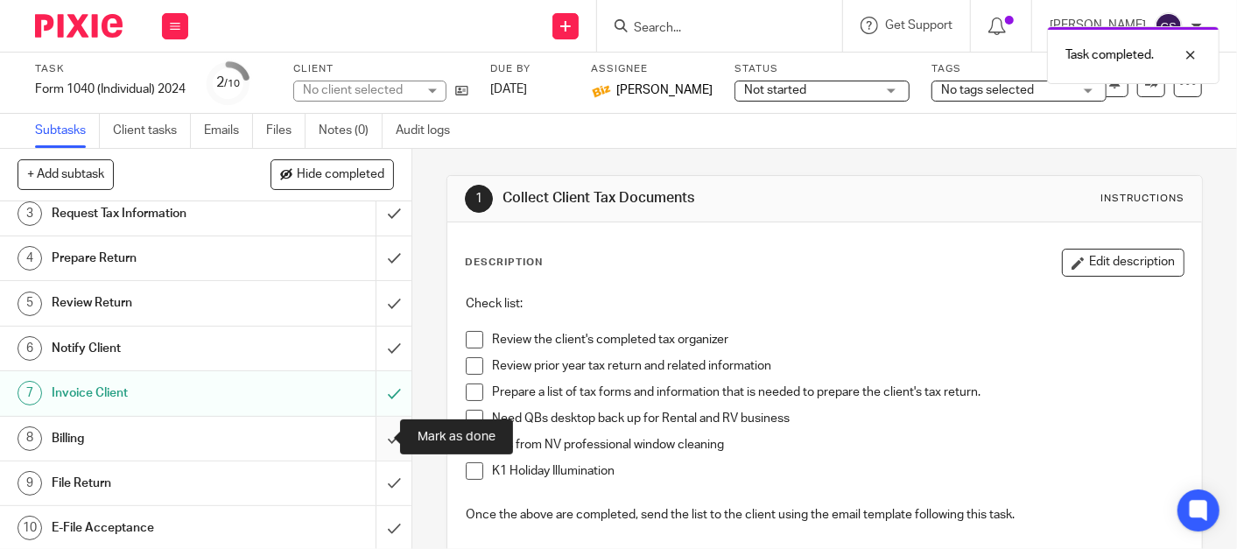
click at [372, 445] on input "submit" at bounding box center [205, 439] width 411 height 44
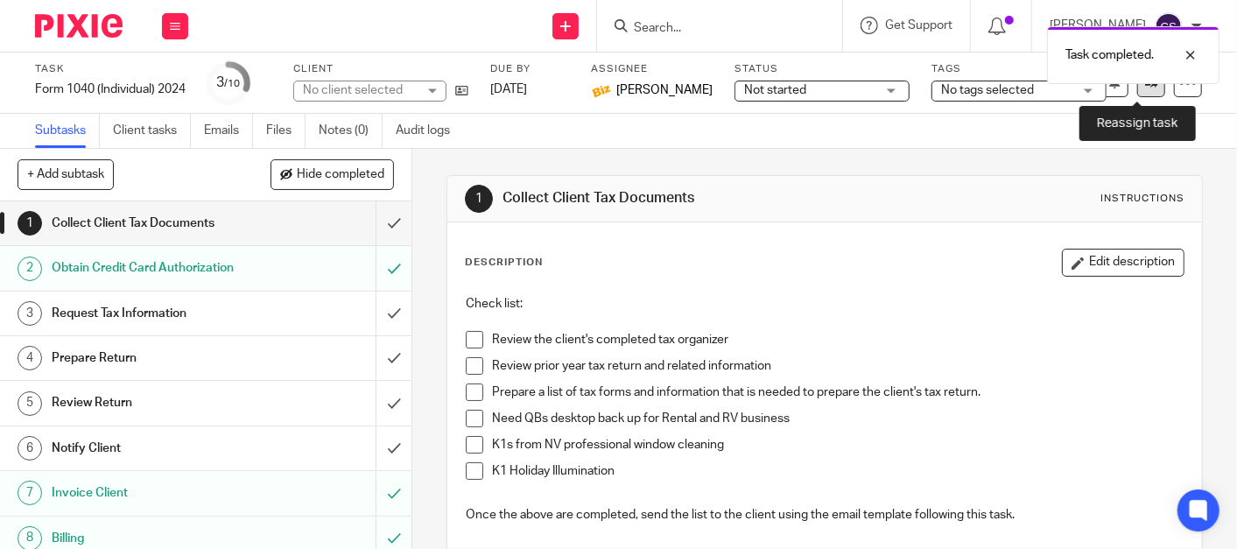
click at [1145, 87] on icon at bounding box center [1151, 82] width 13 height 13
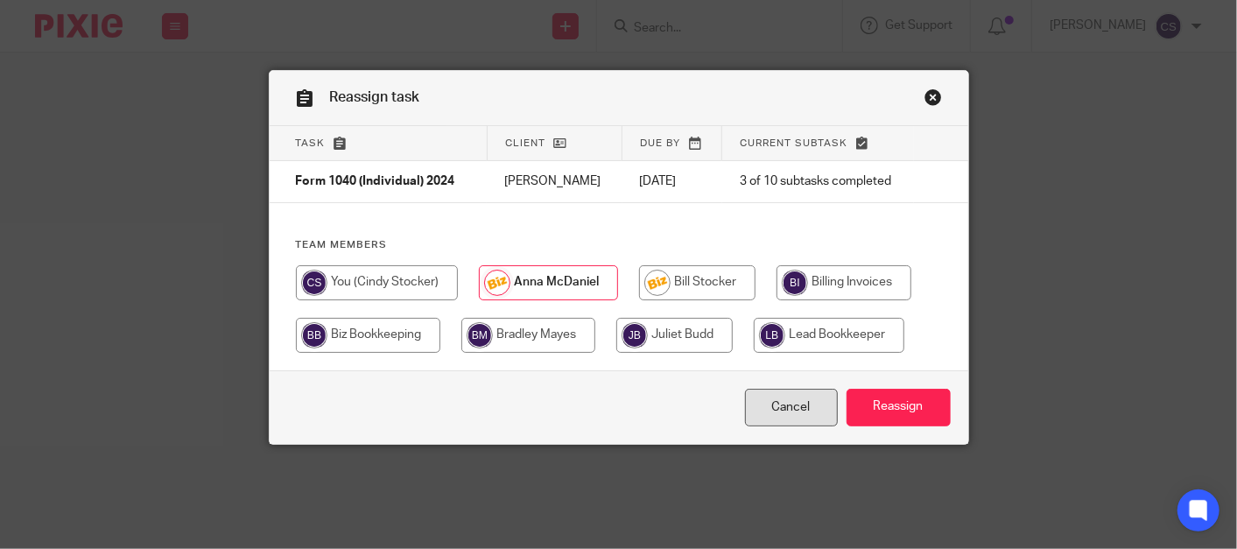
click at [783, 405] on link "Cancel" at bounding box center [791, 408] width 93 height 38
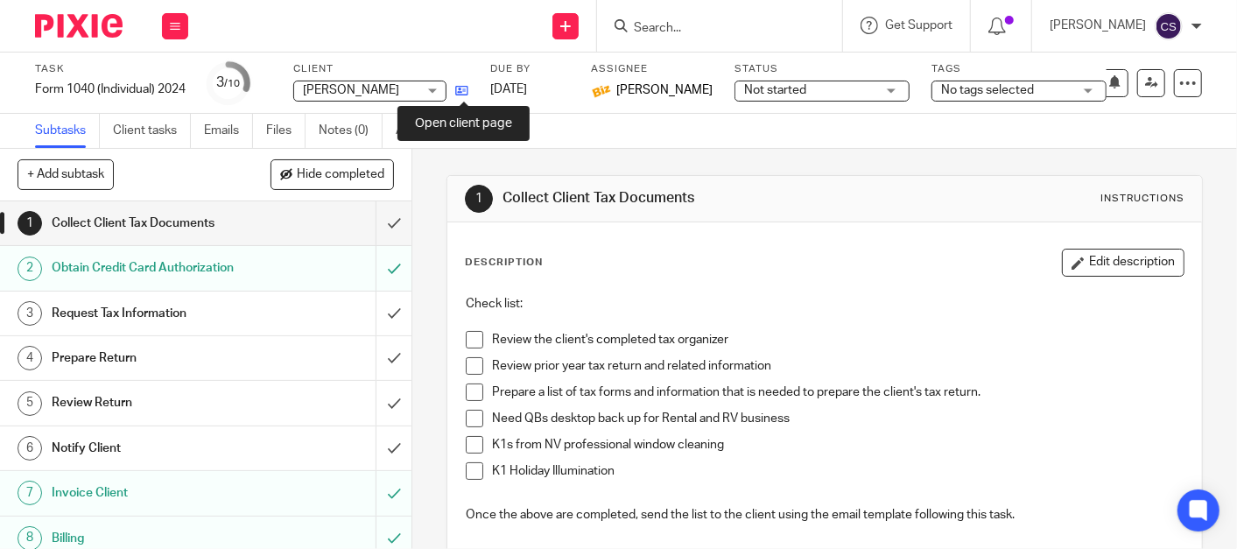
click at [462, 92] on icon at bounding box center [461, 90] width 13 height 13
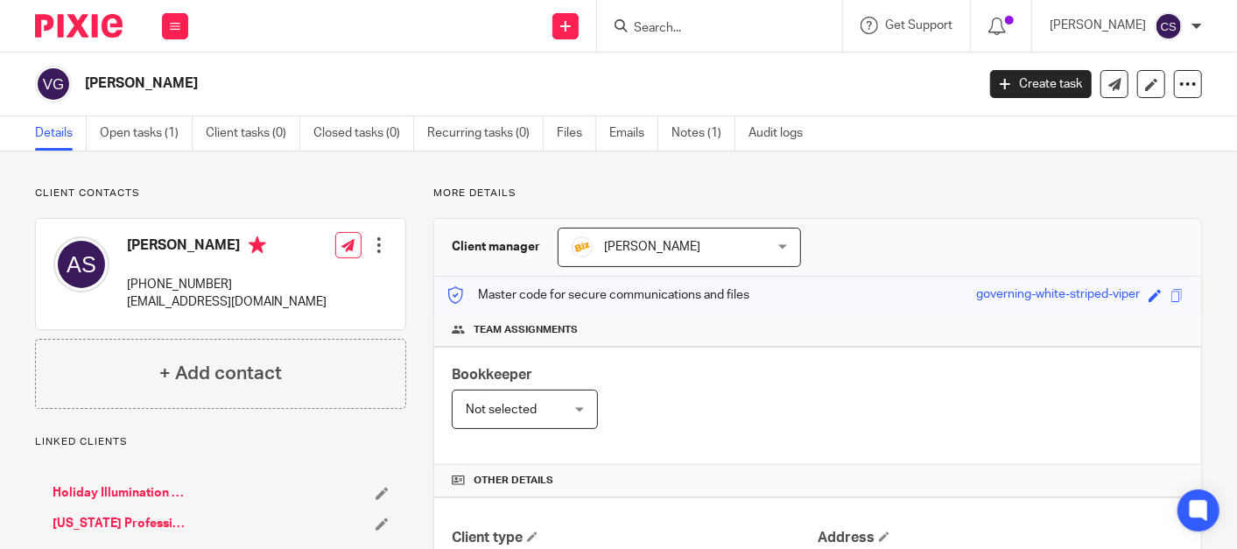
scroll to position [162, 0]
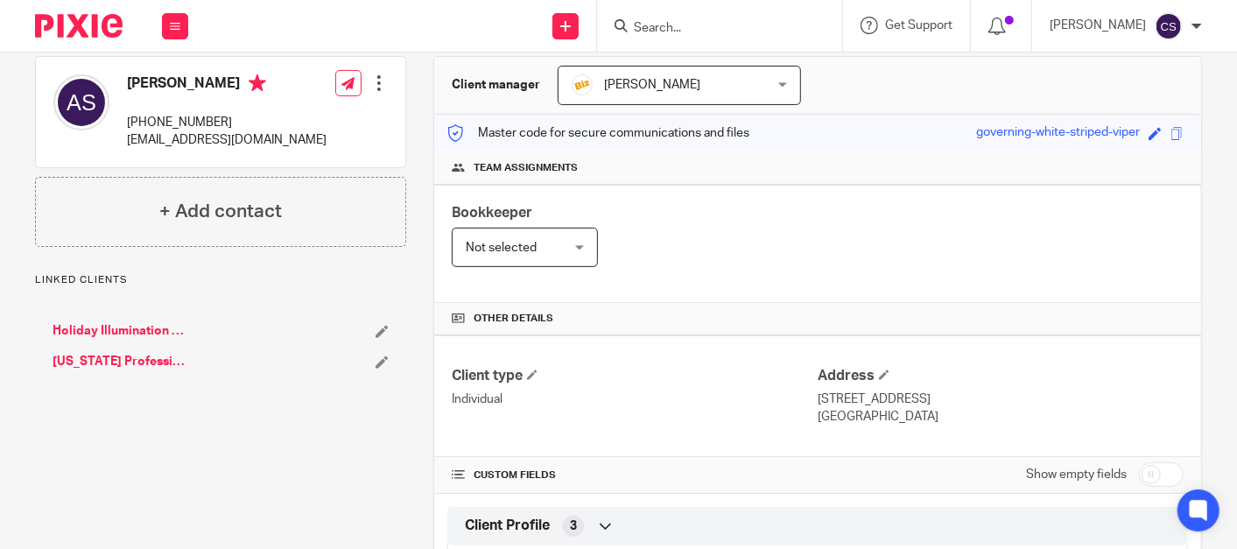
click at [102, 355] on link "[US_STATE] Professional Window Cleaning" at bounding box center [120, 362] width 134 height 18
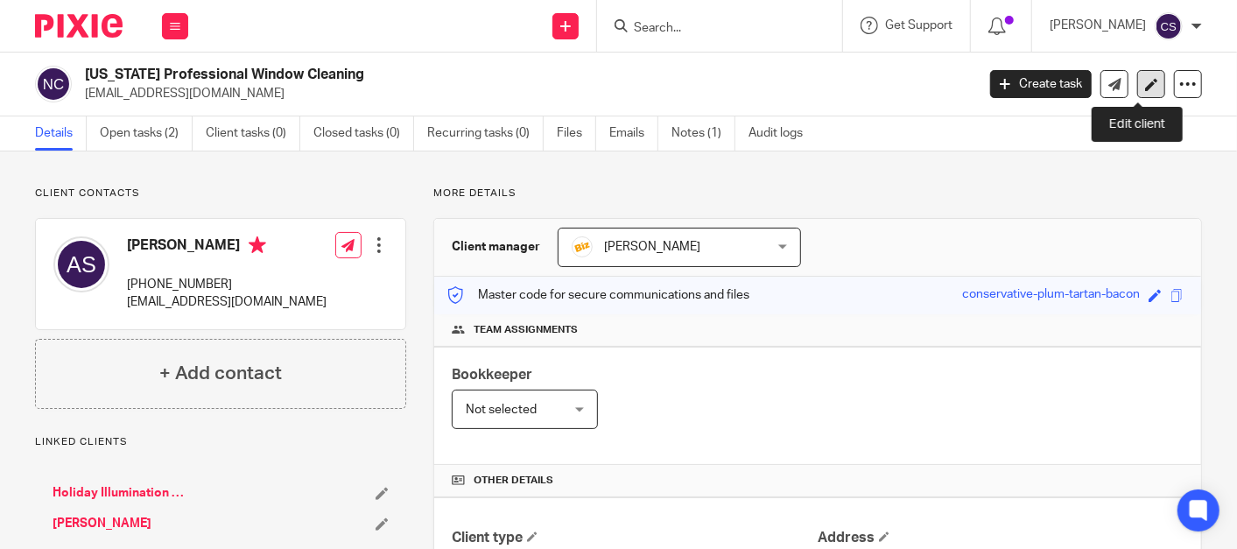
click at [1139, 90] on link at bounding box center [1151, 84] width 28 height 28
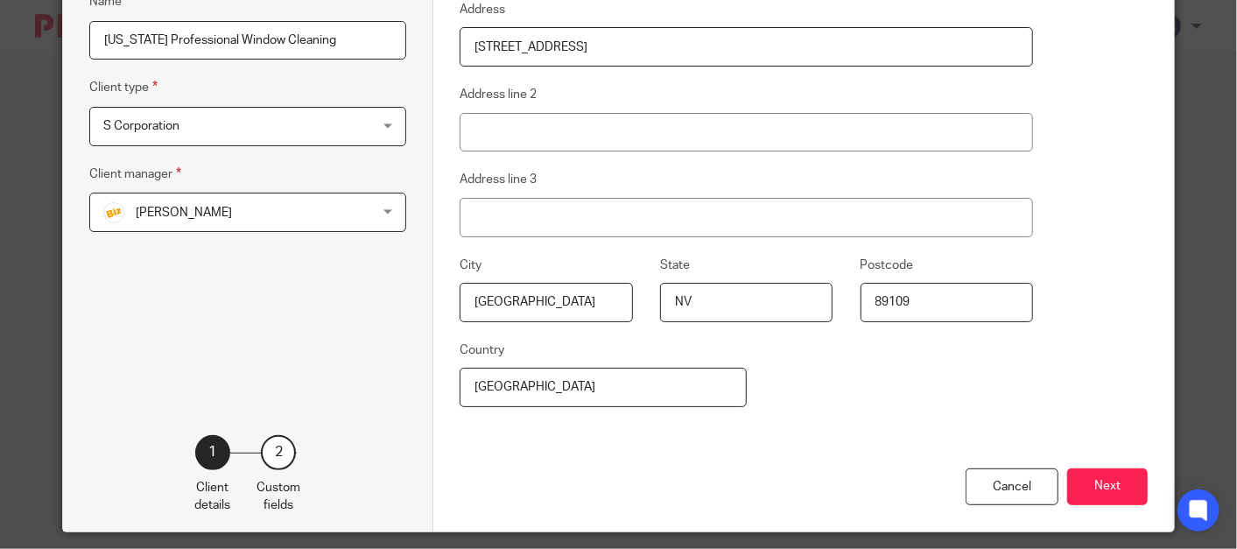
scroll to position [339, 0]
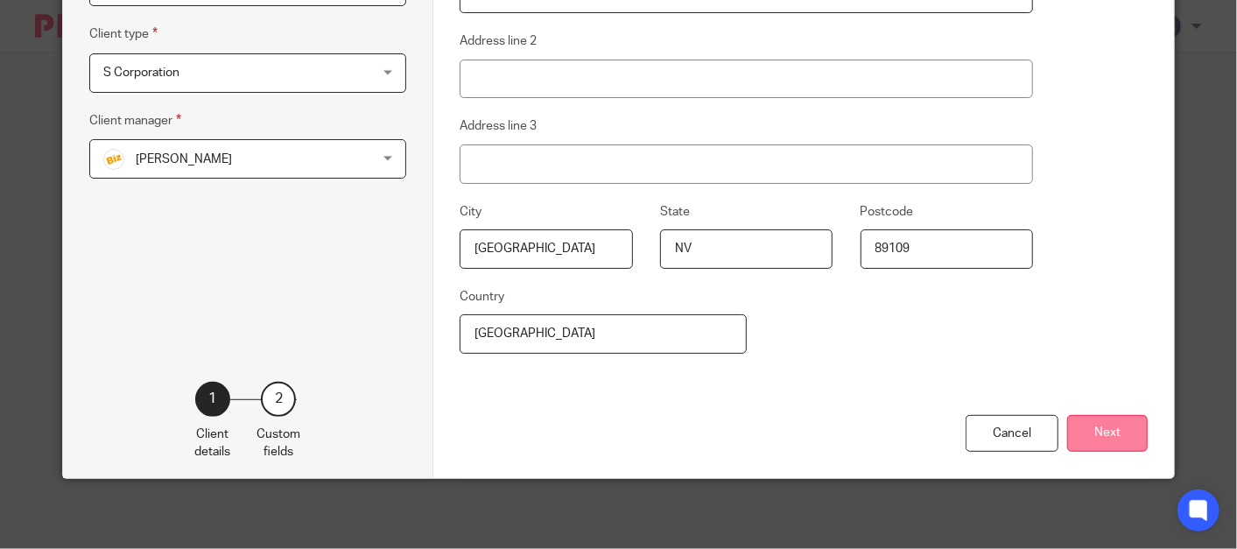
click at [1096, 436] on button "Next" at bounding box center [1107, 434] width 81 height 38
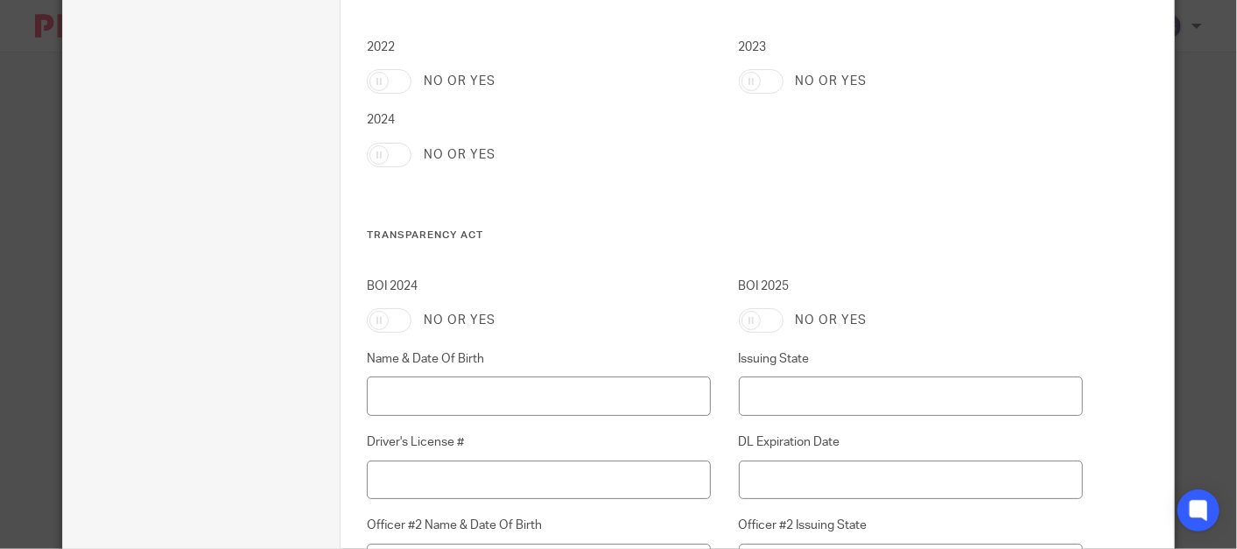
scroll to position [5040, 0]
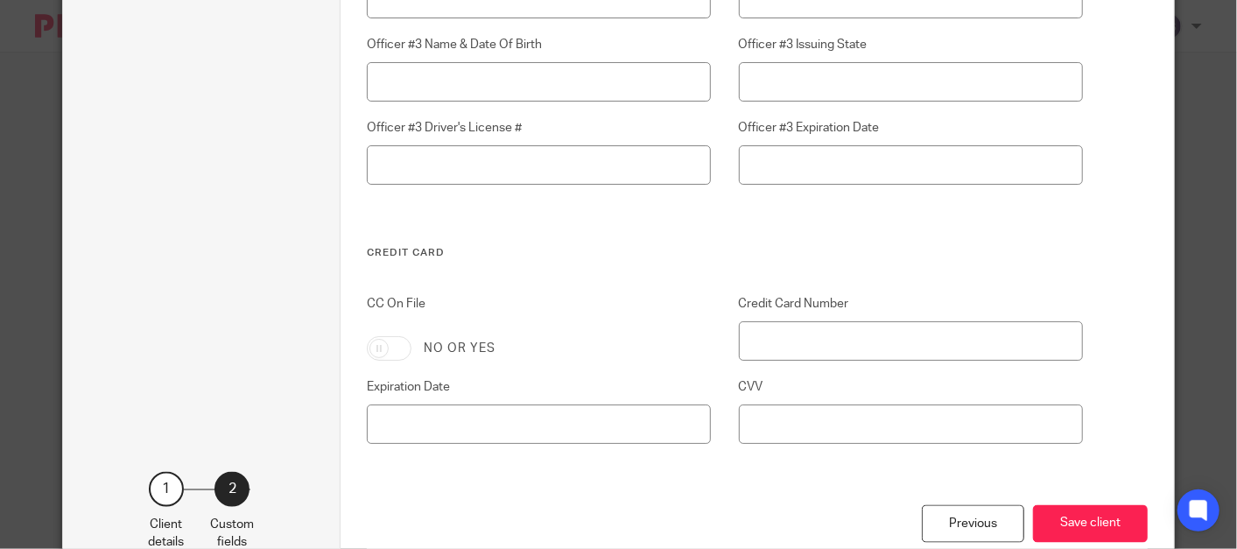
click at [402, 348] on input "CC On File" at bounding box center [389, 348] width 45 height 25
checkbox input "true"
click at [763, 348] on input "Credit Card Number" at bounding box center [911, 340] width 344 height 39
type input "[CREDIT_CARD_NUMBER]"
click at [401, 409] on input "Expiration Date" at bounding box center [539, 423] width 344 height 39
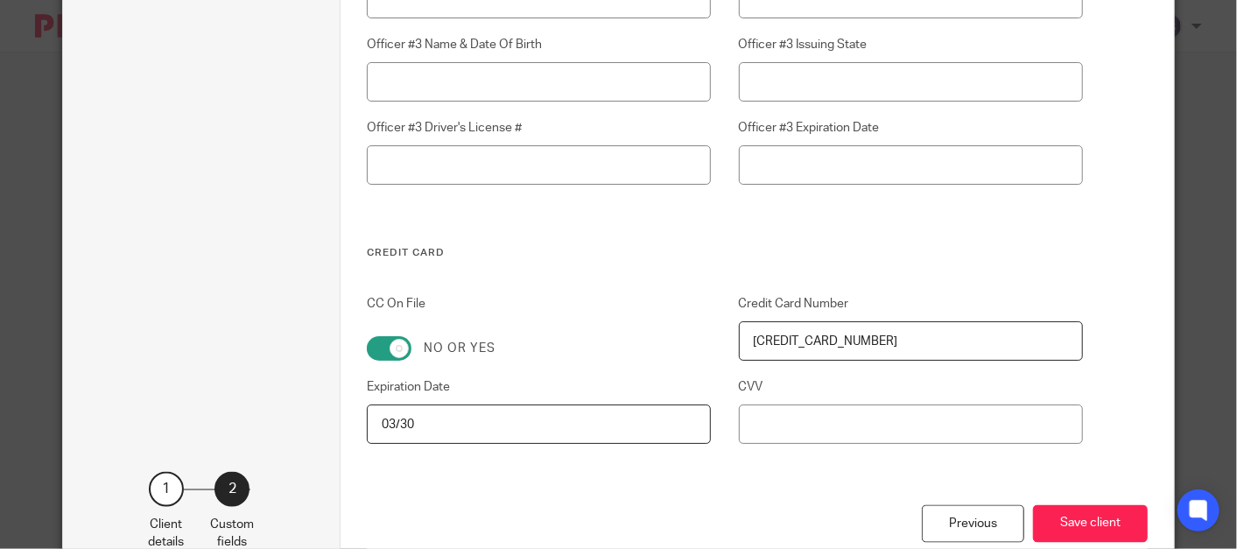
type input "03/30"
type input "944"
click at [1106, 524] on button "Save client" at bounding box center [1090, 524] width 115 height 38
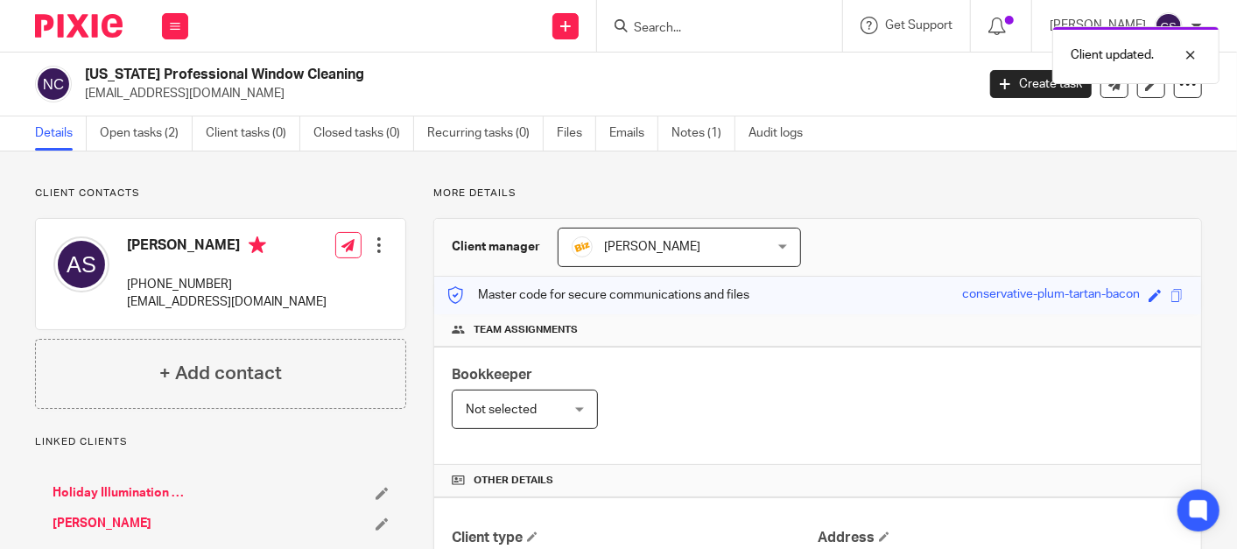
click at [93, 486] on link "Holiday Illumination LLC" at bounding box center [120, 493] width 134 height 18
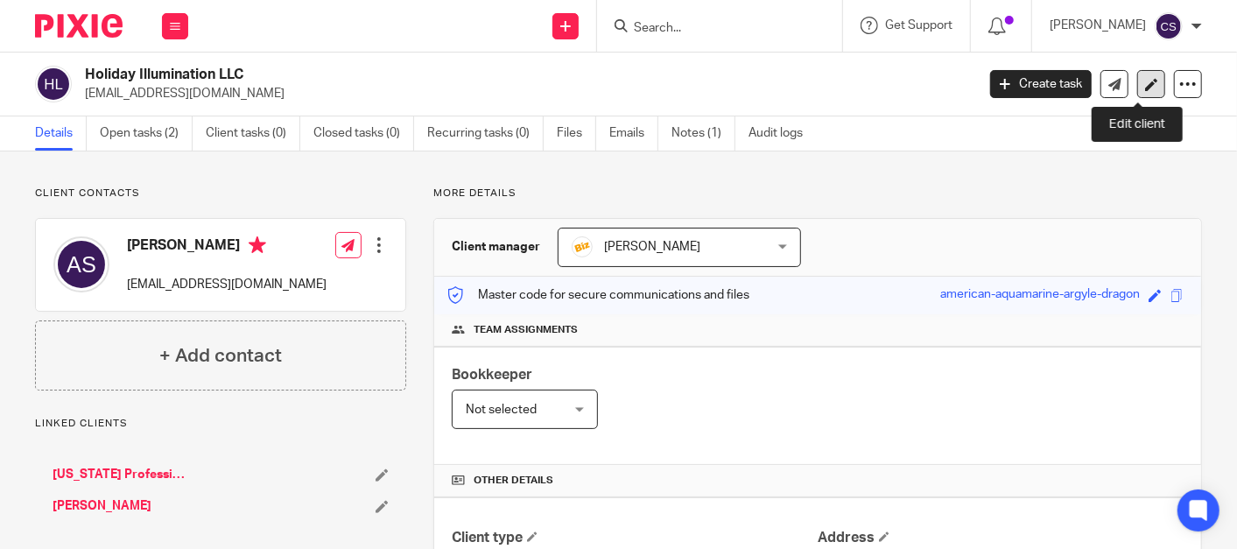
click at [1145, 78] on icon at bounding box center [1151, 84] width 13 height 13
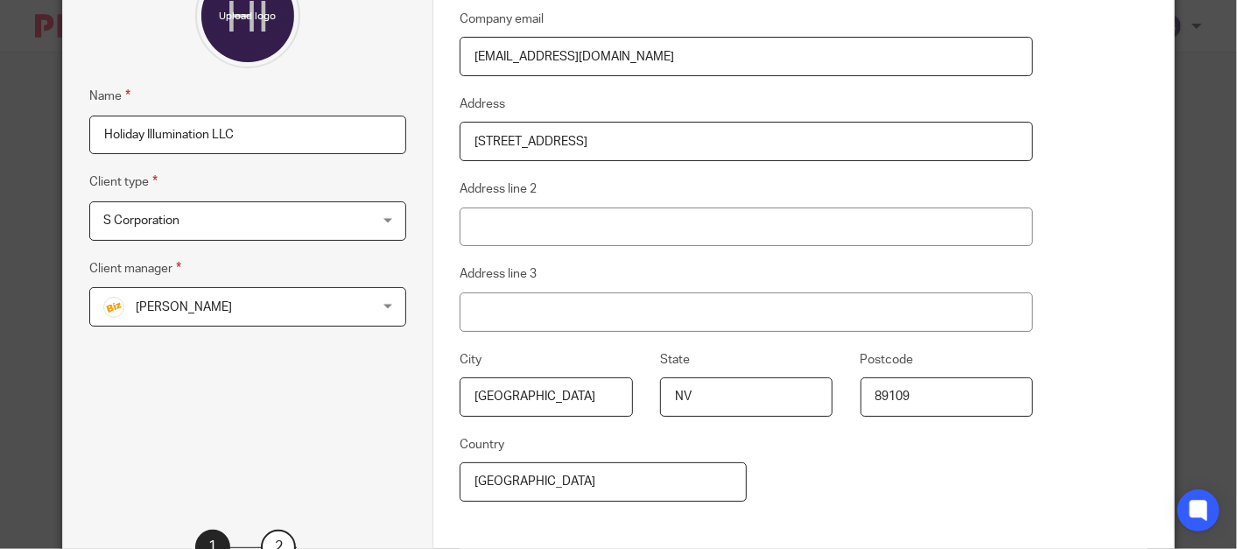
scroll to position [339, 0]
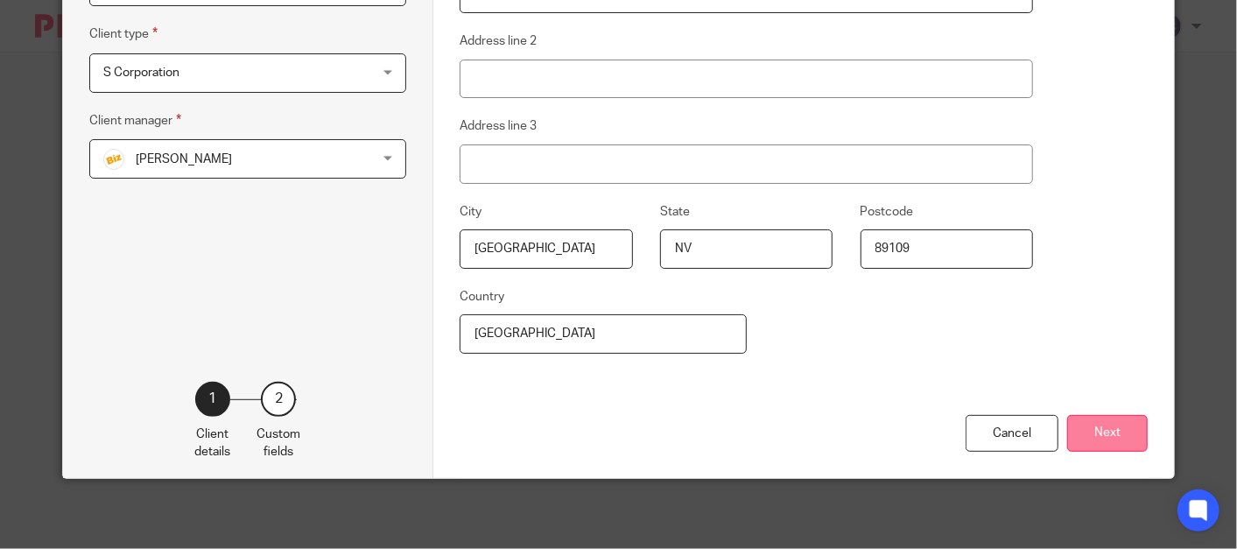
click at [1108, 429] on button "Next" at bounding box center [1107, 434] width 81 height 38
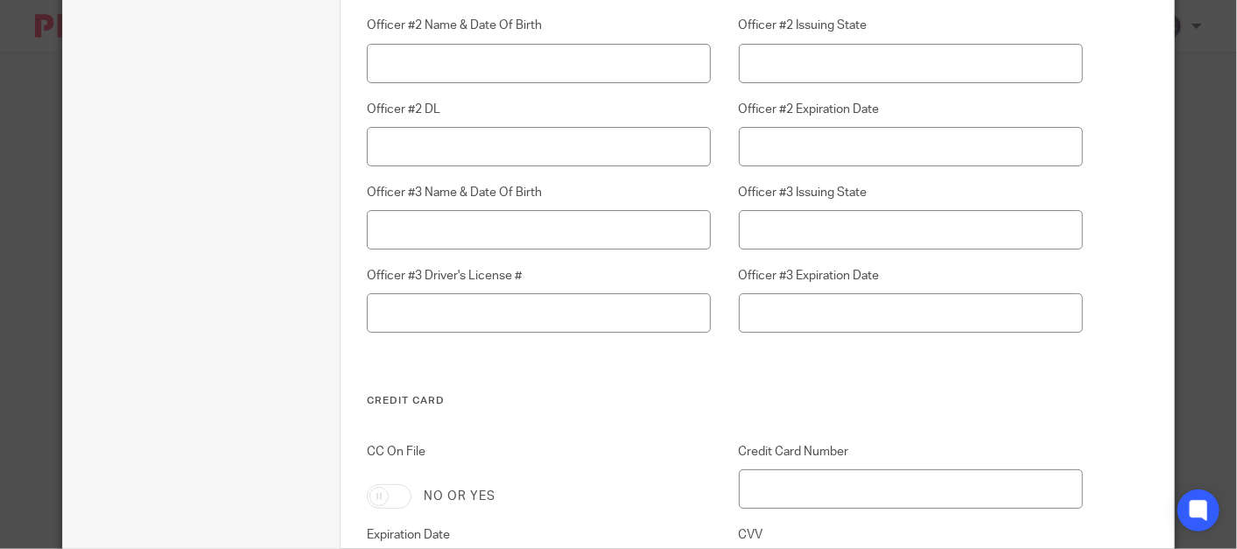
scroll to position [5131, 0]
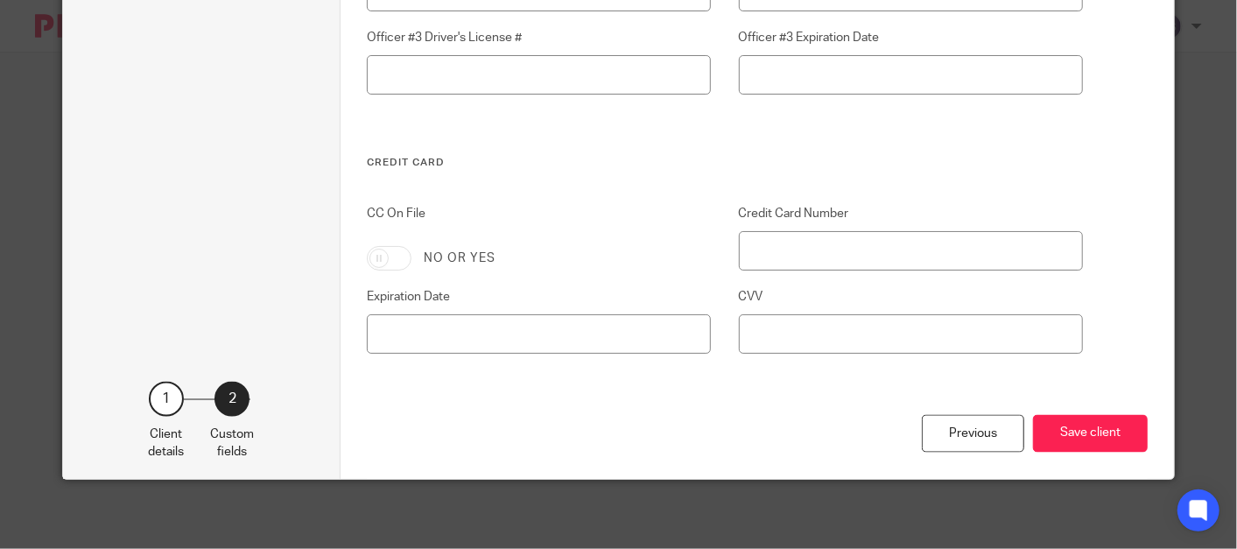
click at [391, 254] on input "CC On File" at bounding box center [389, 258] width 45 height 25
checkbox input "true"
click at [756, 252] on input "Credit Card Number" at bounding box center [911, 250] width 344 height 39
type input "[CREDIT_CARD_NUMBER]"
click at [411, 330] on input "Expiration Date" at bounding box center [539, 333] width 344 height 39
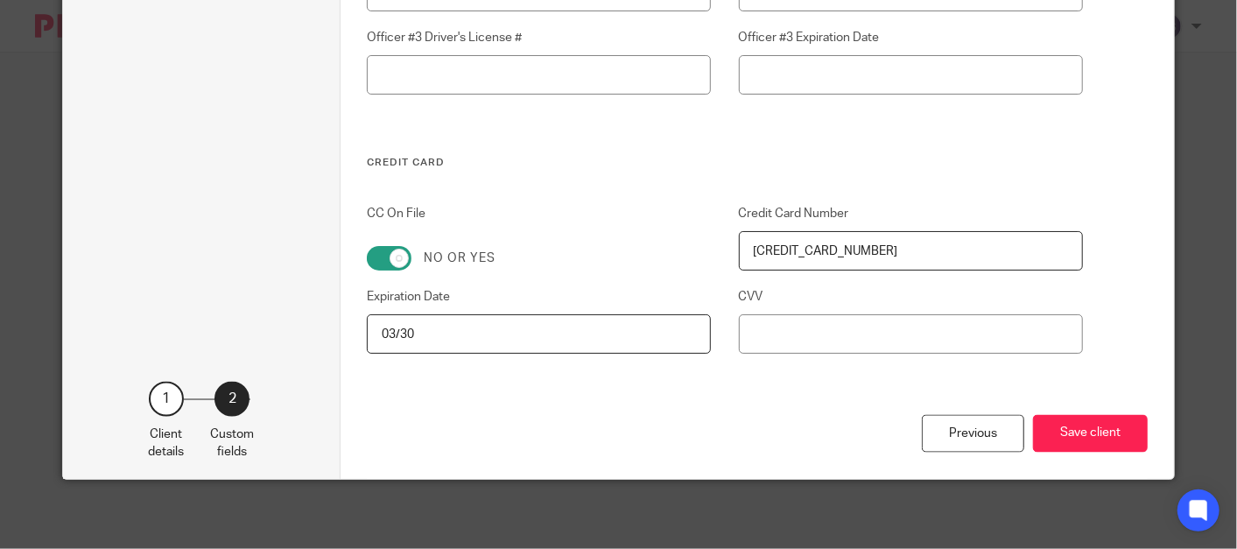
type input "03/30"
type input "944"
click at [1077, 447] on button "Save client" at bounding box center [1090, 434] width 115 height 38
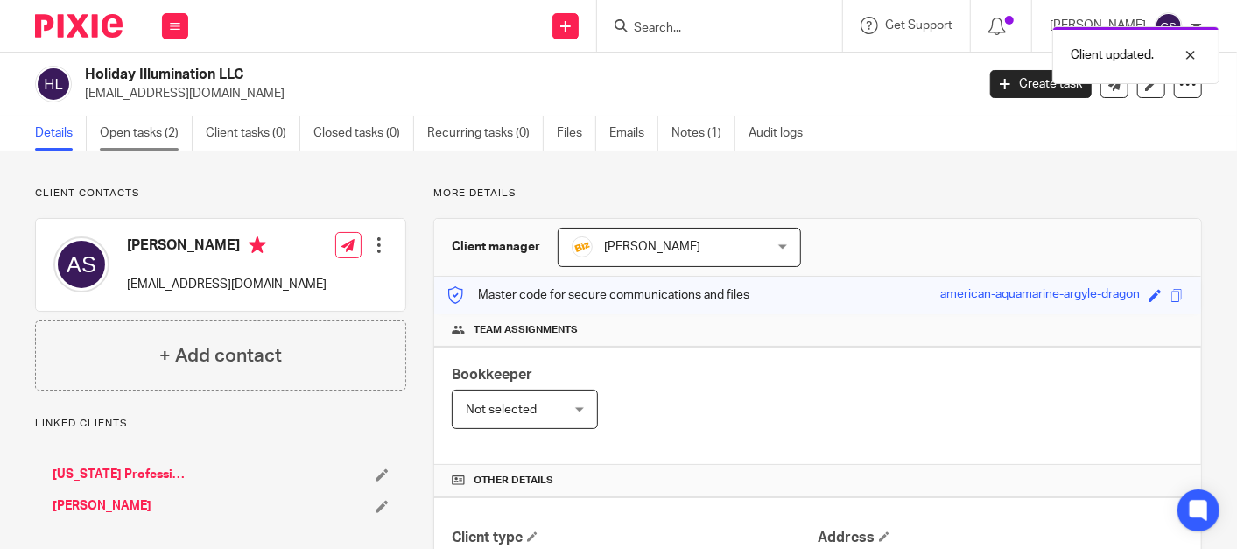
click at [116, 137] on link "Open tasks (2)" at bounding box center [146, 133] width 93 height 34
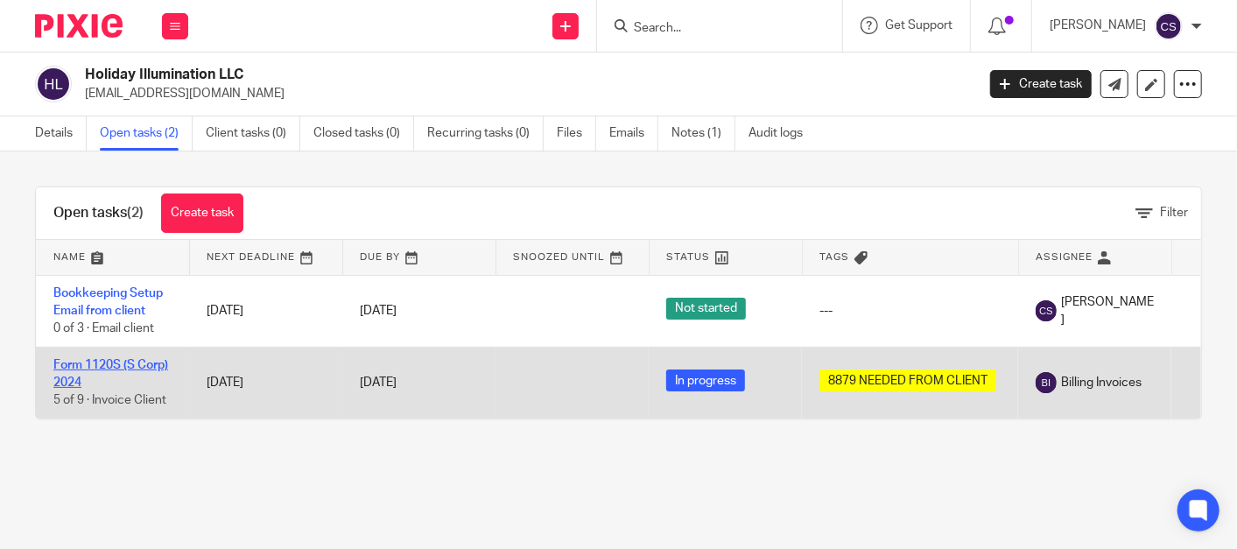
click at [84, 361] on link "Form 1120S (S Corp) 2024" at bounding box center [110, 374] width 115 height 30
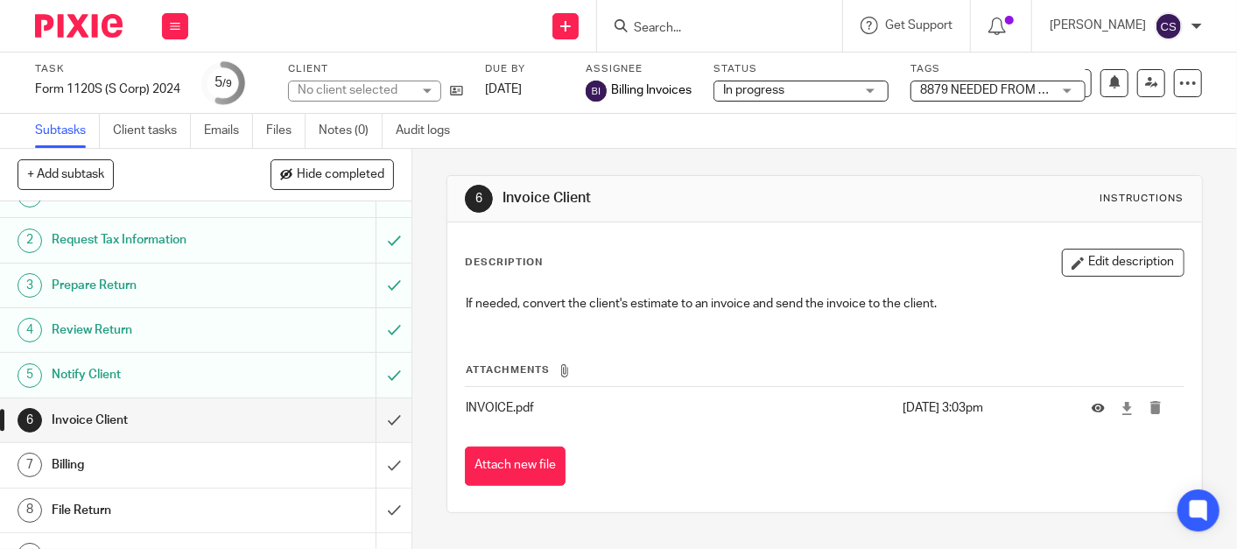
scroll to position [54, 0]
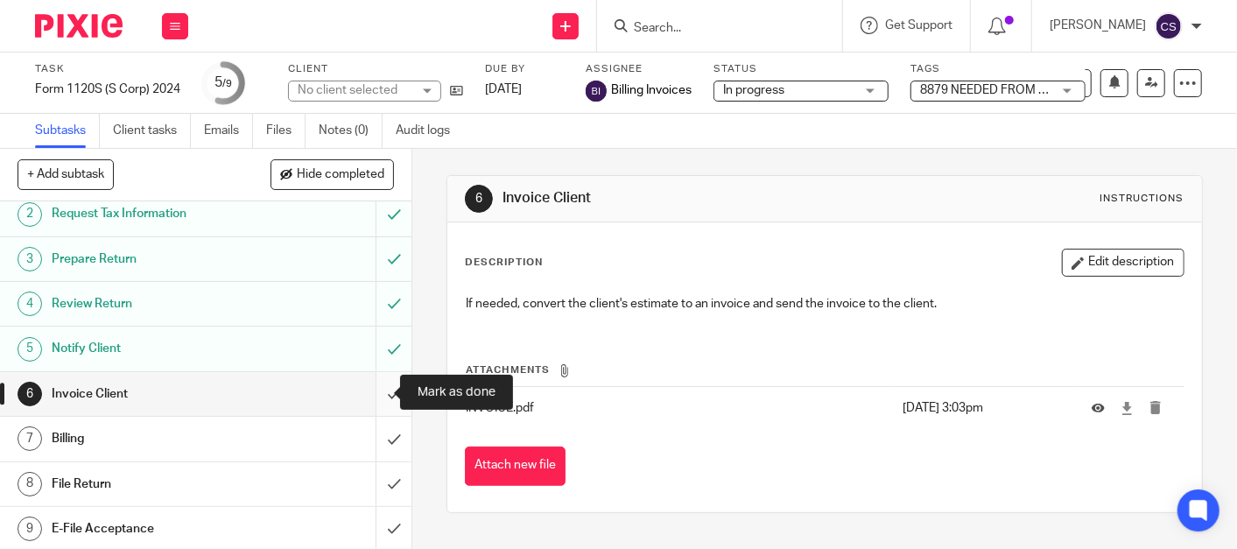
click at [375, 393] on input "submit" at bounding box center [205, 394] width 411 height 44
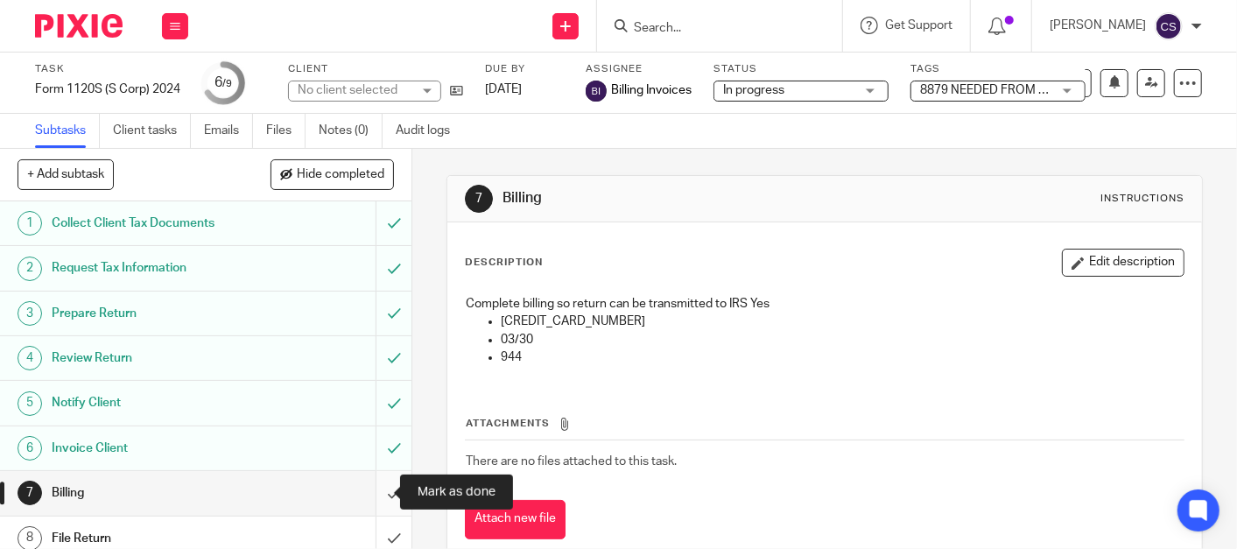
click at [368, 490] on input "submit" at bounding box center [205, 493] width 411 height 44
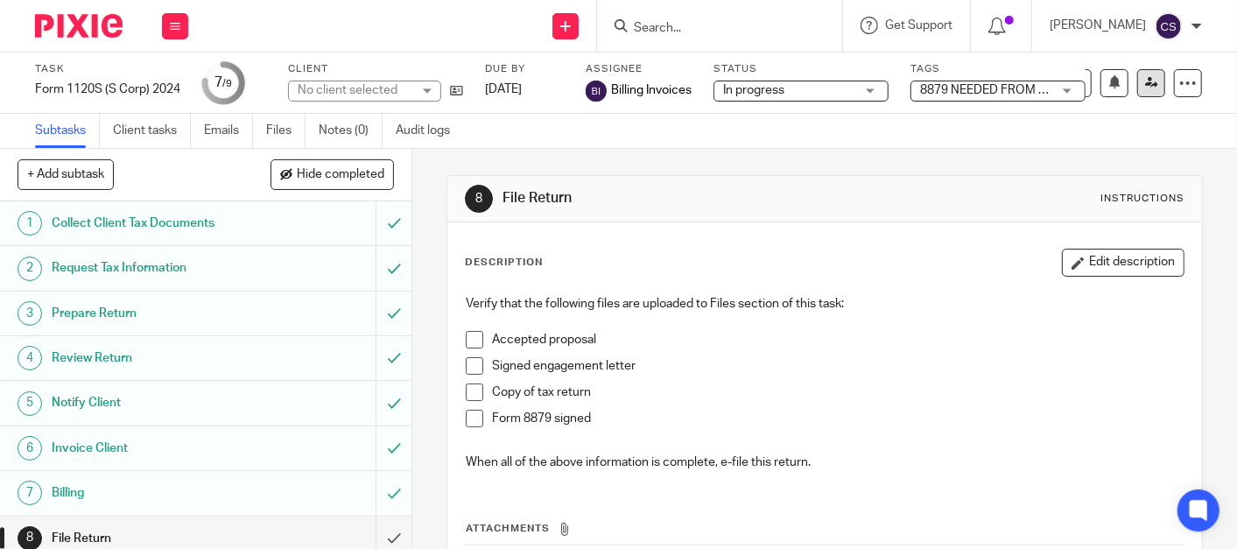
click at [1145, 88] on icon at bounding box center [1151, 82] width 13 height 13
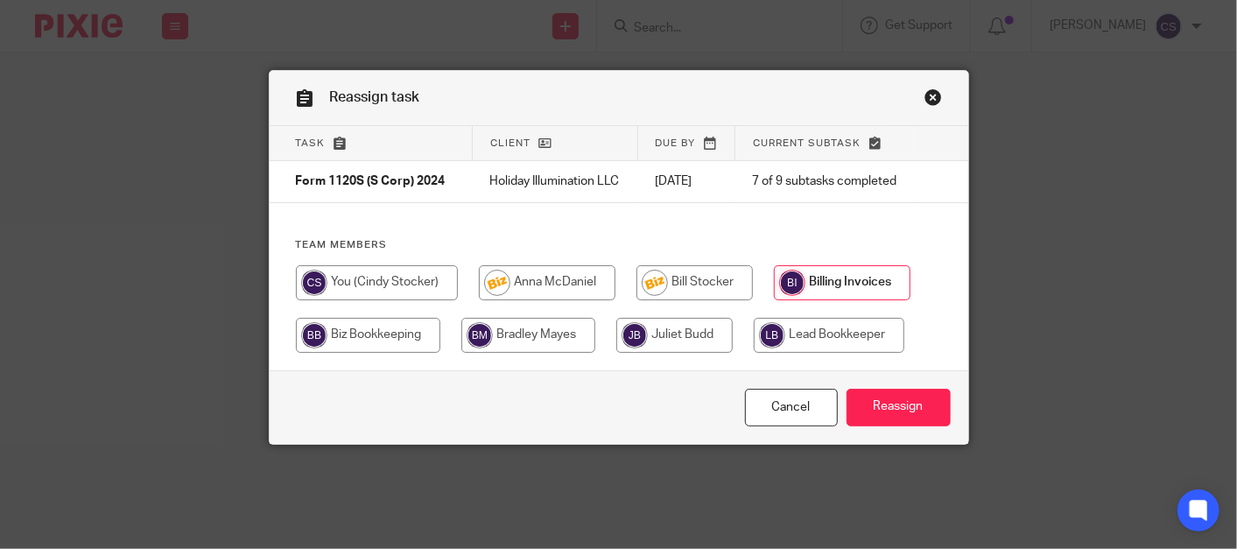
click at [538, 300] on input "radio" at bounding box center [547, 282] width 137 height 35
radio input "true"
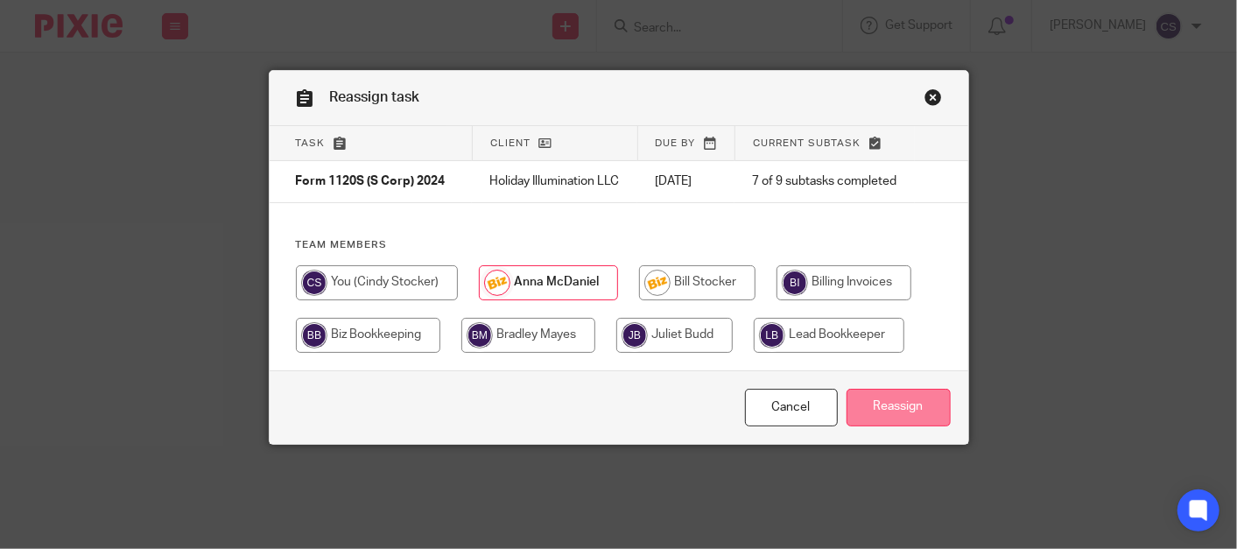
click at [873, 412] on input "Reassign" at bounding box center [899, 408] width 104 height 38
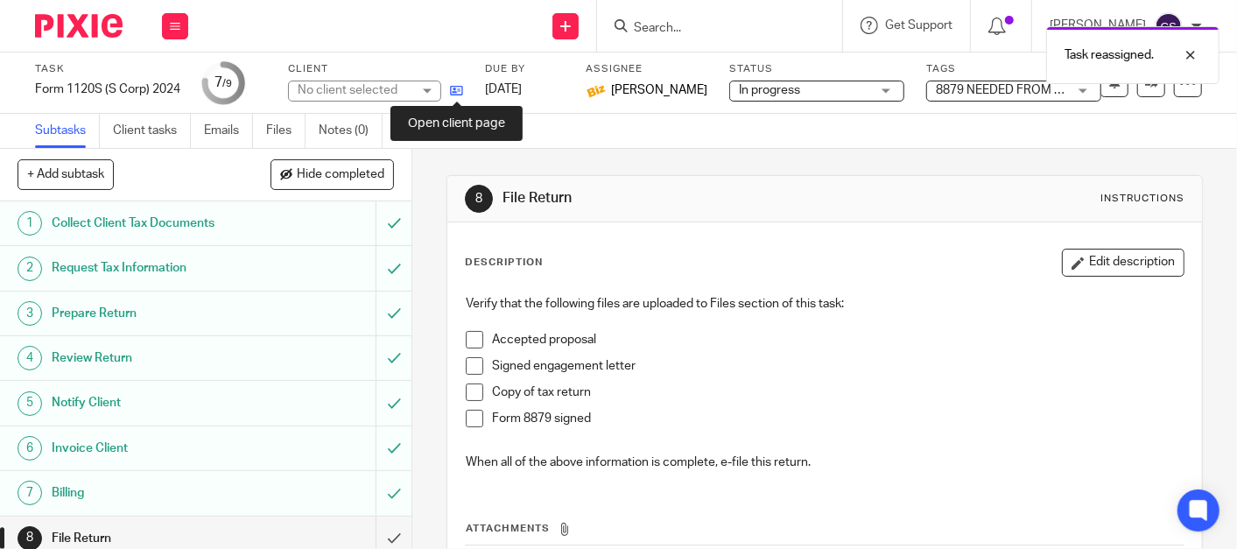
click at [453, 90] on icon at bounding box center [456, 90] width 13 height 13
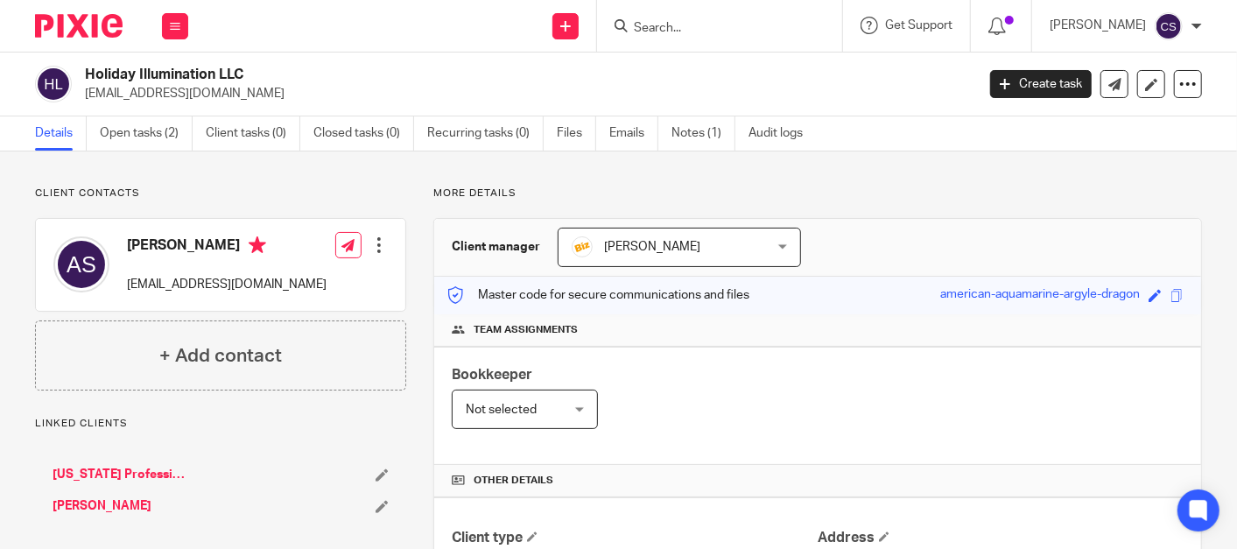
click at [97, 474] on link "[US_STATE] Professional Window Cleaning" at bounding box center [120, 475] width 134 height 18
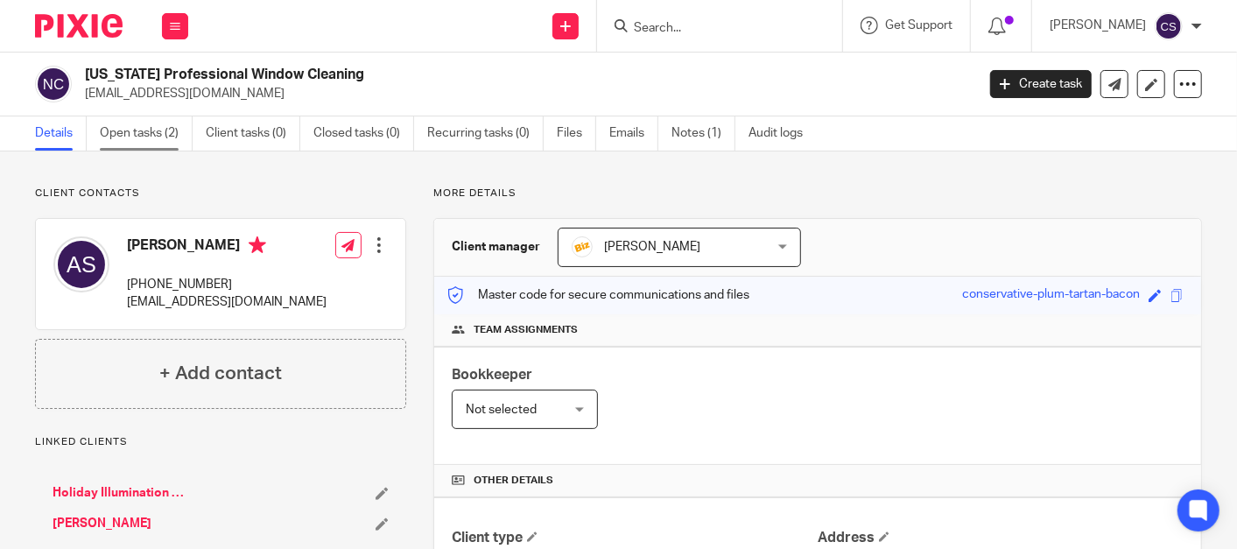
click at [119, 128] on link "Open tasks (2)" at bounding box center [146, 133] width 93 height 34
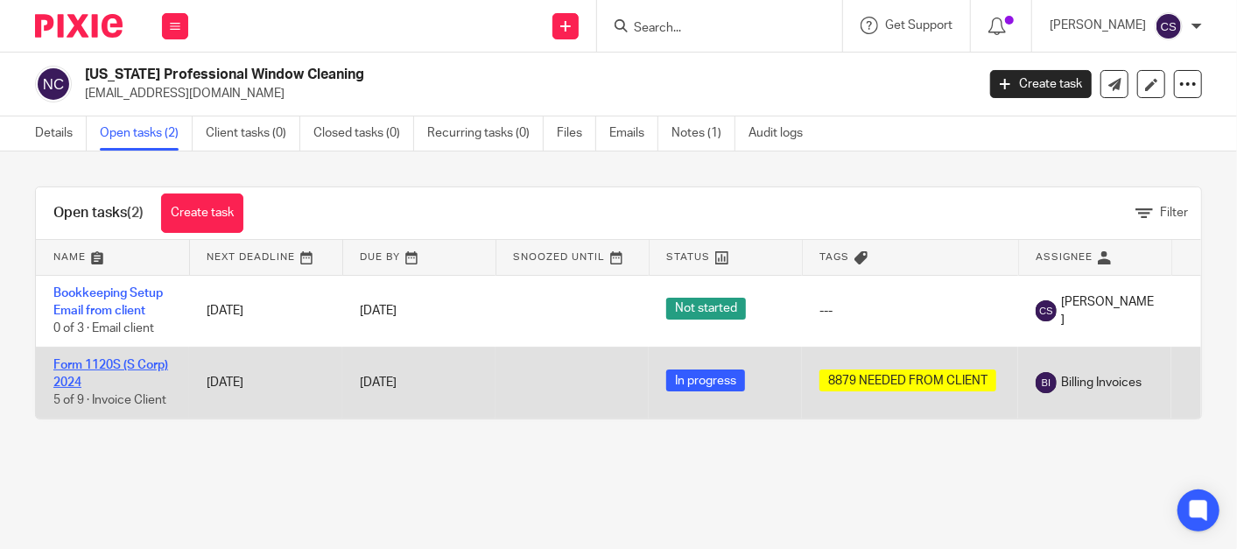
click at [80, 360] on link "Form 1120S (S Corp) 2024" at bounding box center [110, 374] width 115 height 30
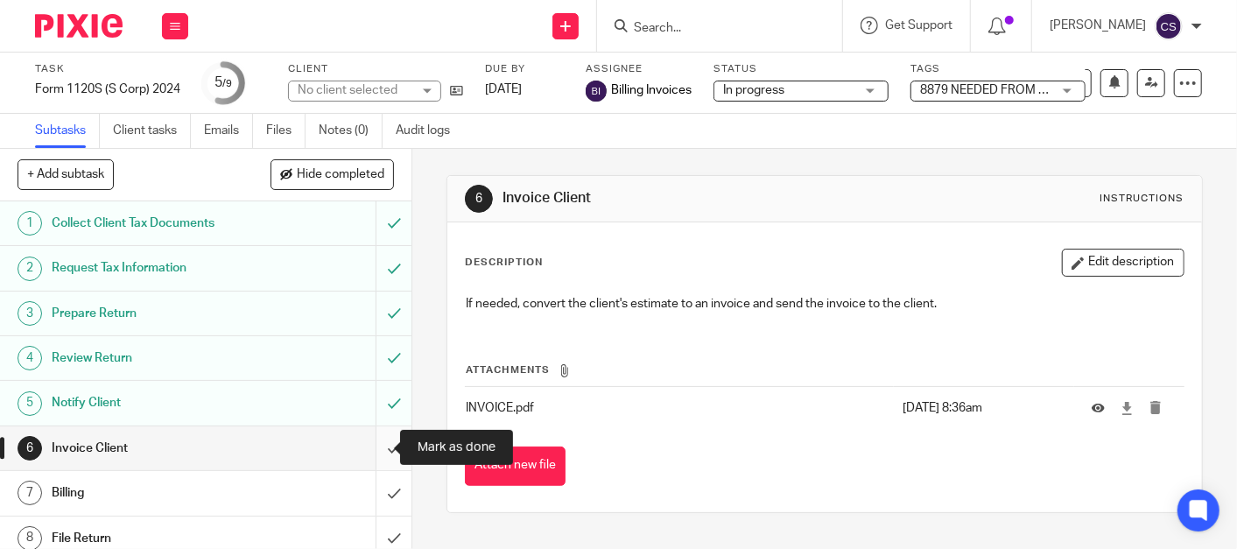
click at [375, 448] on input "submit" at bounding box center [205, 448] width 411 height 44
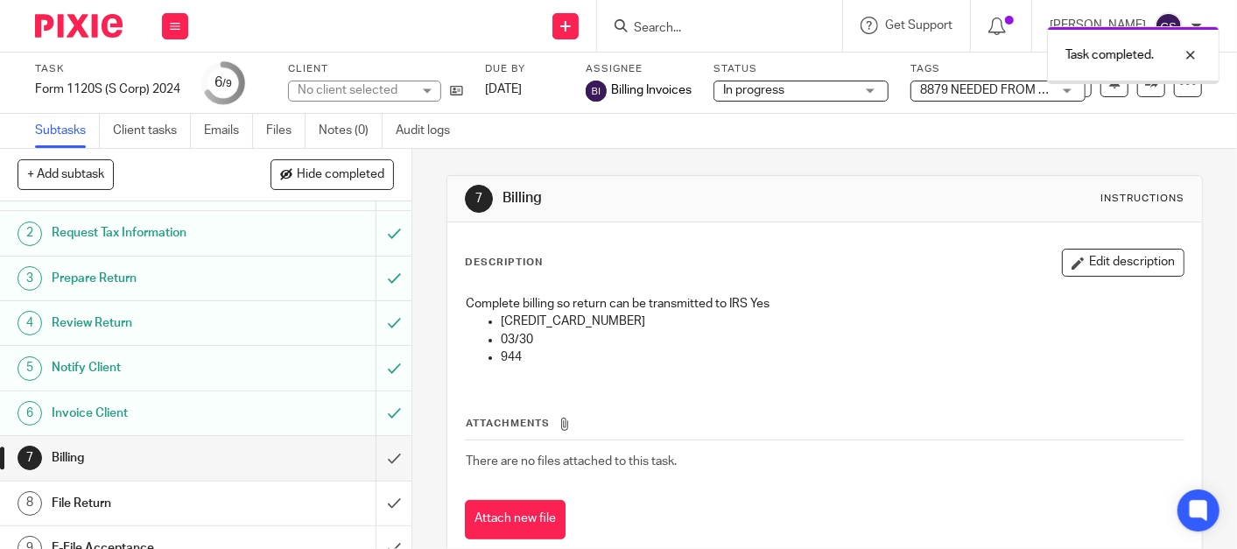
scroll to position [54, 0]
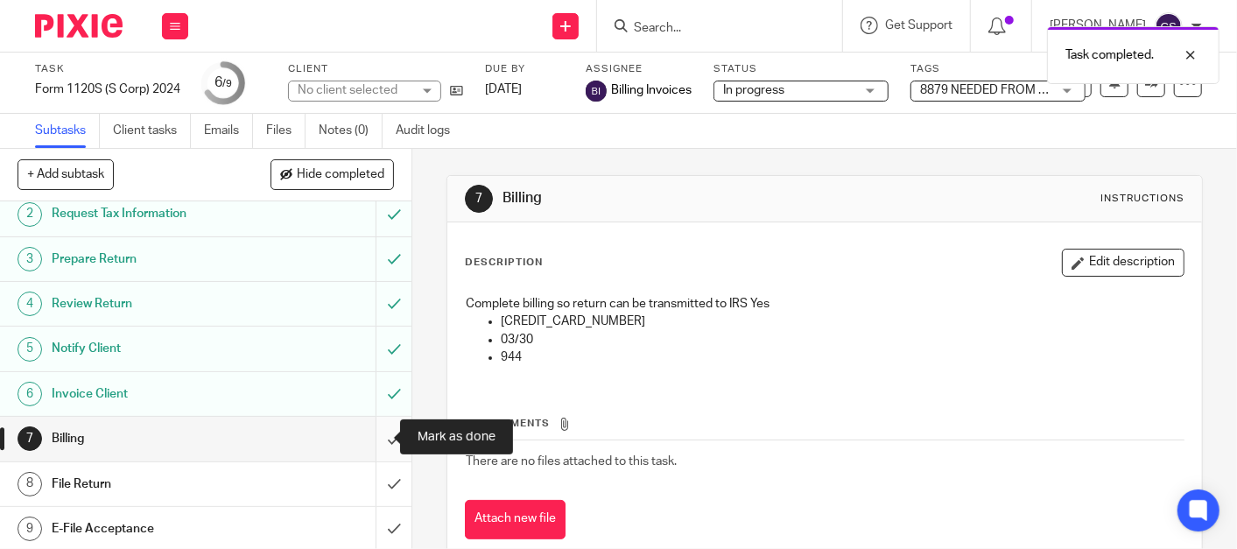
click at [375, 436] on input "submit" at bounding box center [205, 439] width 411 height 44
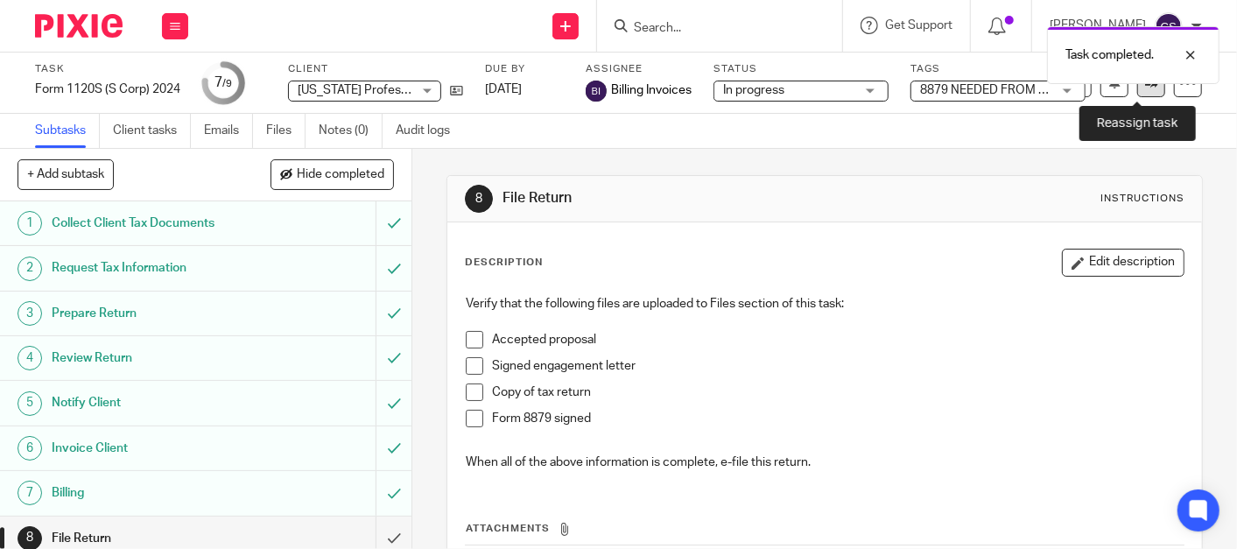
click at [1137, 92] on link at bounding box center [1151, 83] width 28 height 28
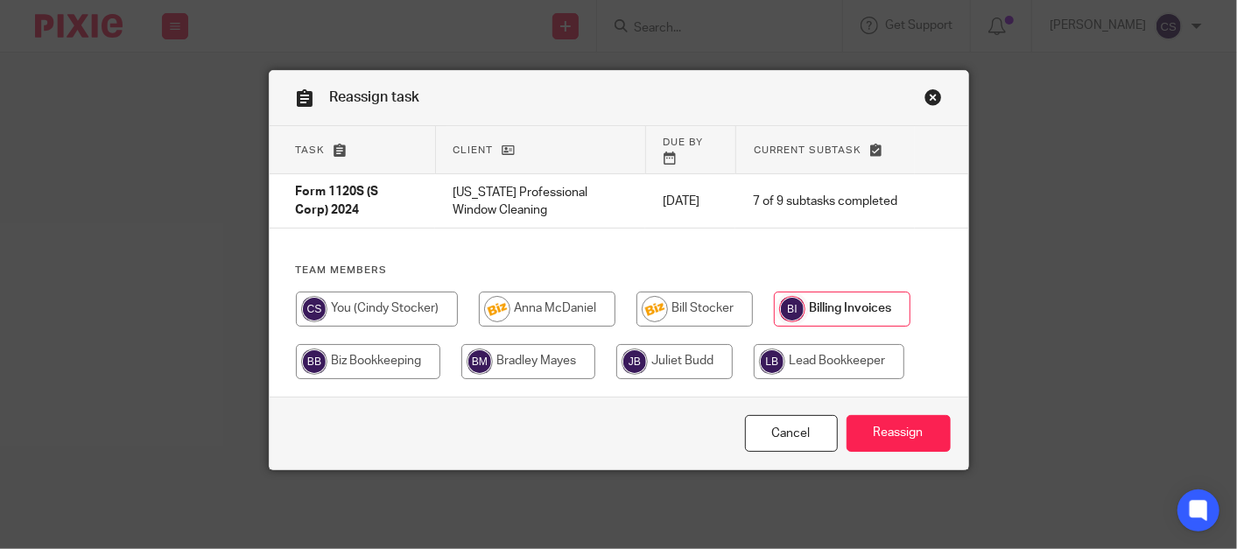
click at [527, 294] on input "radio" at bounding box center [547, 309] width 137 height 35
radio input "true"
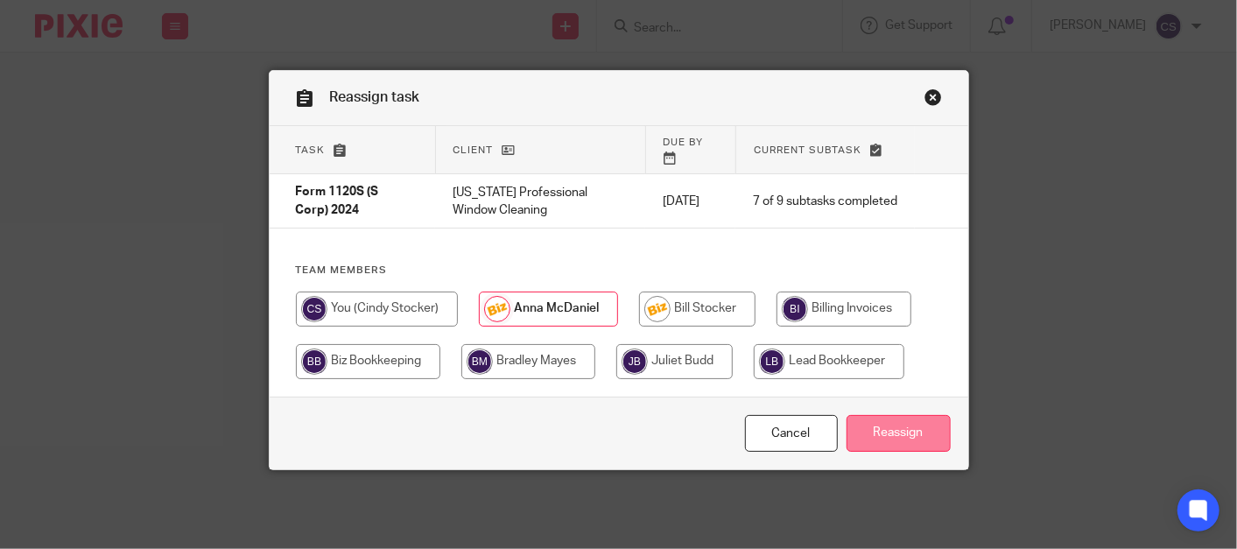
click at [873, 415] on input "Reassign" at bounding box center [899, 434] width 104 height 38
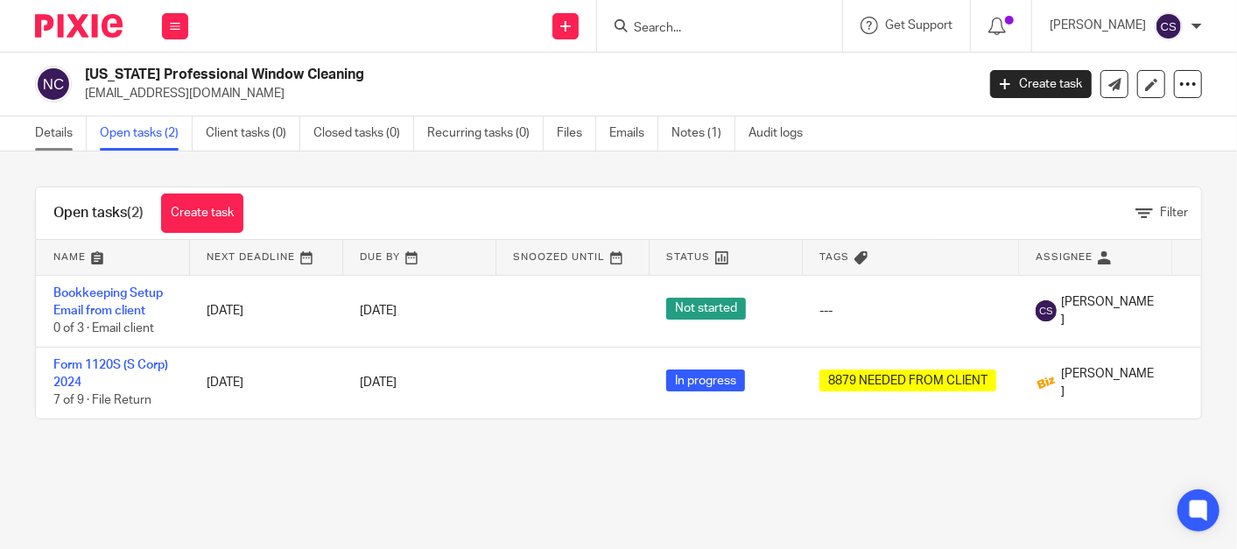
click at [48, 132] on link "Details" at bounding box center [61, 133] width 52 height 34
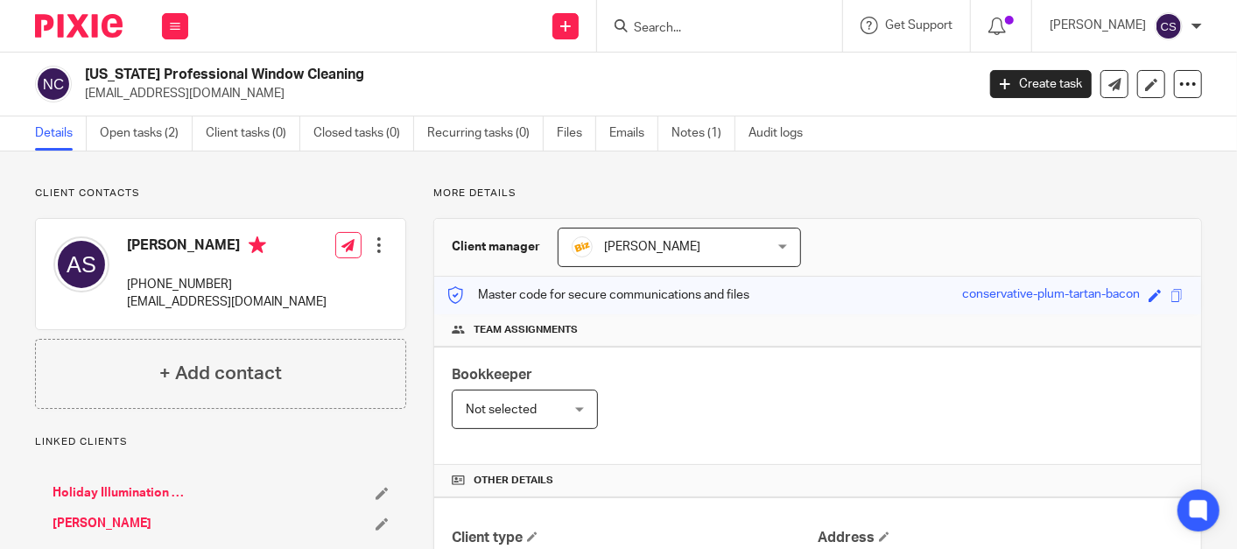
click at [82, 519] on link "[PERSON_NAME]" at bounding box center [102, 524] width 99 height 18
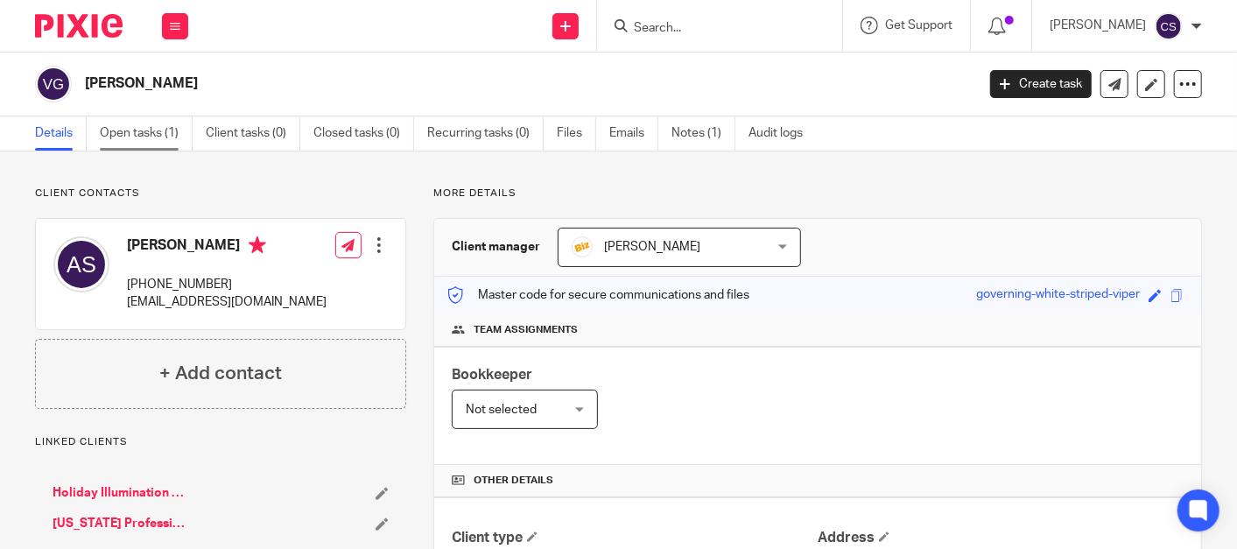
click at [140, 127] on link "Open tasks (1)" at bounding box center [146, 133] width 93 height 34
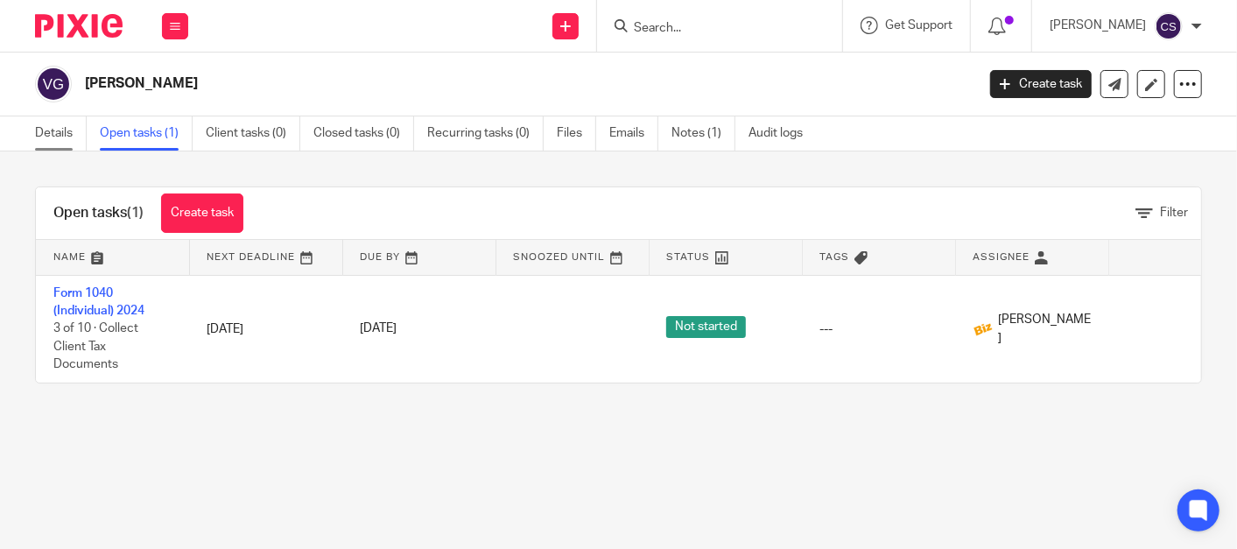
click at [53, 129] on link "Details" at bounding box center [61, 133] width 52 height 34
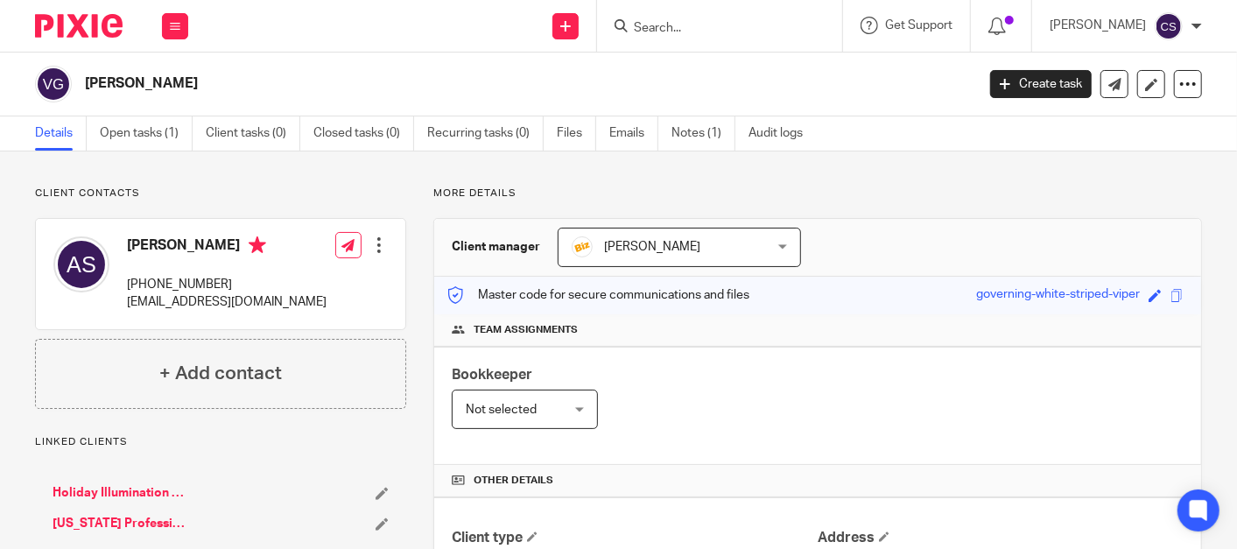
click at [686, 31] on input "Search" at bounding box center [711, 29] width 158 height 16
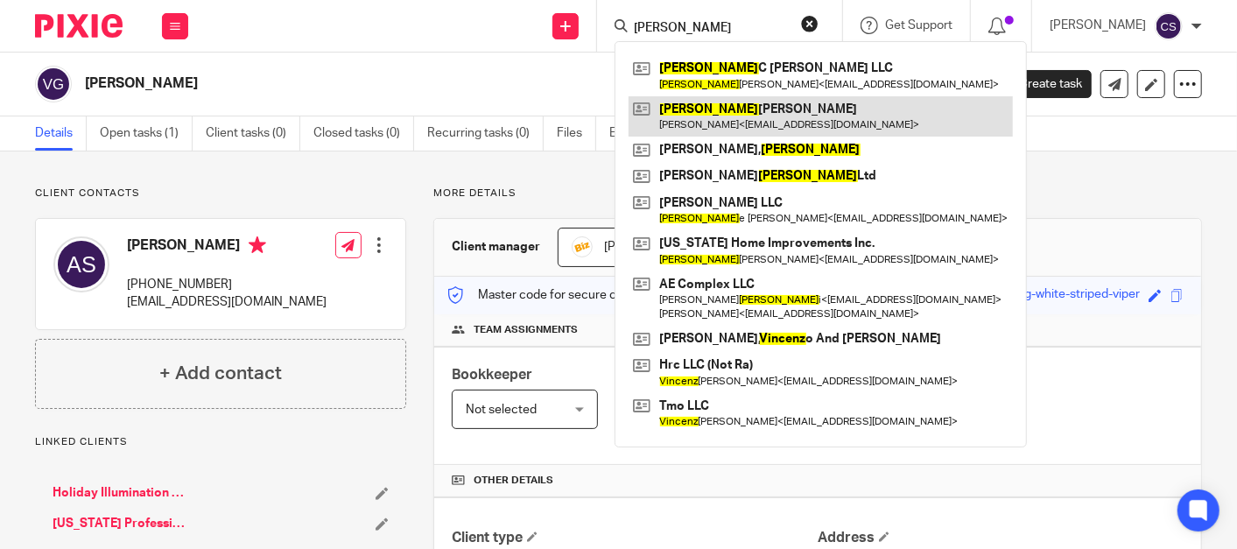
type input "[PERSON_NAME]"
click at [713, 107] on link at bounding box center [821, 116] width 384 height 40
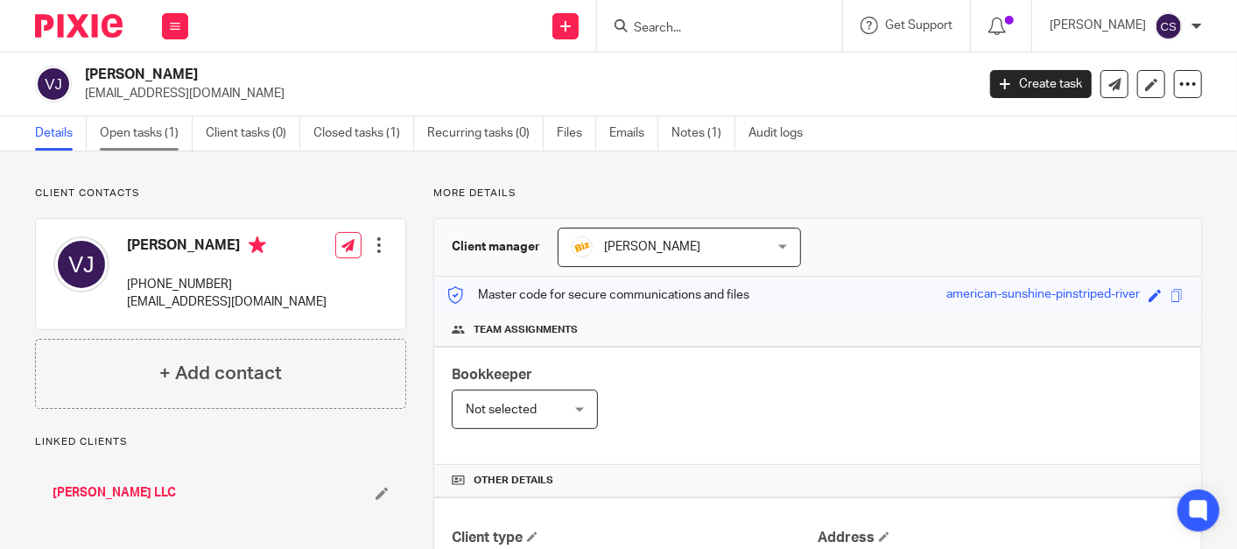
click at [117, 138] on link "Open tasks (1)" at bounding box center [146, 133] width 93 height 34
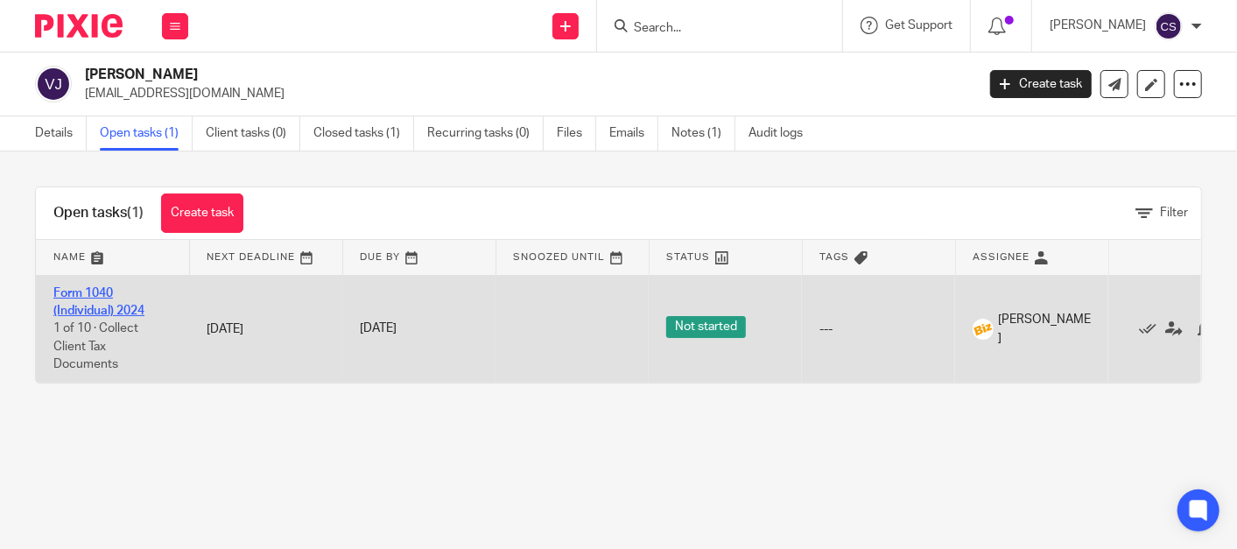
click at [74, 288] on link "Form 1040 (Individual) 2024" at bounding box center [98, 302] width 91 height 30
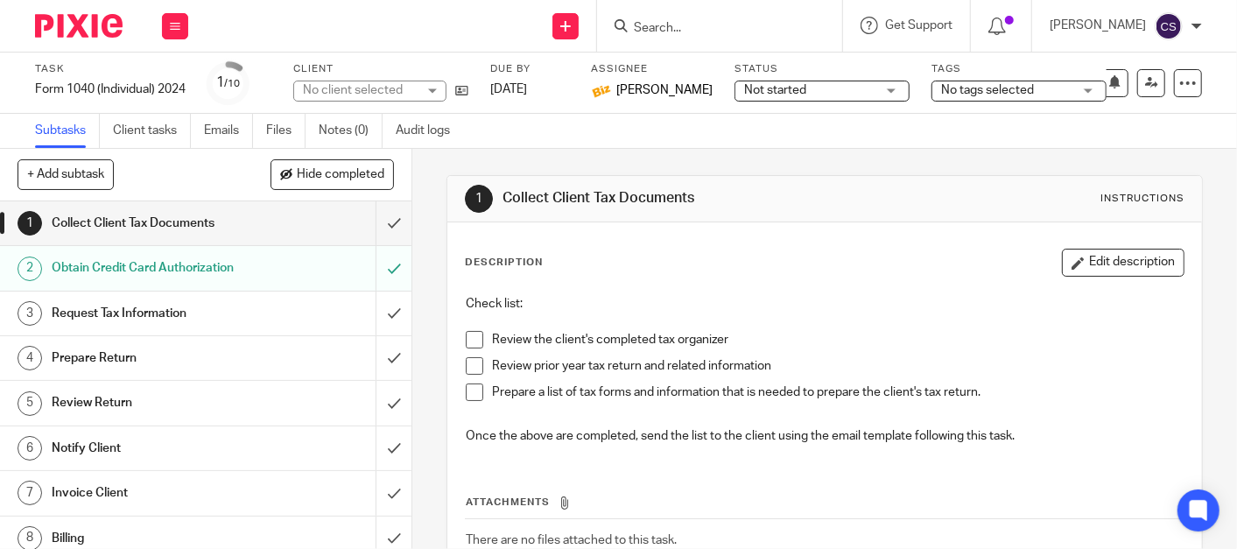
click at [177, 273] on h1 "Obtain Credit Card Authorization" at bounding box center [154, 268] width 205 height 26
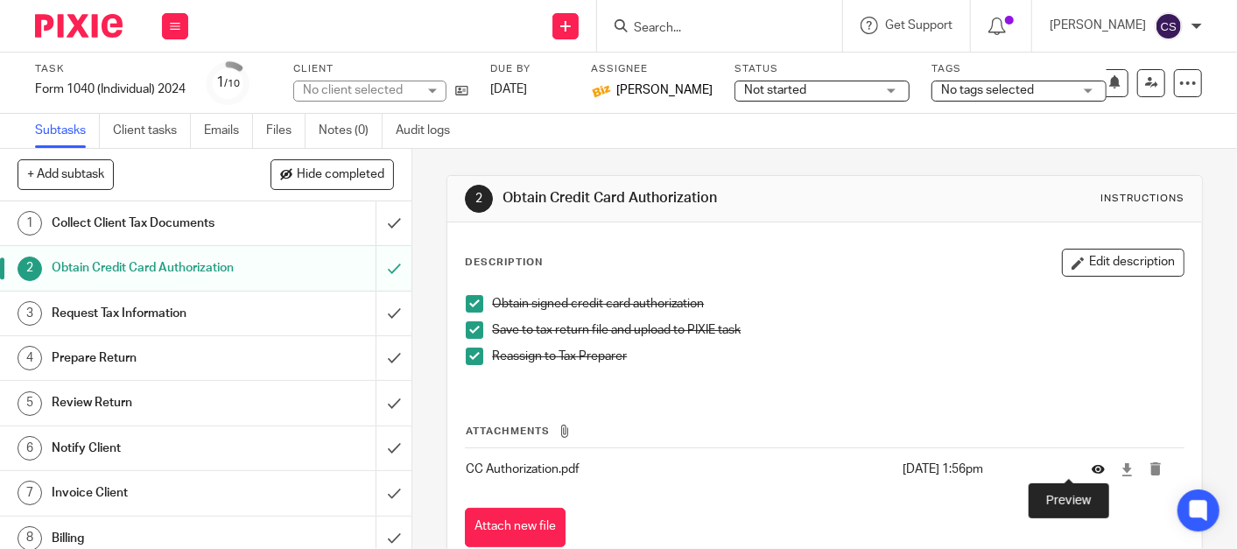
click at [1092, 472] on icon at bounding box center [1098, 469] width 13 height 13
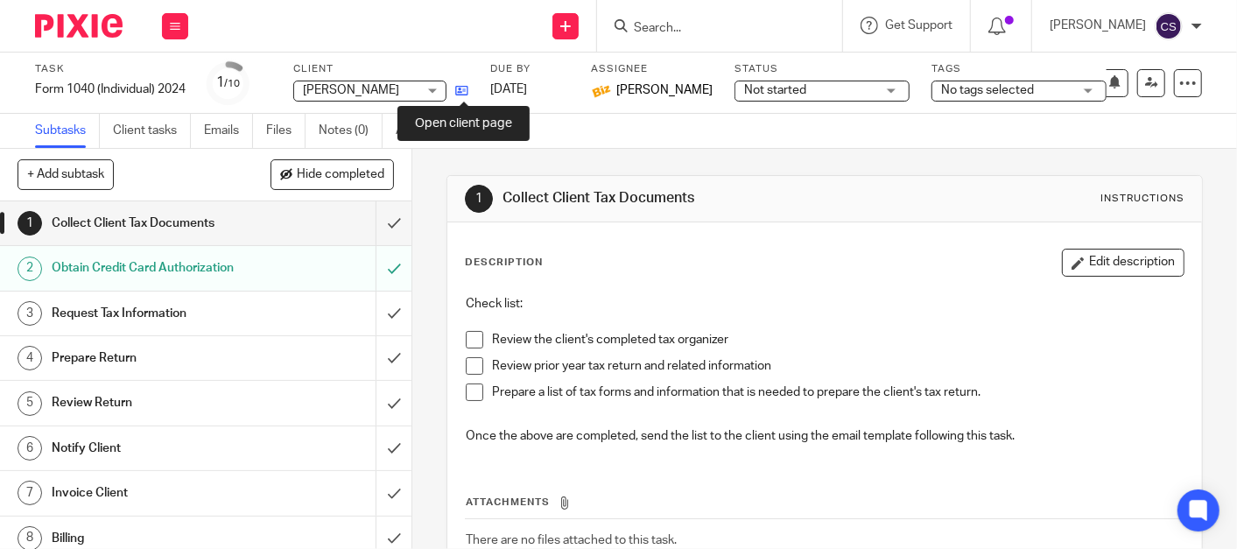
click at [457, 86] on icon at bounding box center [461, 90] width 13 height 13
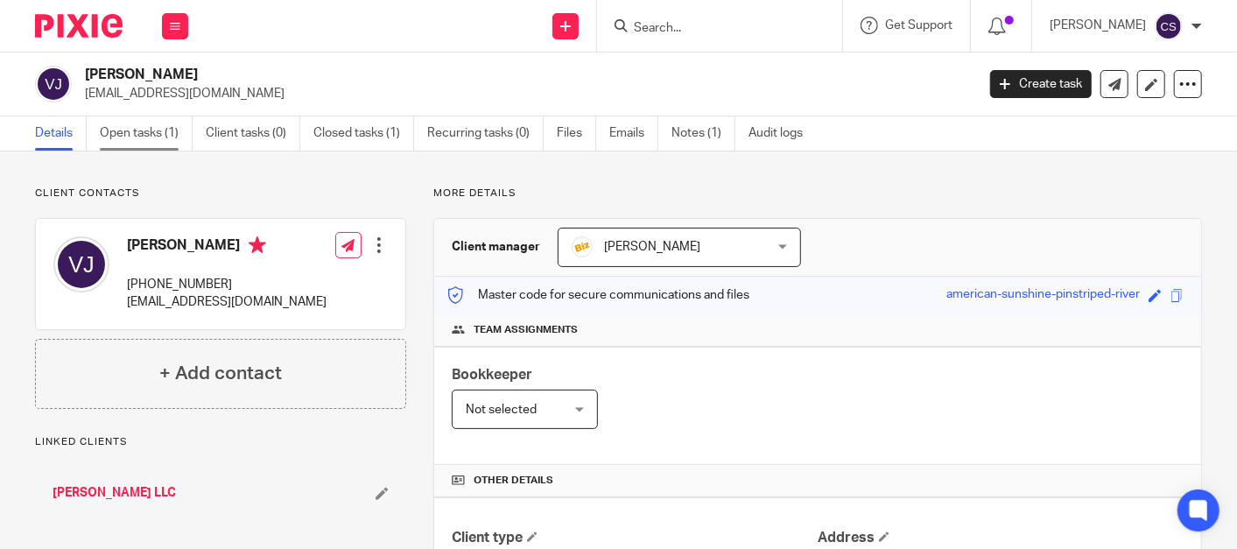
click at [124, 130] on link "Open tasks (1)" at bounding box center [146, 133] width 93 height 34
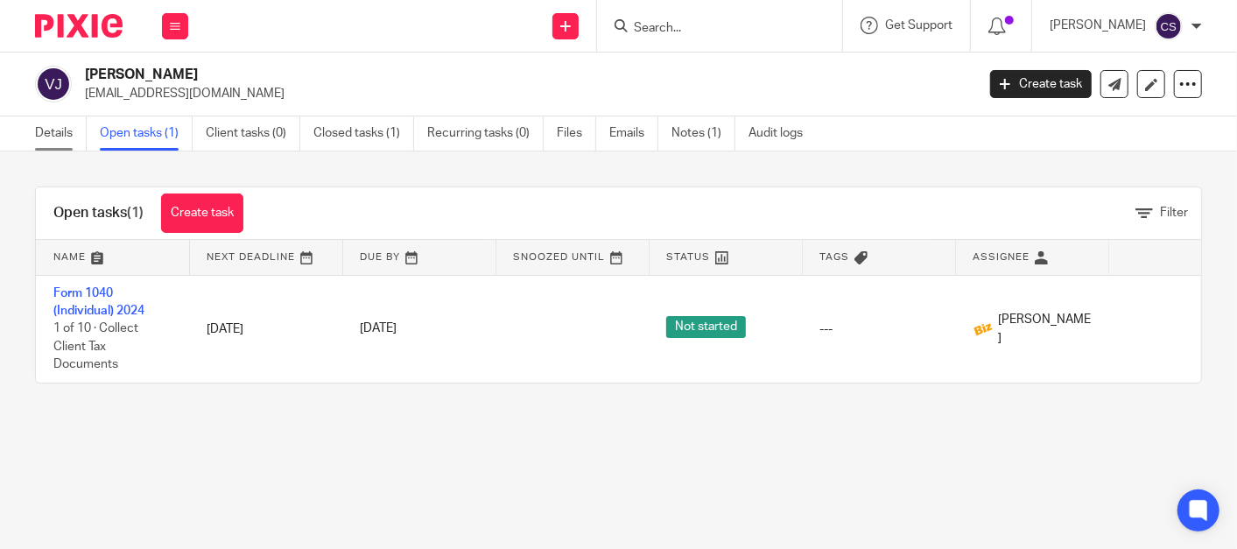
click at [46, 132] on link "Details" at bounding box center [61, 133] width 52 height 34
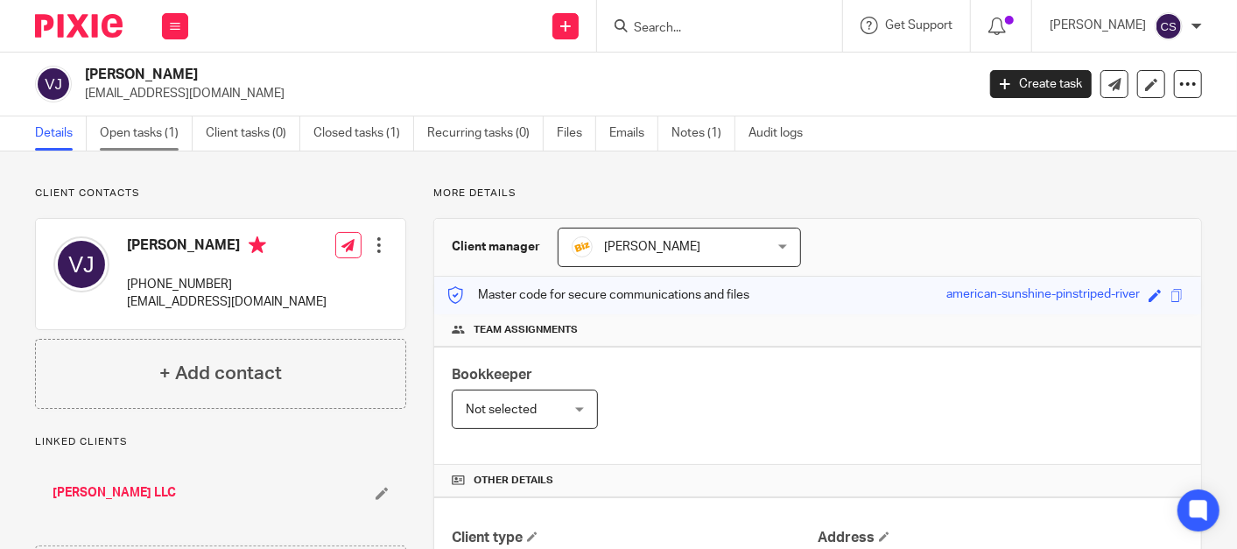
click at [158, 127] on link "Open tasks (1)" at bounding box center [146, 133] width 93 height 34
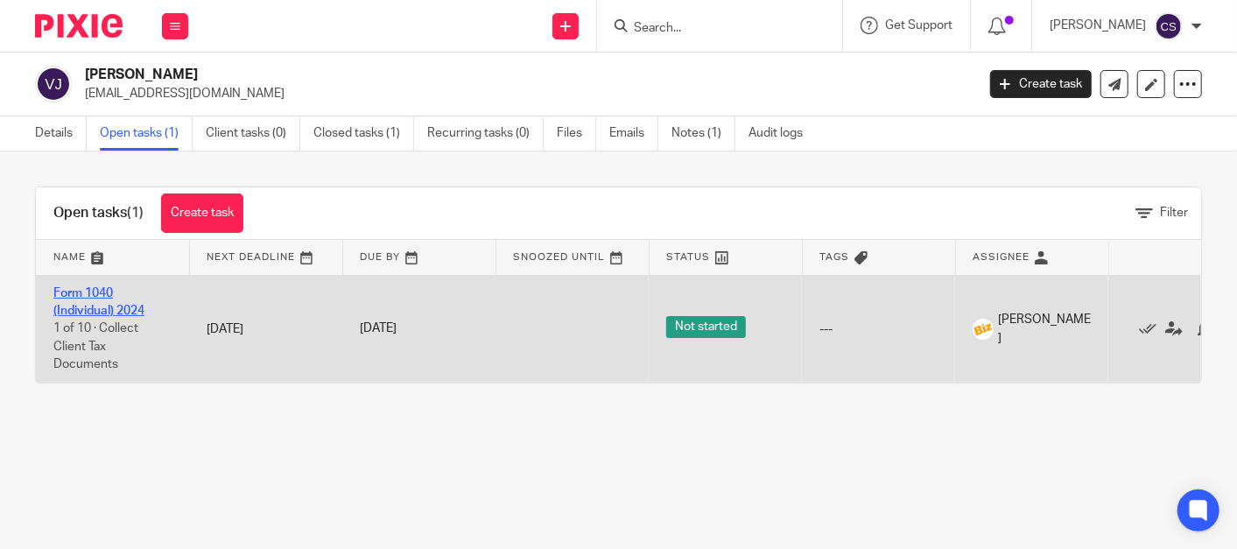
click at [86, 295] on link "Form 1040 (Individual) 2024" at bounding box center [98, 302] width 91 height 30
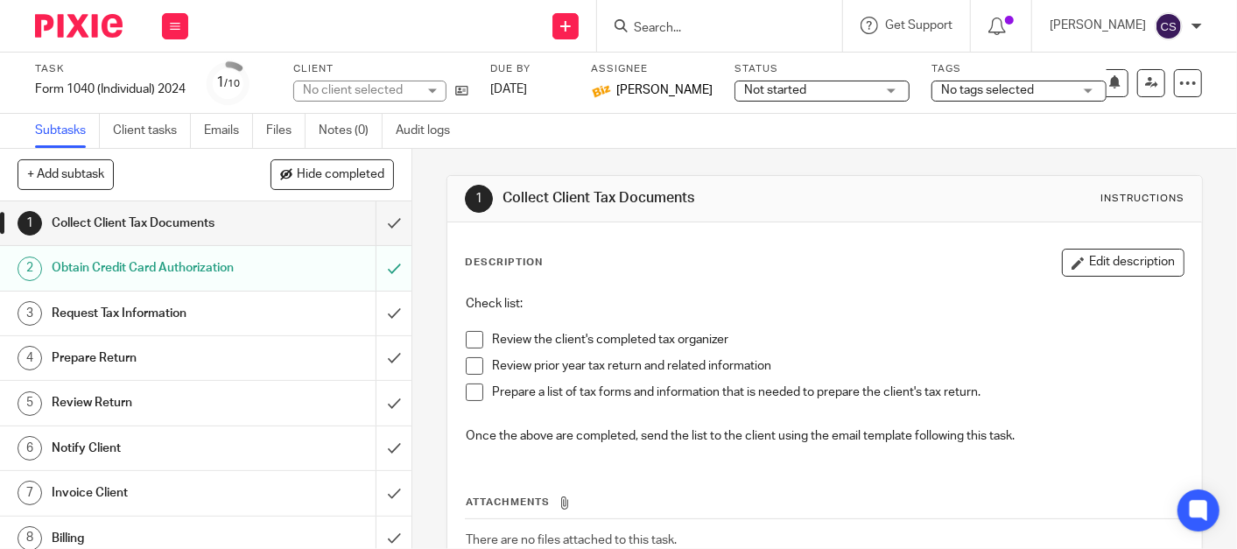
scroll to position [120, 0]
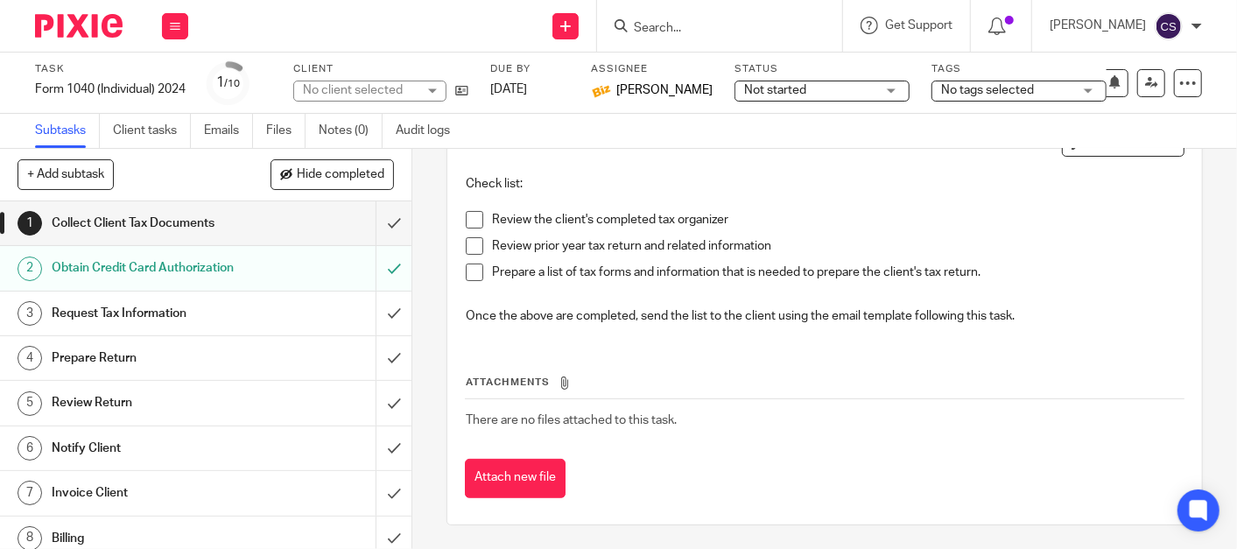
click at [172, 267] on h1 "Obtain Credit Card Authorization" at bounding box center [154, 268] width 205 height 26
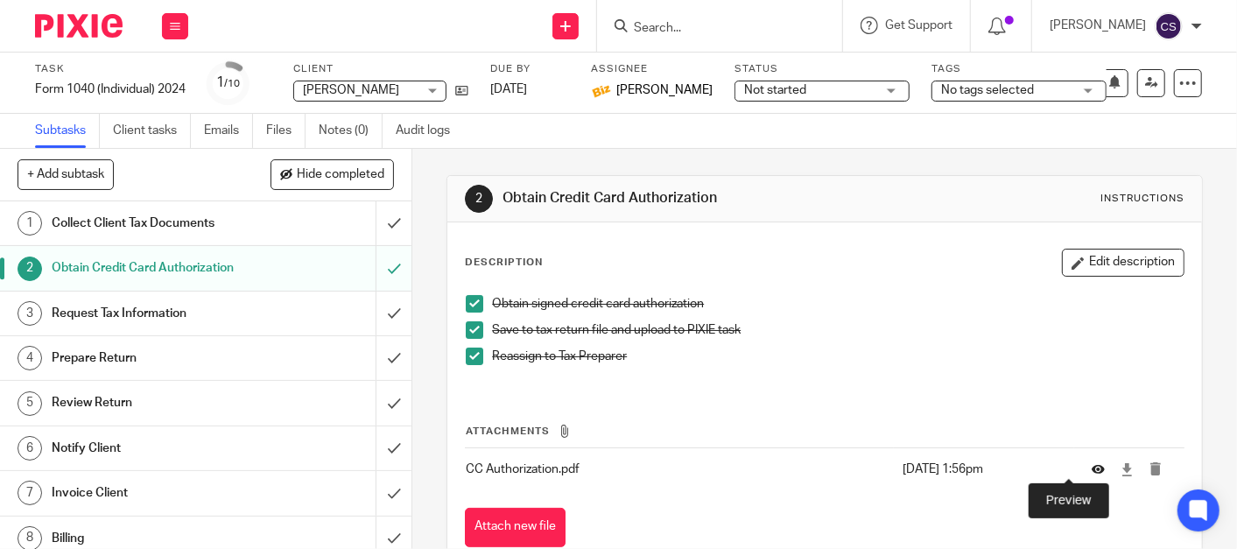
click at [1092, 468] on icon at bounding box center [1098, 469] width 13 height 13
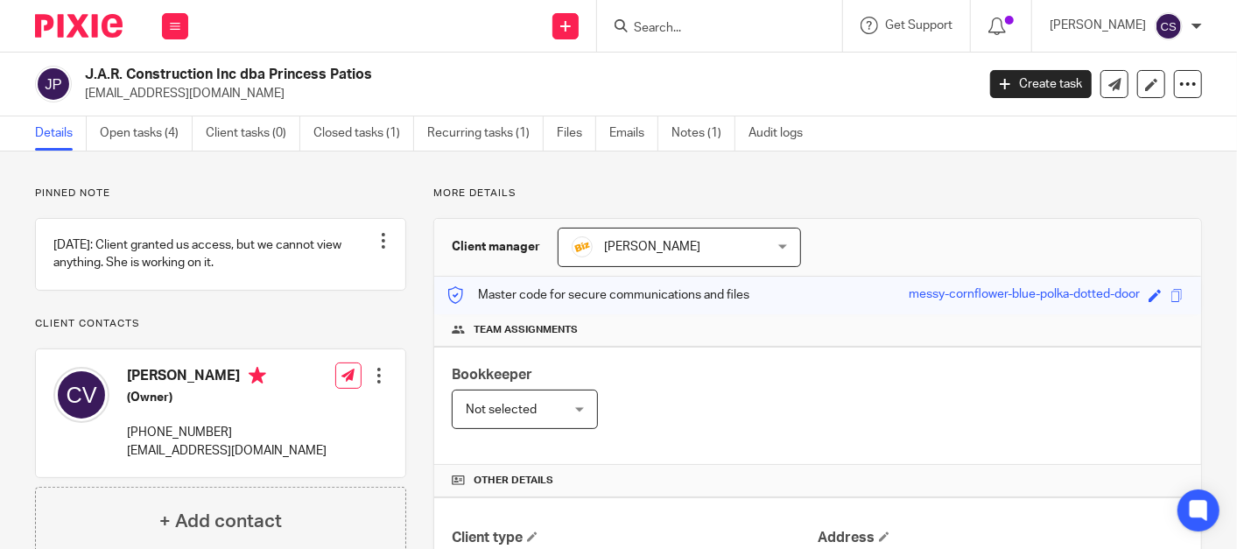
click at [684, 19] on form at bounding box center [725, 26] width 186 height 22
click at [672, 21] on input "Search" at bounding box center [711, 29] width 158 height 16
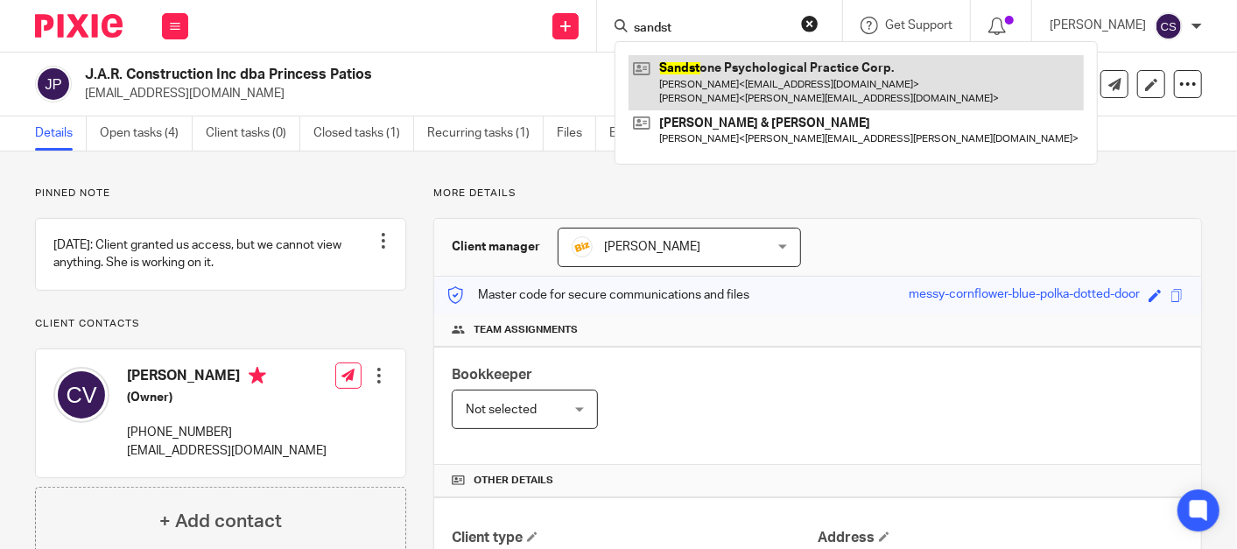
type input "sandst"
click at [728, 82] on link at bounding box center [856, 82] width 455 height 54
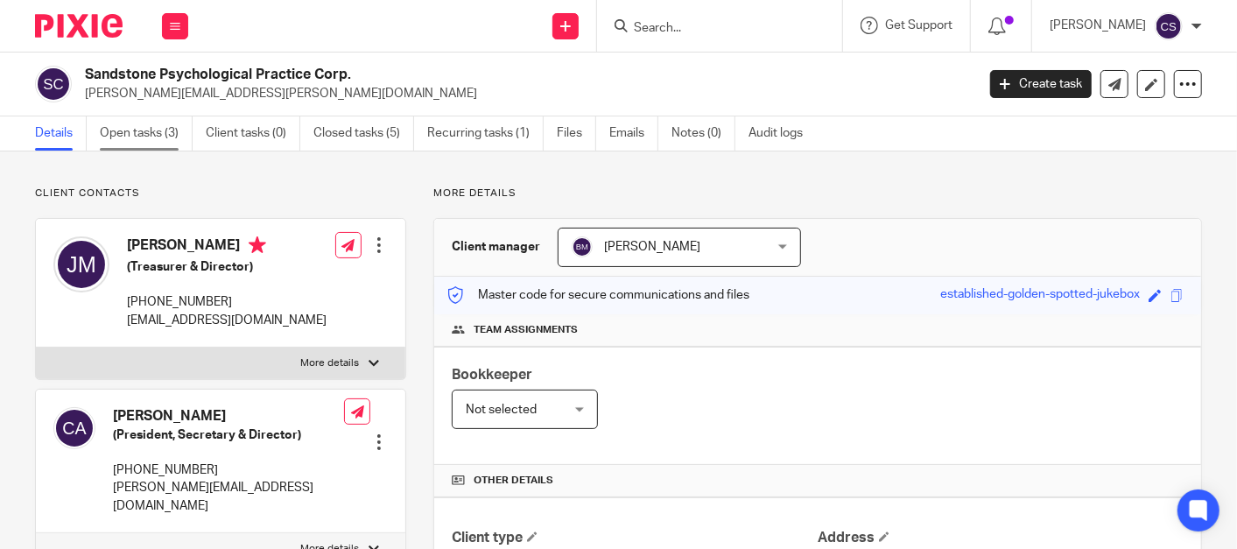
click at [125, 135] on link "Open tasks (3)" at bounding box center [146, 133] width 93 height 34
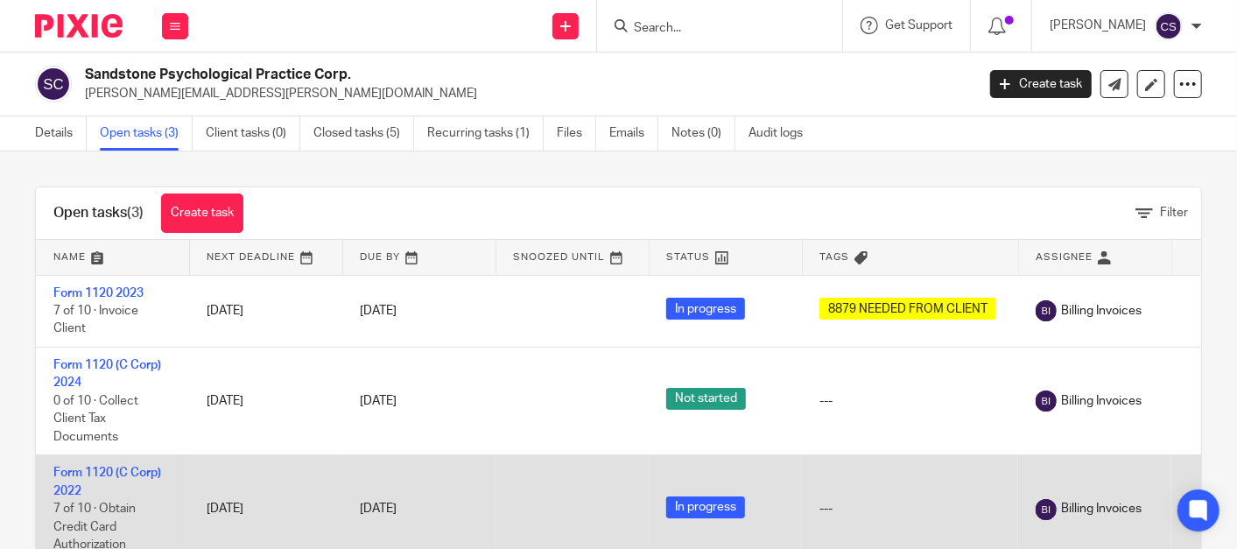
scroll to position [64, 0]
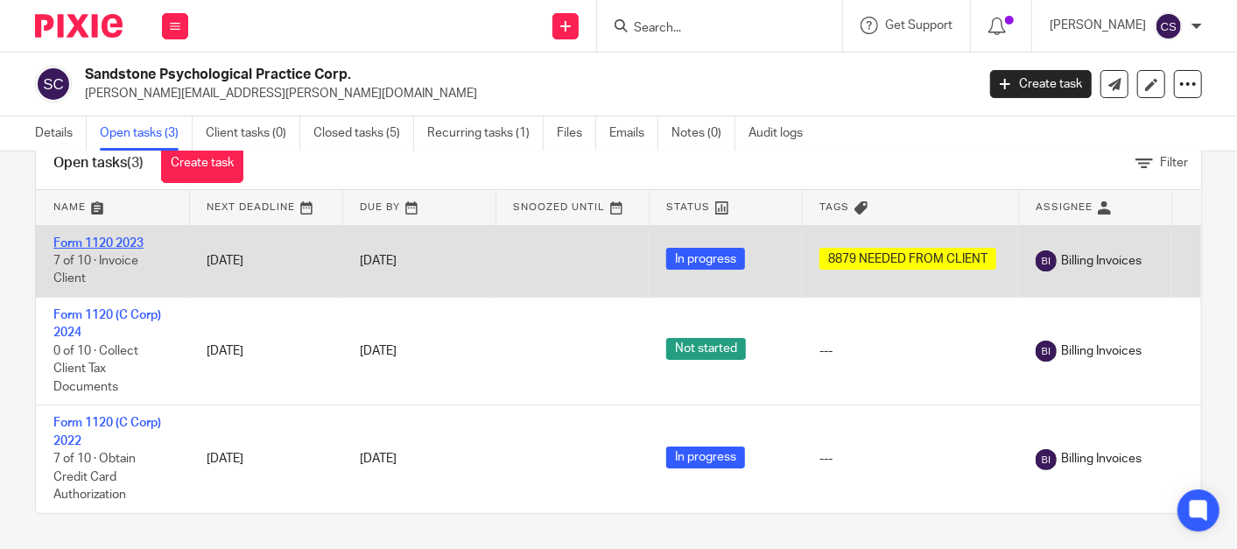
click at [105, 237] on link "Form 1120 2023" at bounding box center [98, 243] width 90 height 12
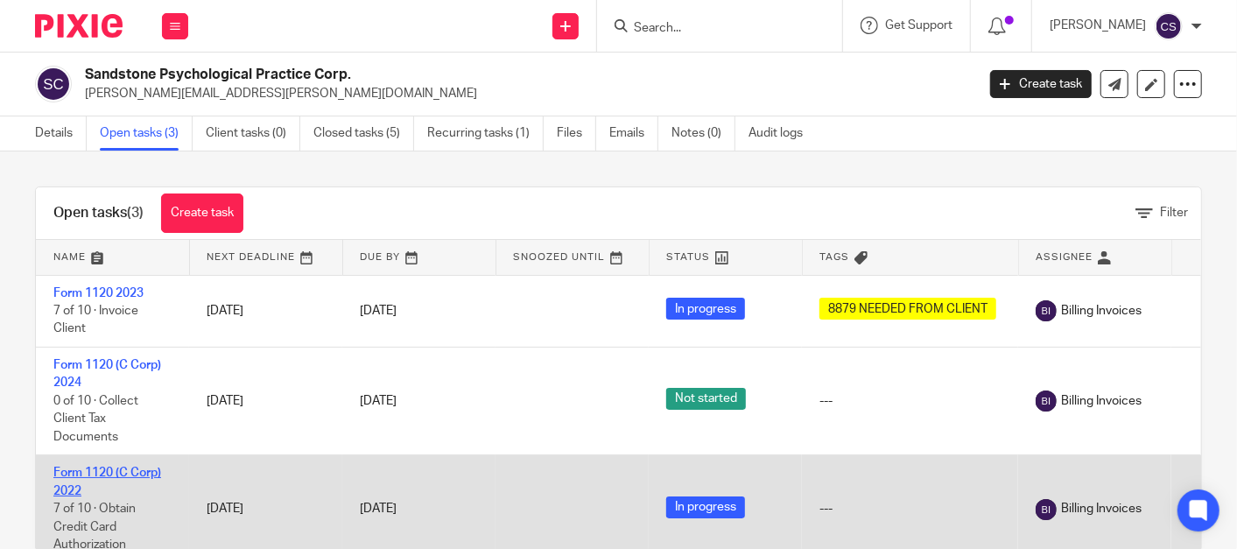
click at [65, 472] on link "Form 1120 (C Corp) 2022" at bounding box center [107, 482] width 108 height 30
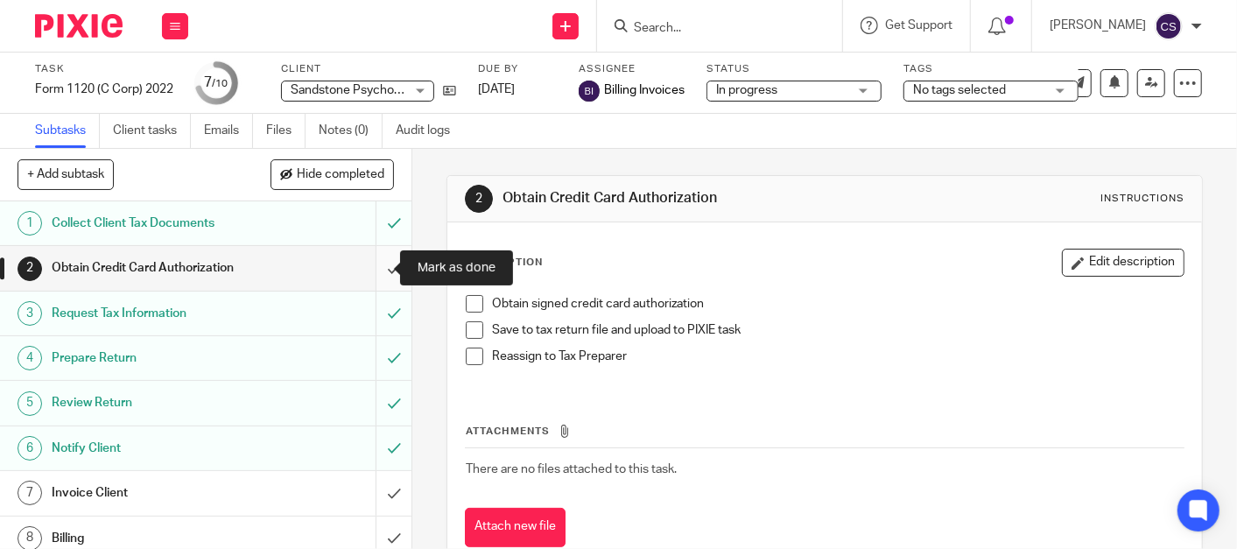
click at [372, 270] on input "submit" at bounding box center [205, 268] width 411 height 44
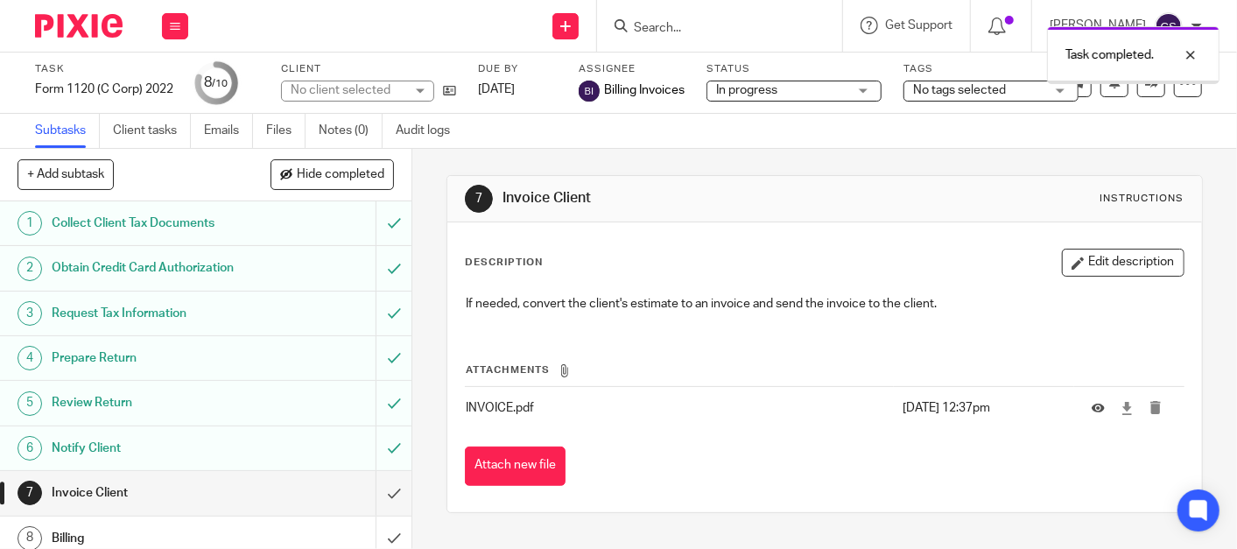
click at [453, 94] on icon at bounding box center [449, 90] width 13 height 13
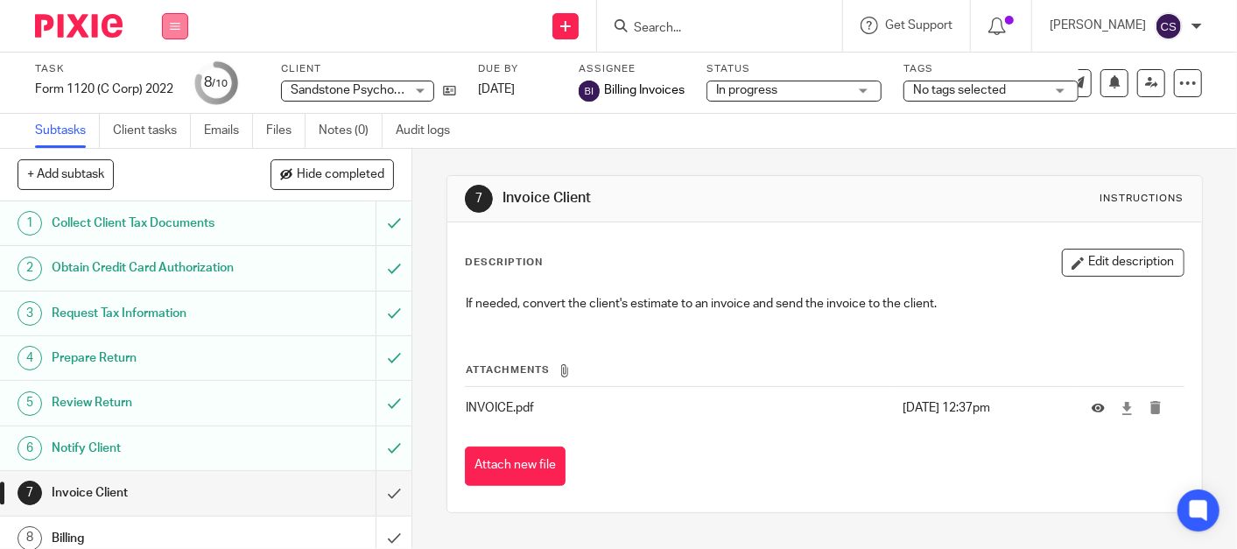
click at [186, 20] on button at bounding box center [175, 26] width 26 height 26
click at [156, 82] on link "Work" at bounding box center [166, 81] width 31 height 12
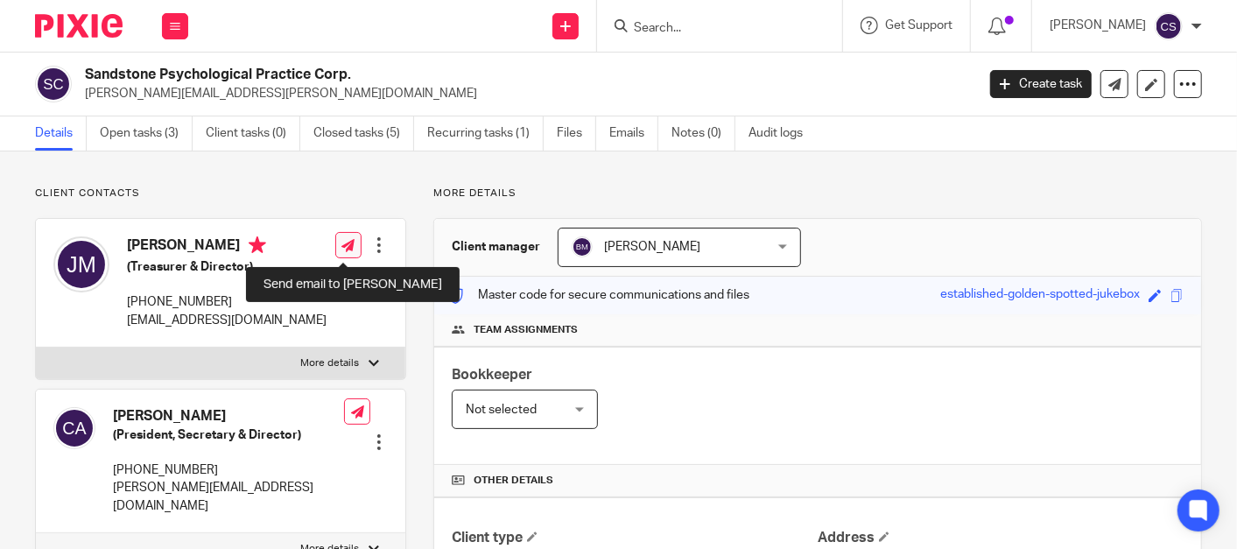
click at [351, 243] on link at bounding box center [348, 245] width 26 height 26
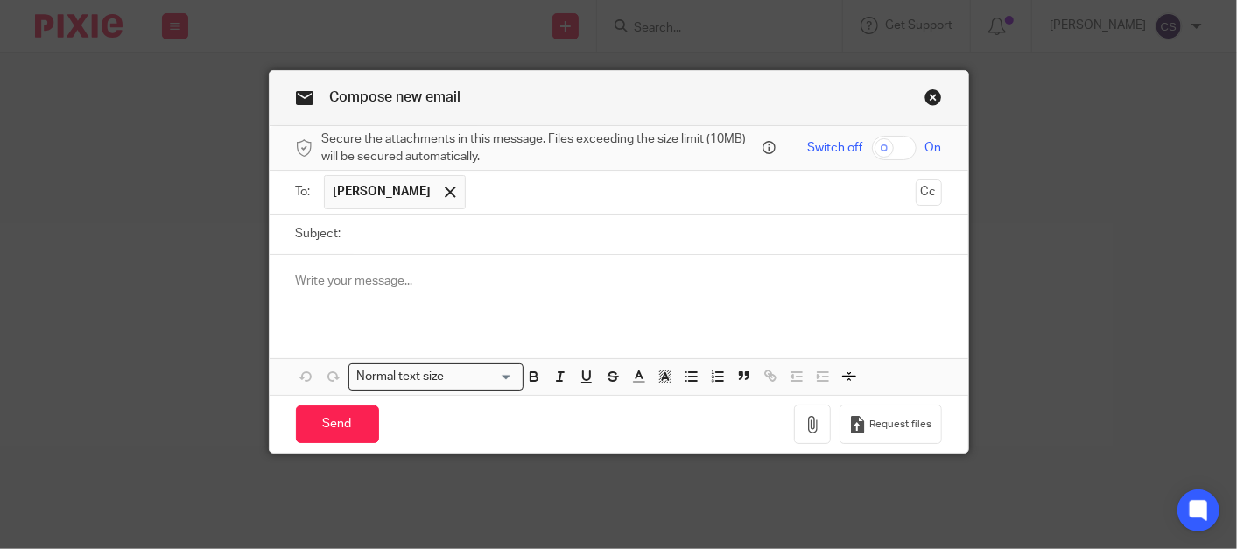
click at [398, 252] on input "Subject:" at bounding box center [646, 234] width 592 height 39
type input "Credit Card Charged for 2022 and 2023"
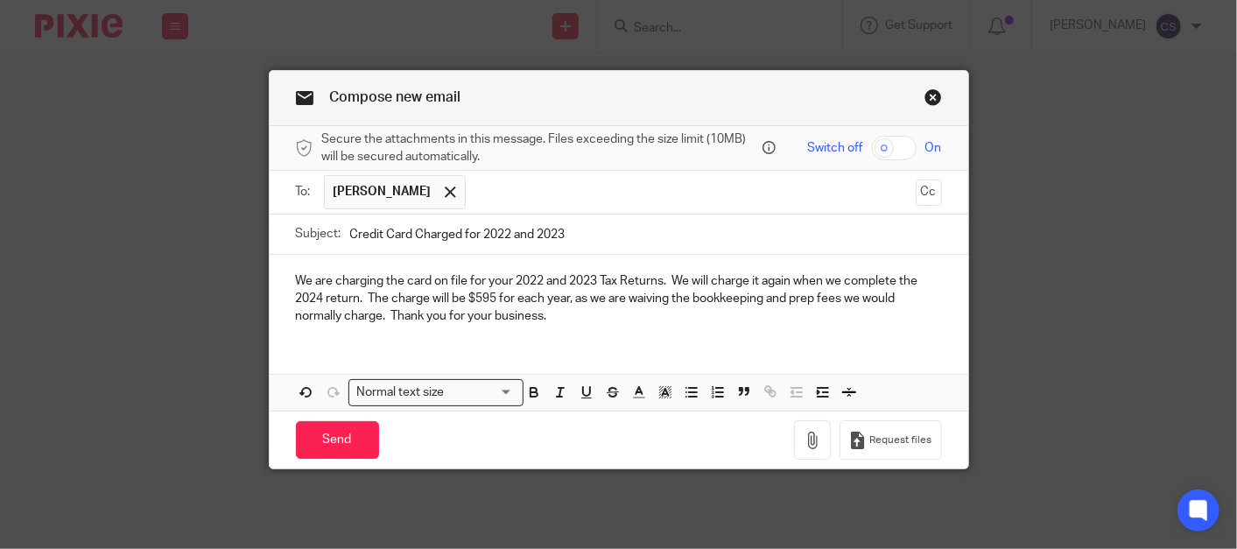
click at [334, 418] on div "Send You have unsaved changes Request files" at bounding box center [619, 440] width 699 height 58
click at [330, 436] on input "Send" at bounding box center [337, 440] width 83 height 38
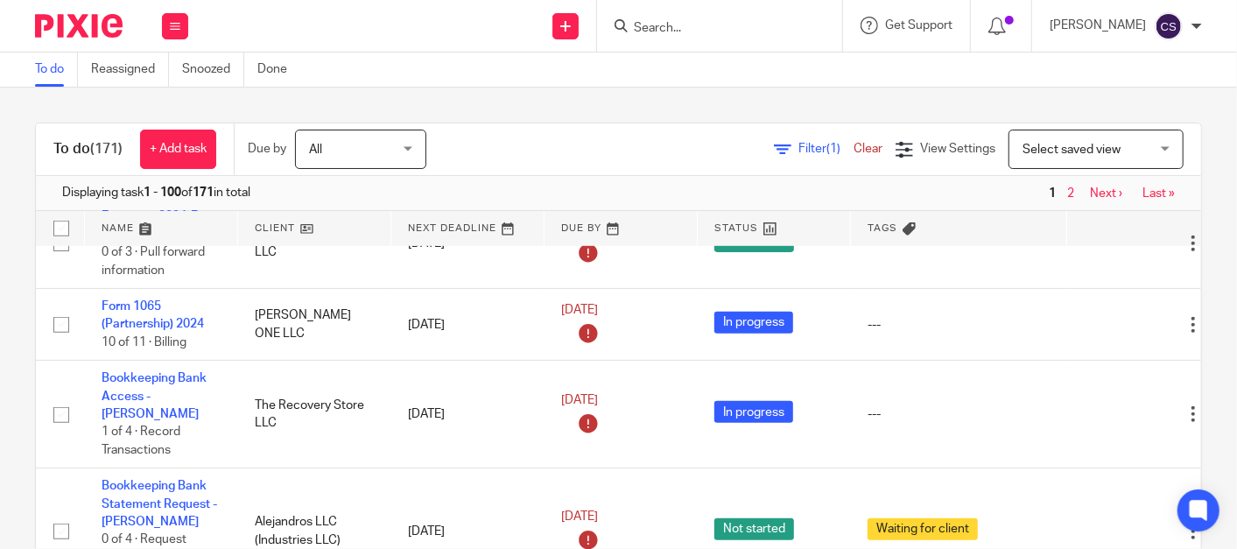
scroll to position [648, 0]
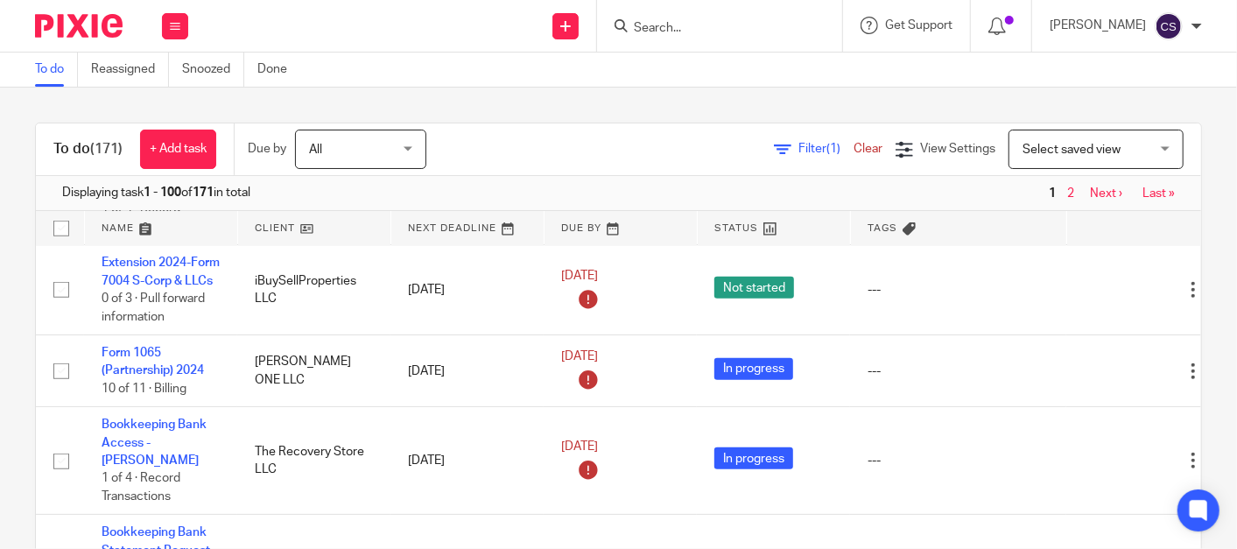
click at [704, 25] on input "Search" at bounding box center [711, 29] width 158 height 16
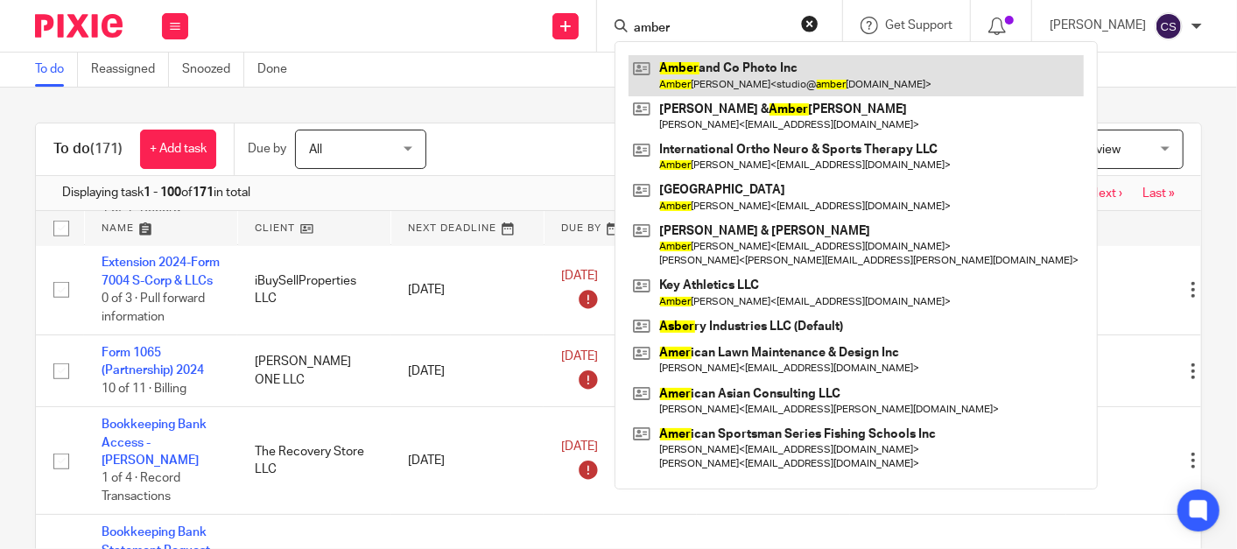
type input "amber"
click at [730, 67] on link at bounding box center [856, 75] width 455 height 40
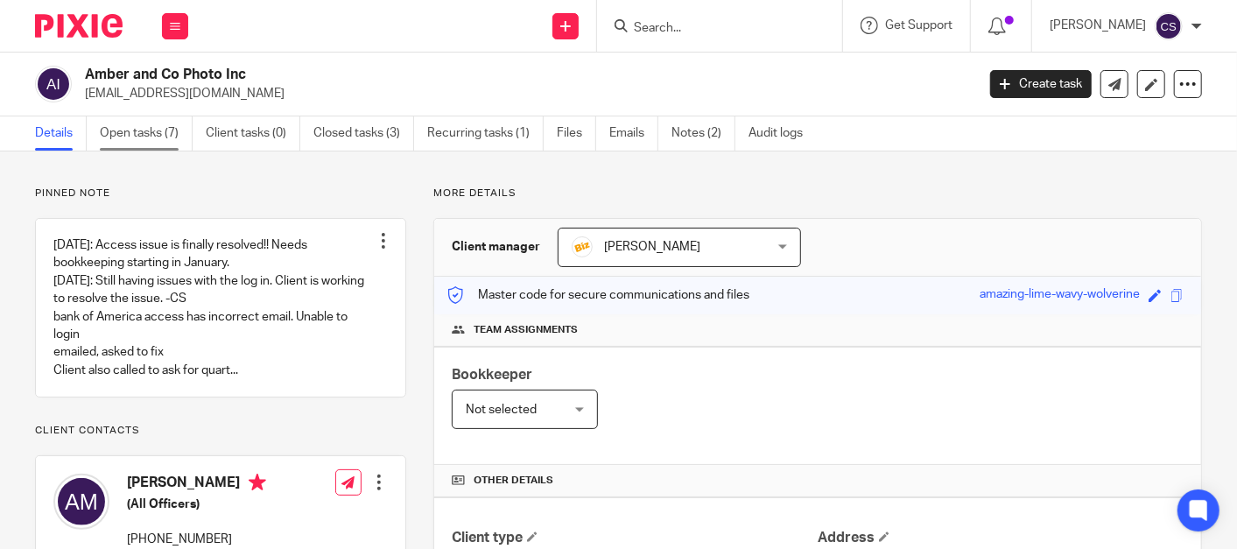
click at [134, 126] on link "Open tasks (7)" at bounding box center [146, 133] width 93 height 34
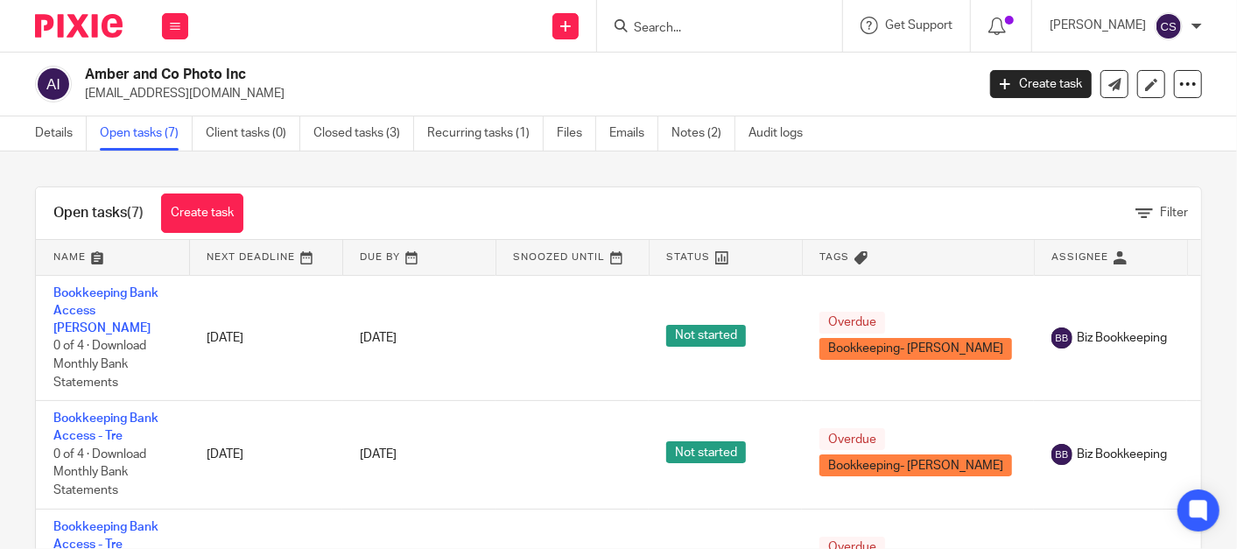
click at [675, 31] on input "Search" at bounding box center [711, 29] width 158 height 16
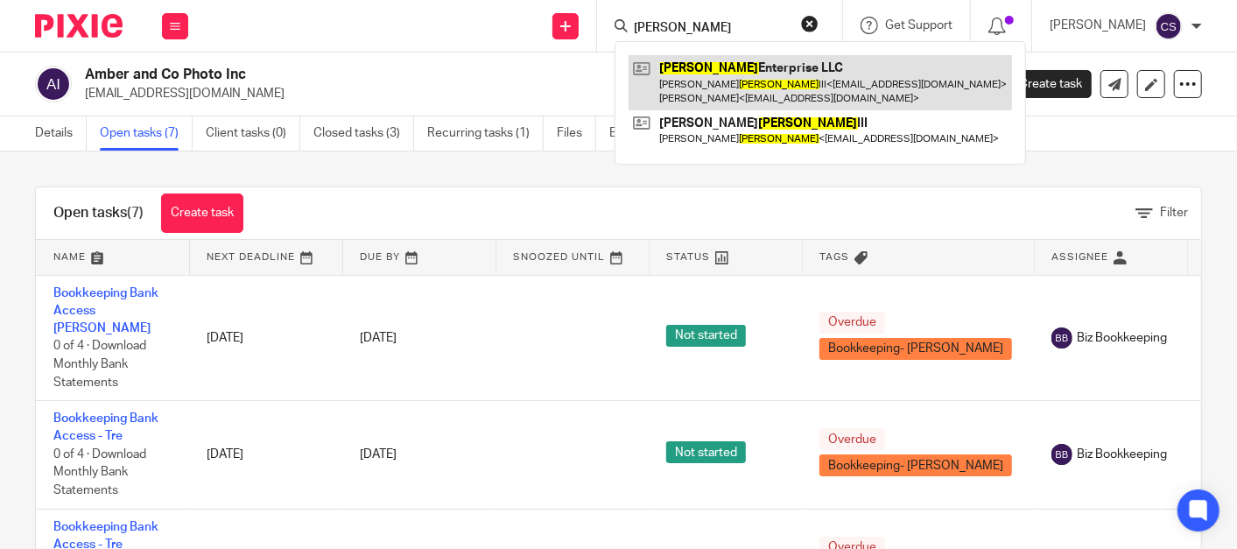
type input "linderman"
click at [715, 81] on link at bounding box center [820, 82] width 383 height 54
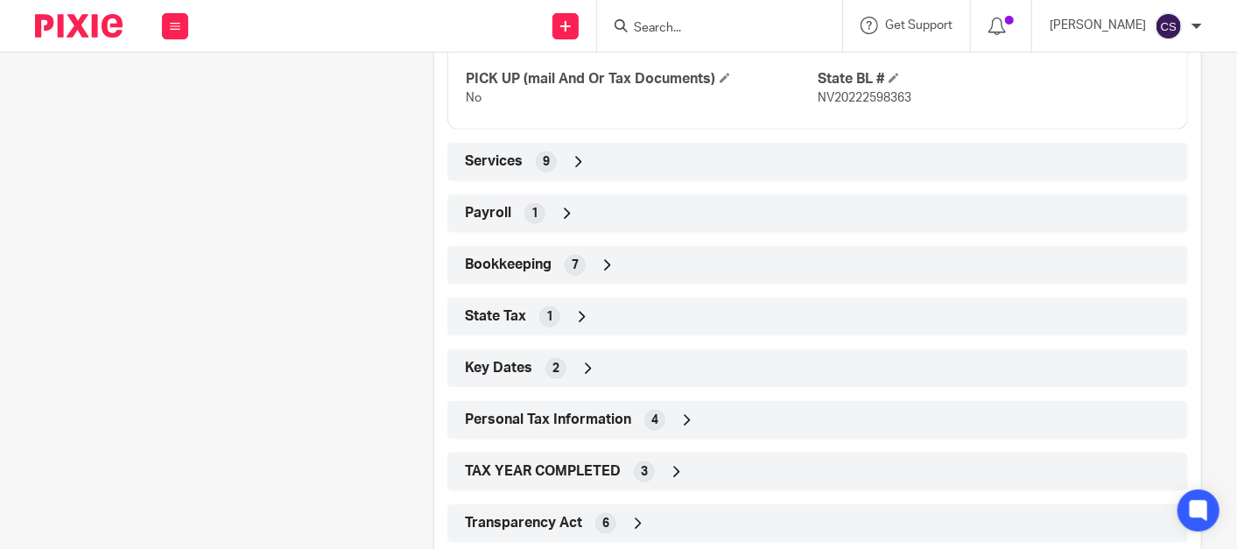
scroll to position [1135, 0]
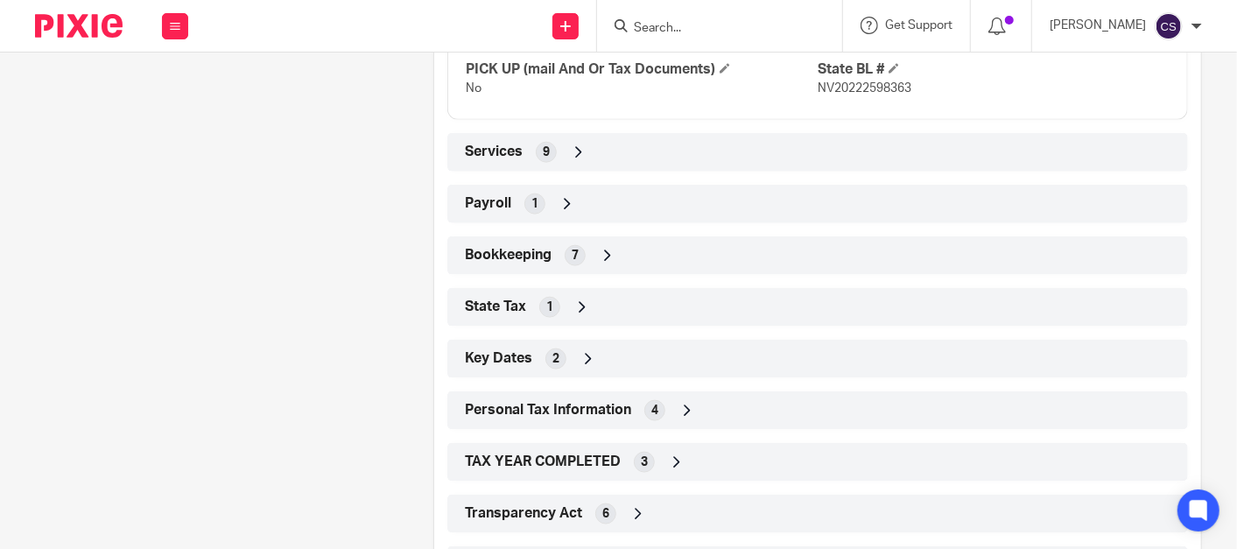
click at [608, 249] on icon at bounding box center [608, 256] width 18 height 18
